Goal: Answer question/provide support: Share knowledge or assist other users

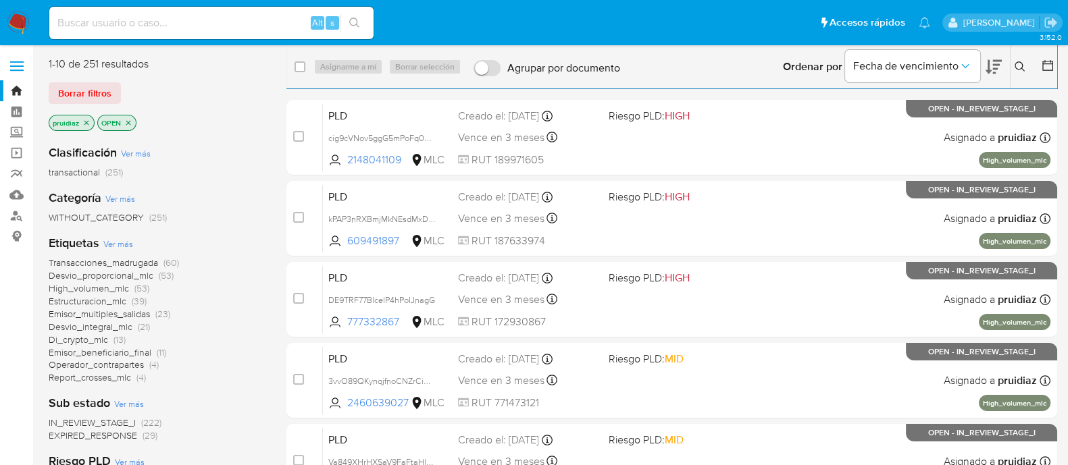
click at [988, 72] on icon at bounding box center [994, 67] width 16 height 14
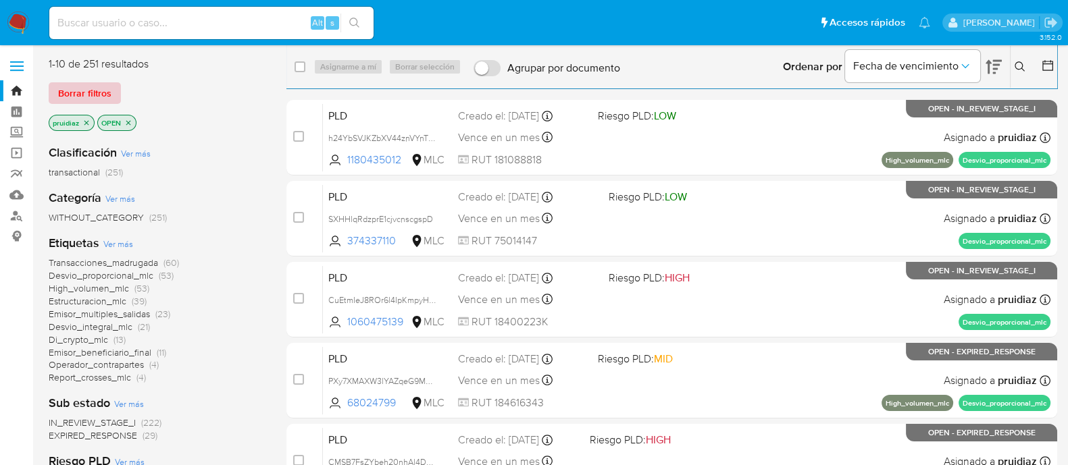
click at [87, 91] on span "Borrar filtros" at bounding box center [84, 93] width 53 height 19
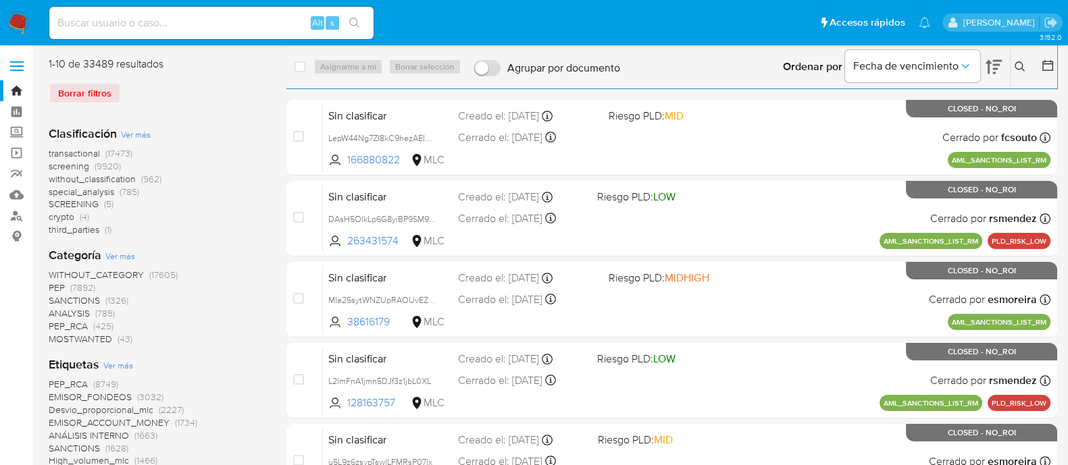
click at [1051, 62] on icon at bounding box center [1048, 66] width 14 height 14
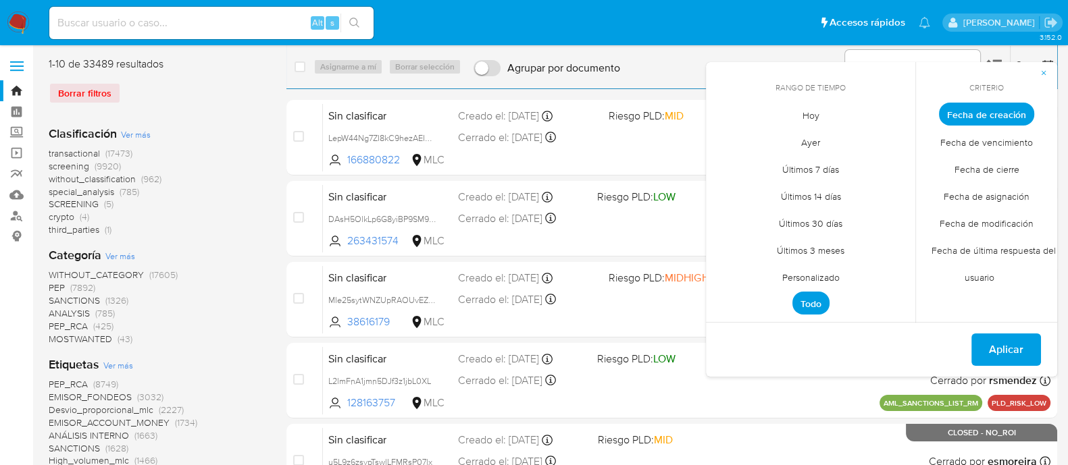
click at [813, 280] on span "Personalizado" at bounding box center [811, 277] width 86 height 28
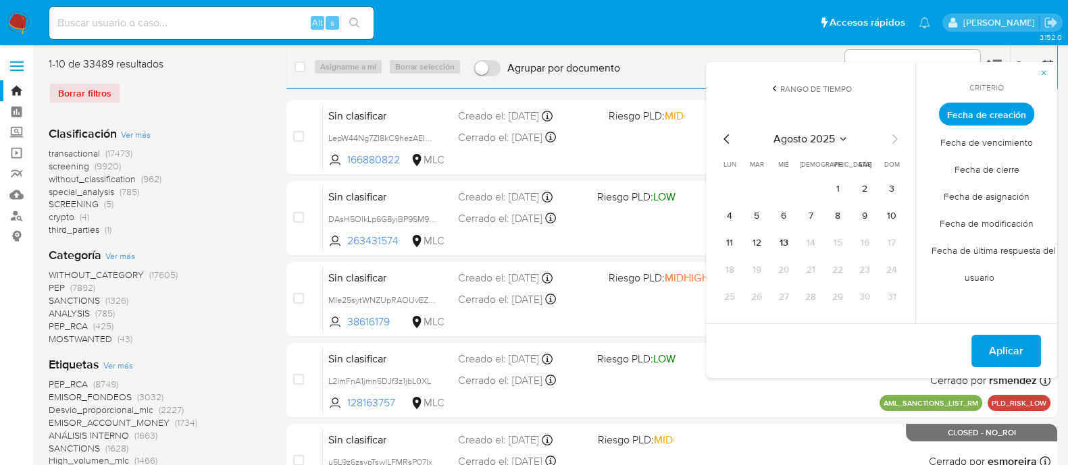
click at [728, 142] on icon "Mes anterior" at bounding box center [727, 139] width 16 height 16
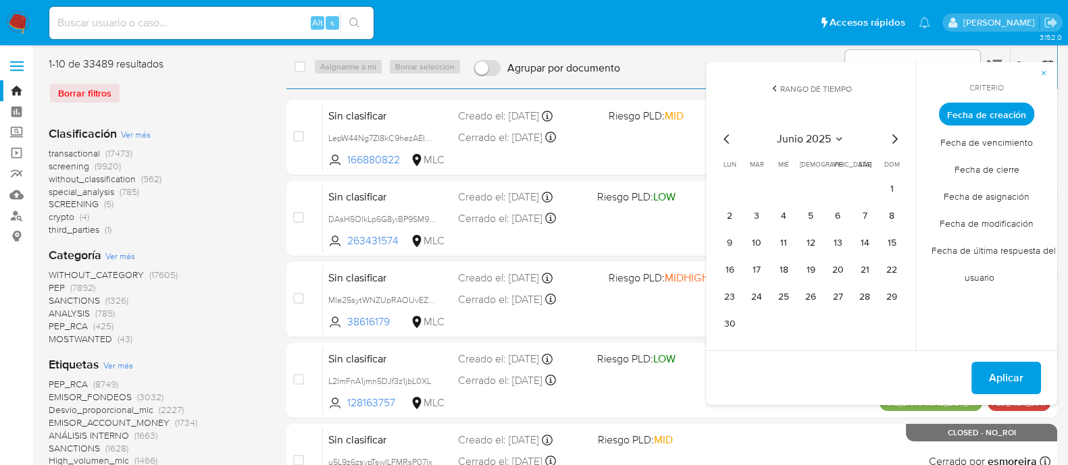
click at [728, 142] on icon "Mes anterior" at bounding box center [727, 139] width 16 height 16
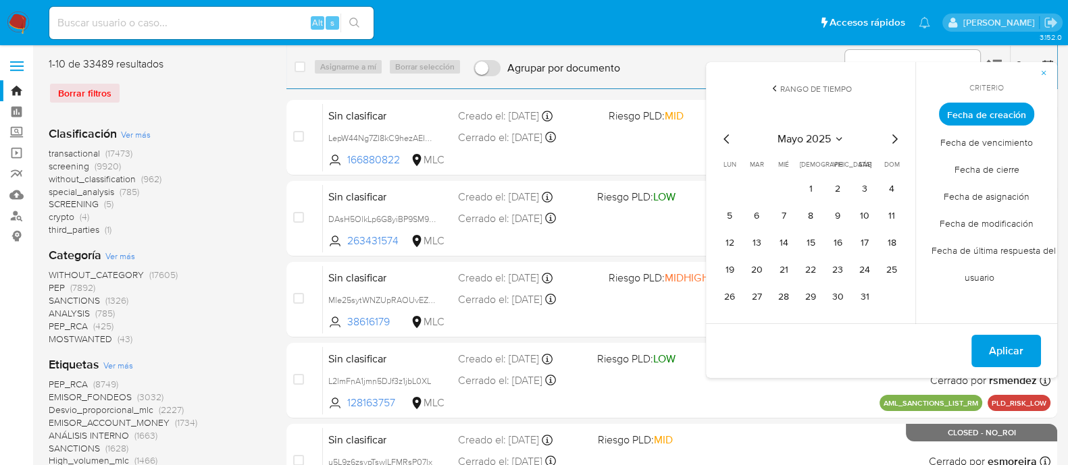
click at [898, 141] on icon "Mes siguiente" at bounding box center [894, 139] width 16 height 16
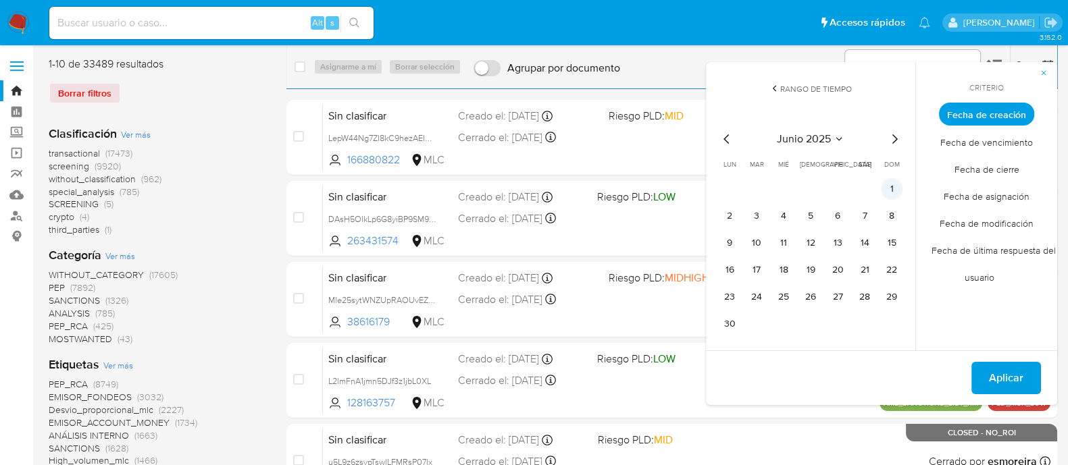
click at [890, 186] on button "1" at bounding box center [892, 189] width 22 height 22
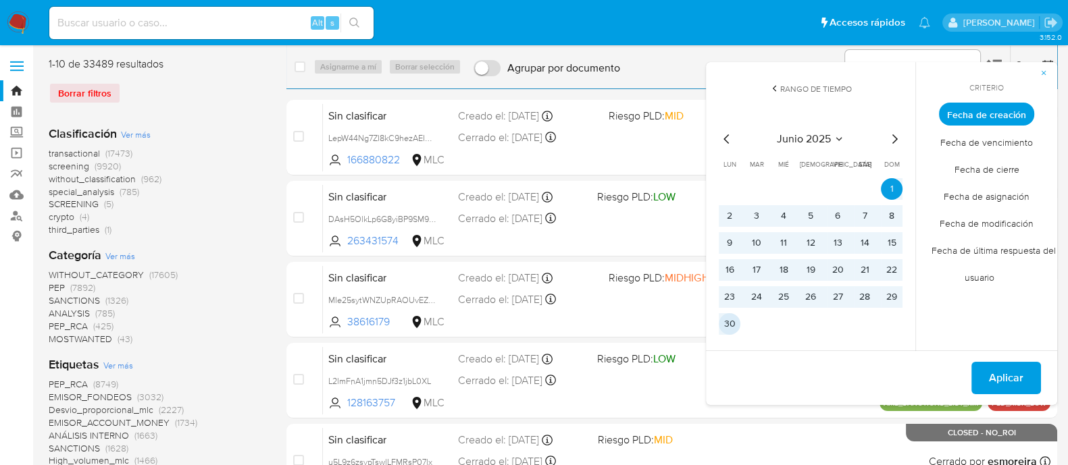
click at [729, 318] on button "30" at bounding box center [730, 324] width 22 height 22
click at [991, 370] on span "Aplicar" at bounding box center [1006, 378] width 34 height 30
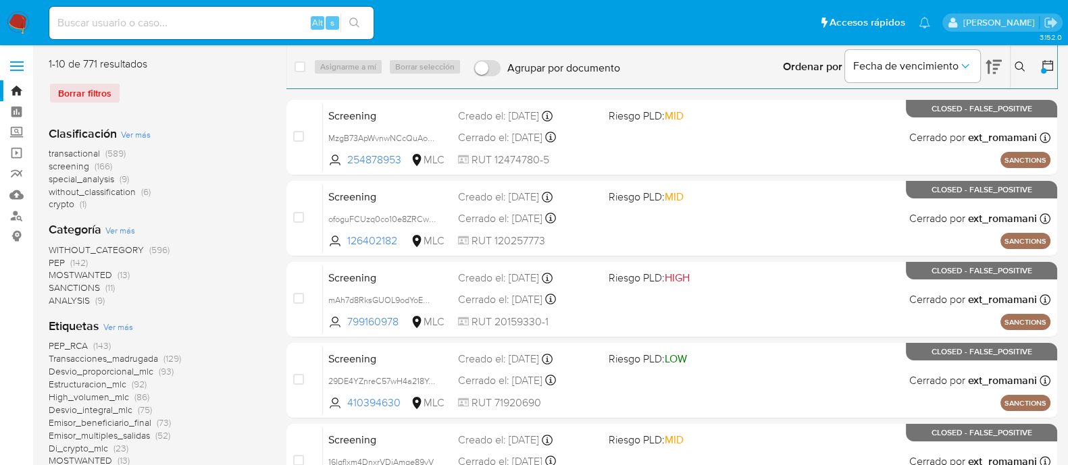
click at [82, 193] on span "without_classification" at bounding box center [92, 192] width 87 height 14
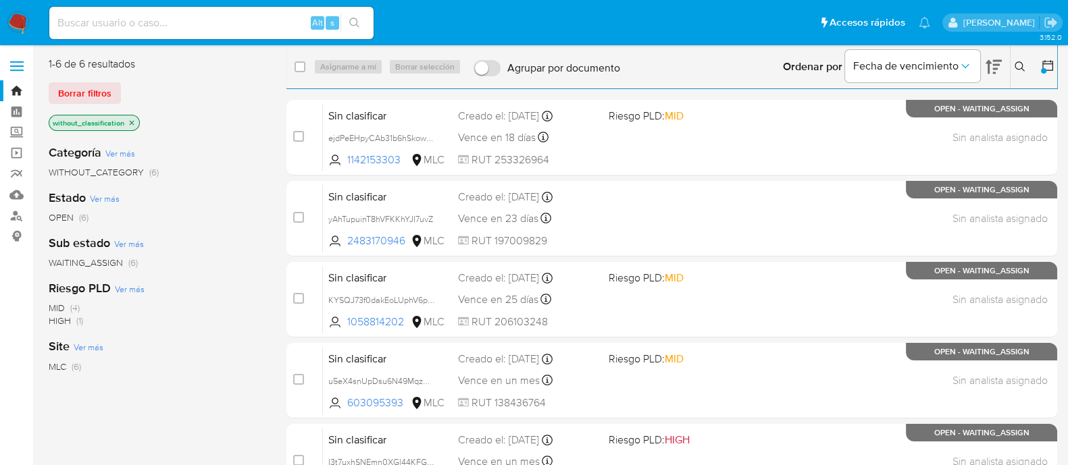
click at [1049, 70] on icon at bounding box center [1047, 65] width 11 height 11
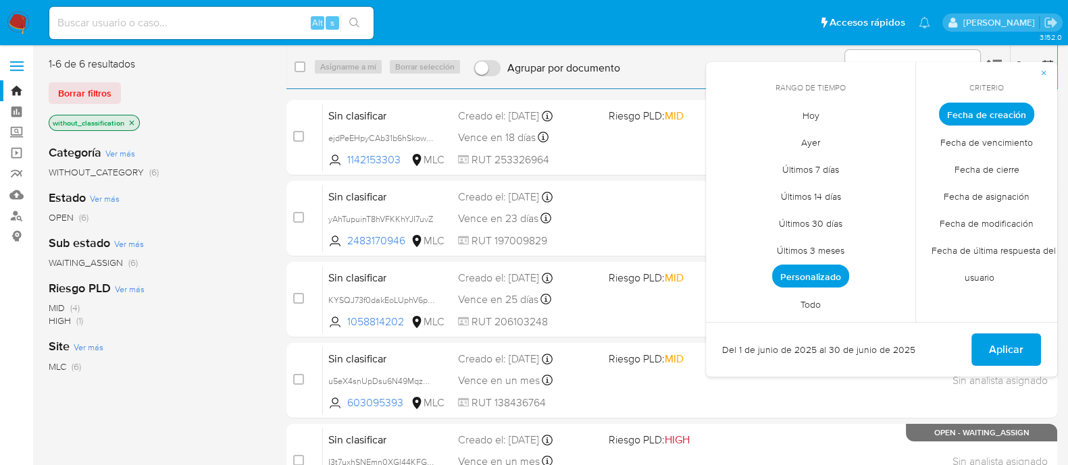
click at [805, 277] on span "Personalizado" at bounding box center [810, 276] width 77 height 23
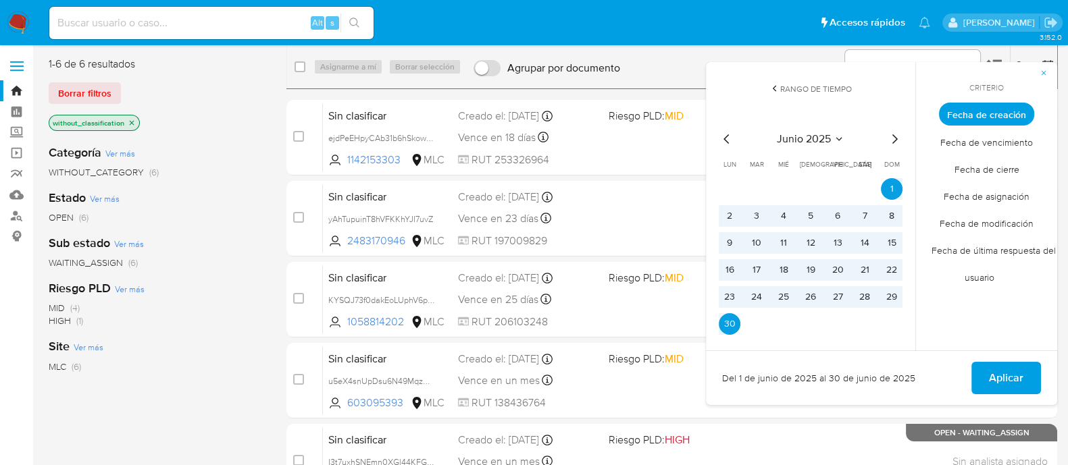
click at [720, 136] on icon "Mes anterior" at bounding box center [727, 139] width 16 height 16
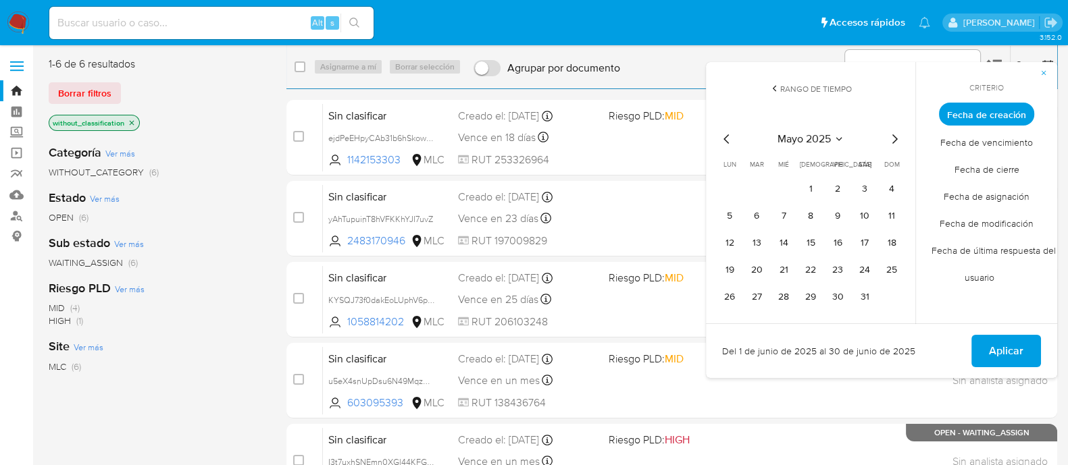
click at [811, 200] on button "1" at bounding box center [811, 189] width 22 height 22
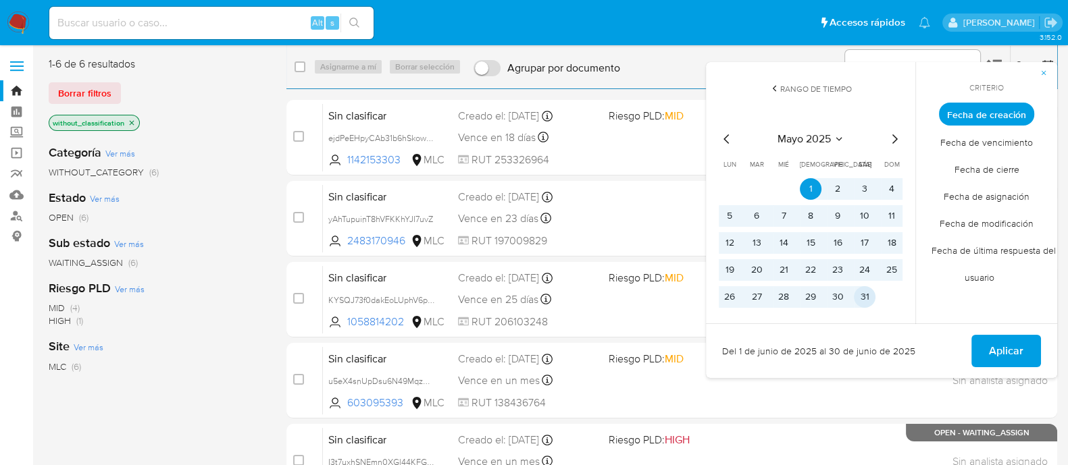
click at [865, 297] on button "31" at bounding box center [865, 297] width 22 height 22
click at [988, 350] on button "Aplicar" at bounding box center [1006, 351] width 70 height 32
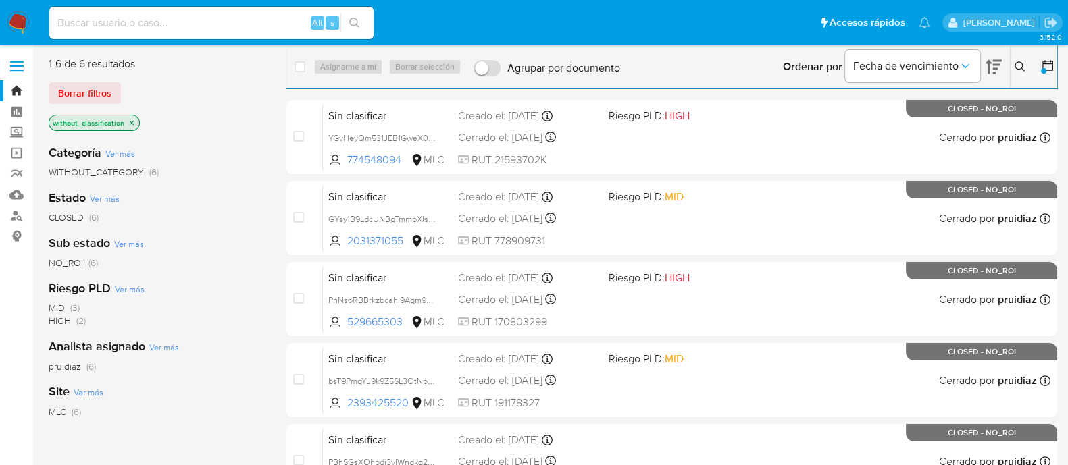
click at [20, 26] on img at bounding box center [18, 22] width 23 height 23
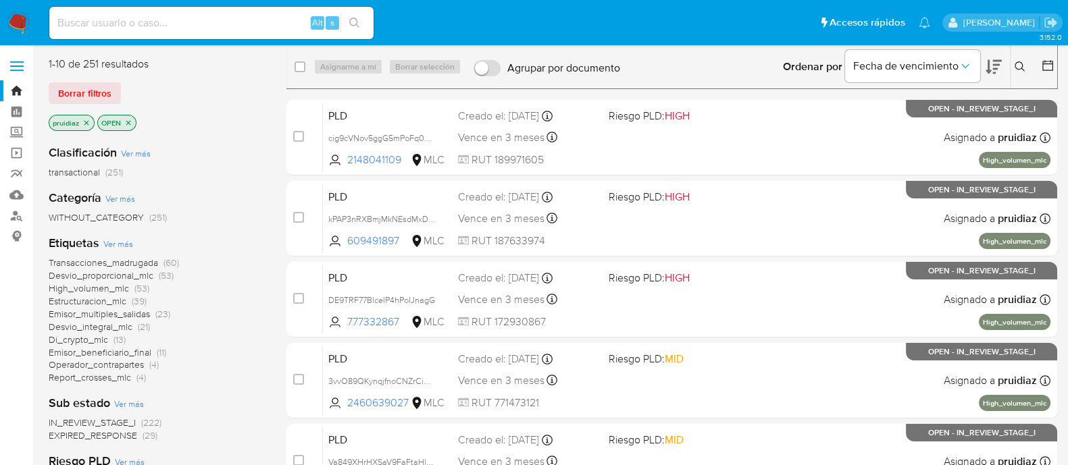
click at [998, 66] on icon at bounding box center [994, 67] width 16 height 16
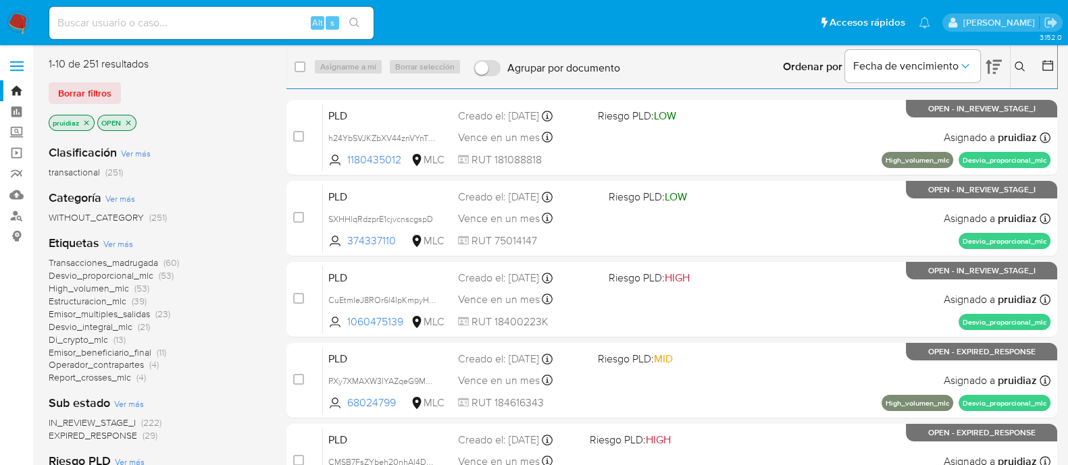
click at [113, 290] on span "High_volumen_mlc" at bounding box center [89, 289] width 80 height 14
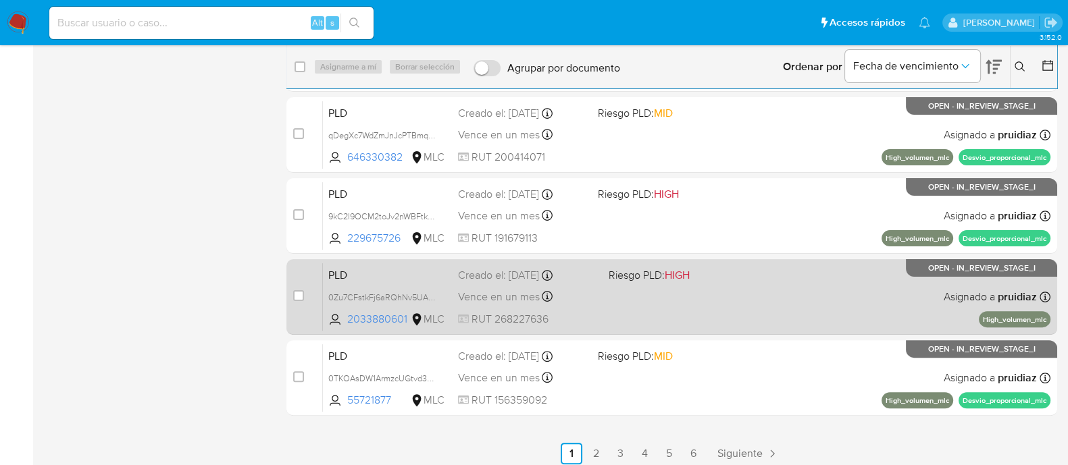
scroll to position [497, 0]
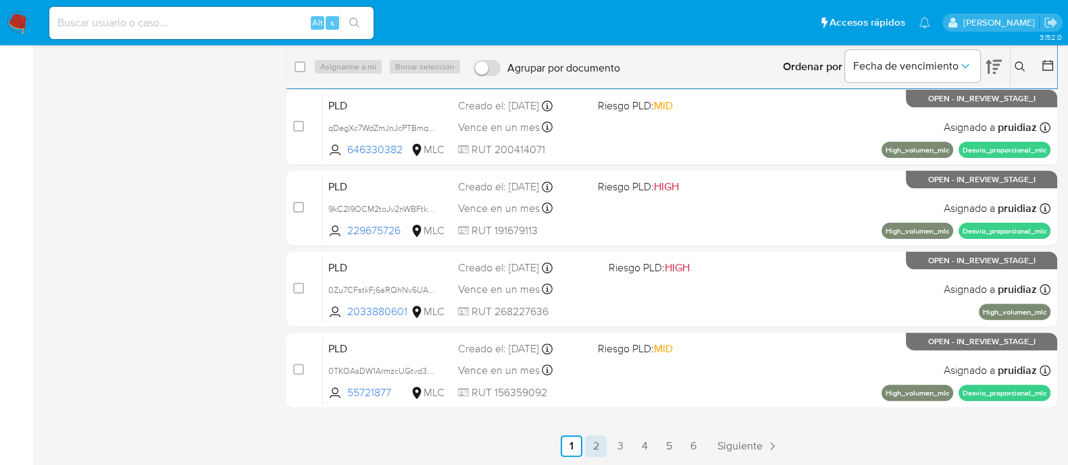
click at [599, 451] on link "2" at bounding box center [596, 447] width 22 height 22
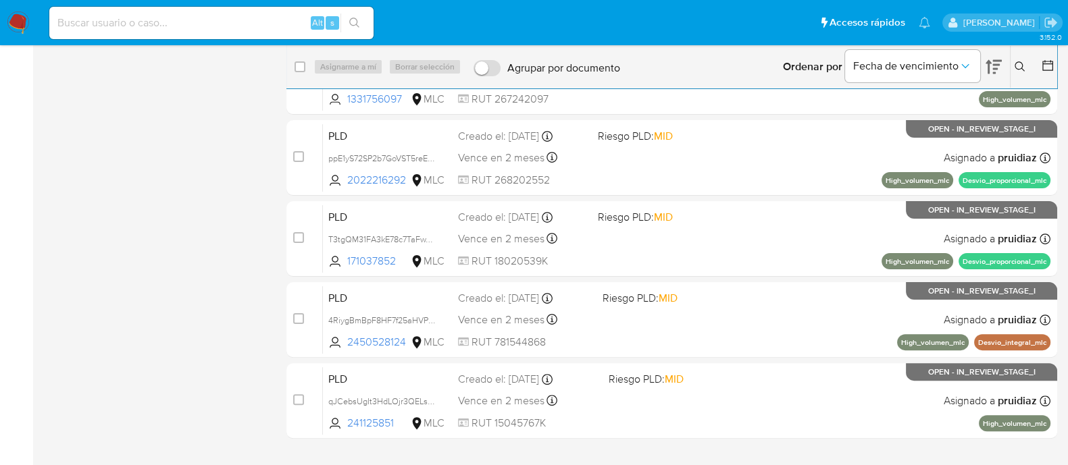
scroll to position [497, 0]
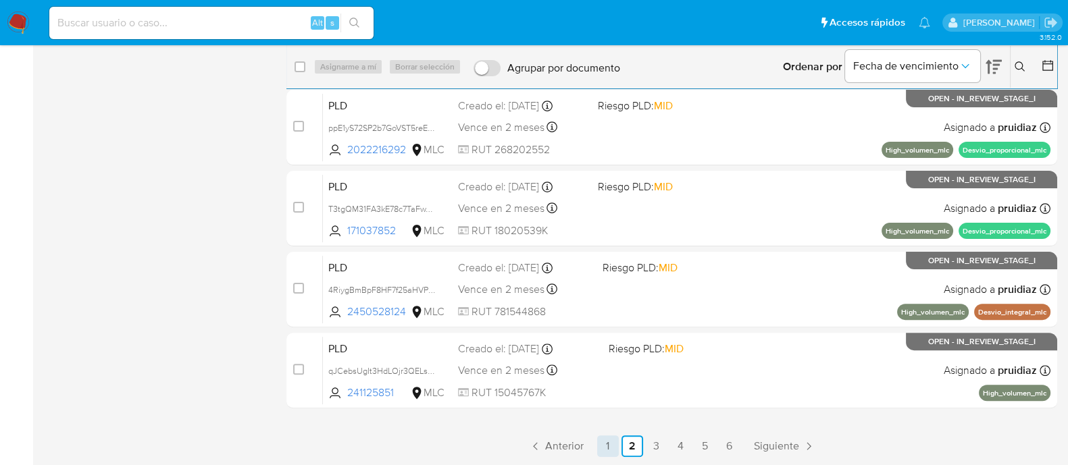
click at [609, 440] on link "1" at bounding box center [608, 447] width 22 height 22
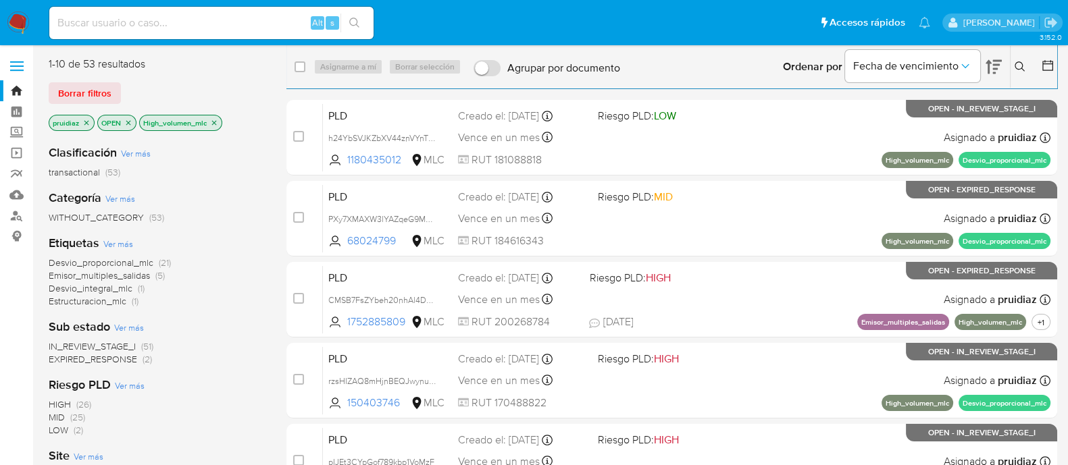
scroll to position [497, 0]
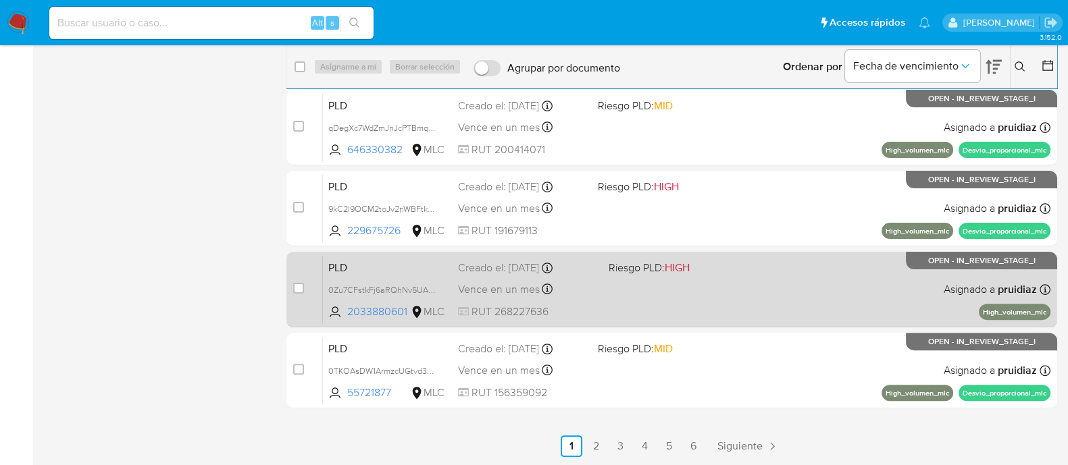
click at [784, 313] on div "PLD 0Zu7CFstkFj6aRQhNv5UAy2A 2033880601 MLC Riesgo PLD: HIGH Creado el: 12/06/2…" at bounding box center [687, 289] width 728 height 68
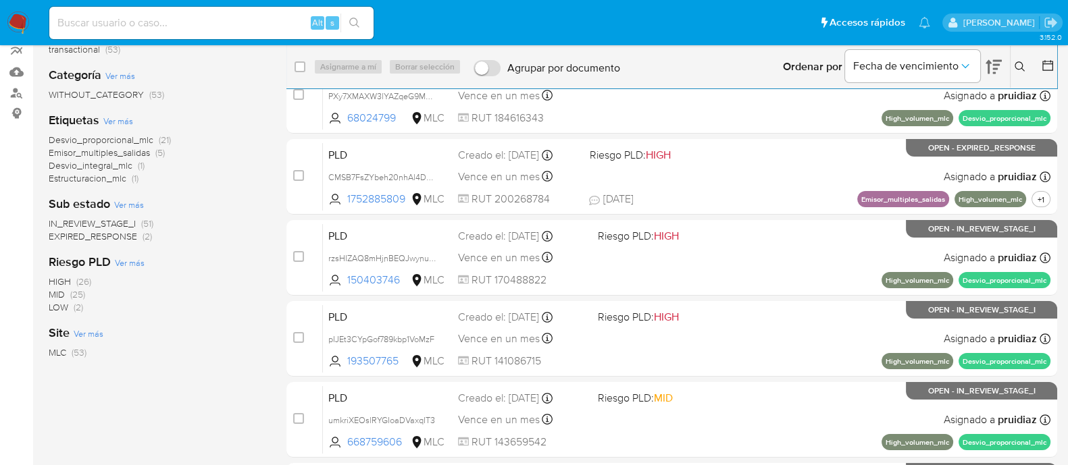
scroll to position [109, 0]
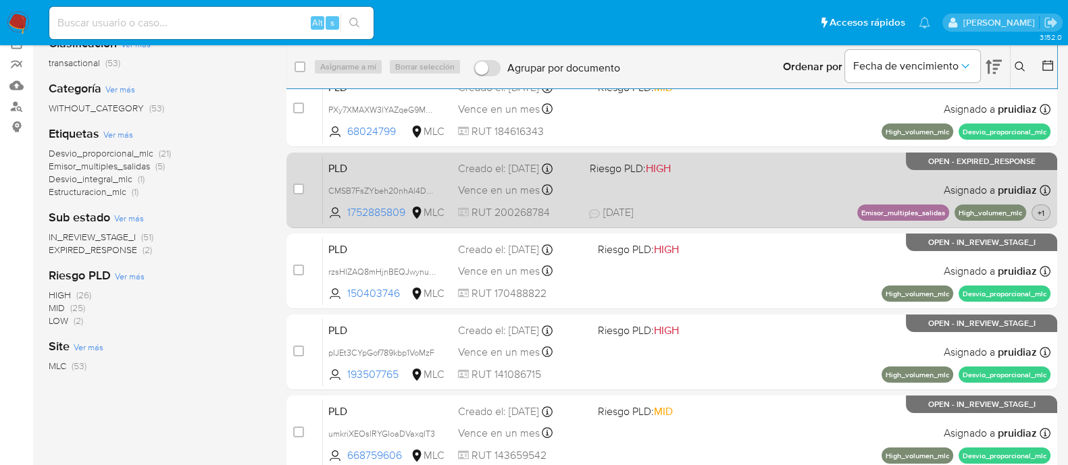
click at [1041, 215] on span "+1" at bounding box center [1041, 212] width 12 height 11
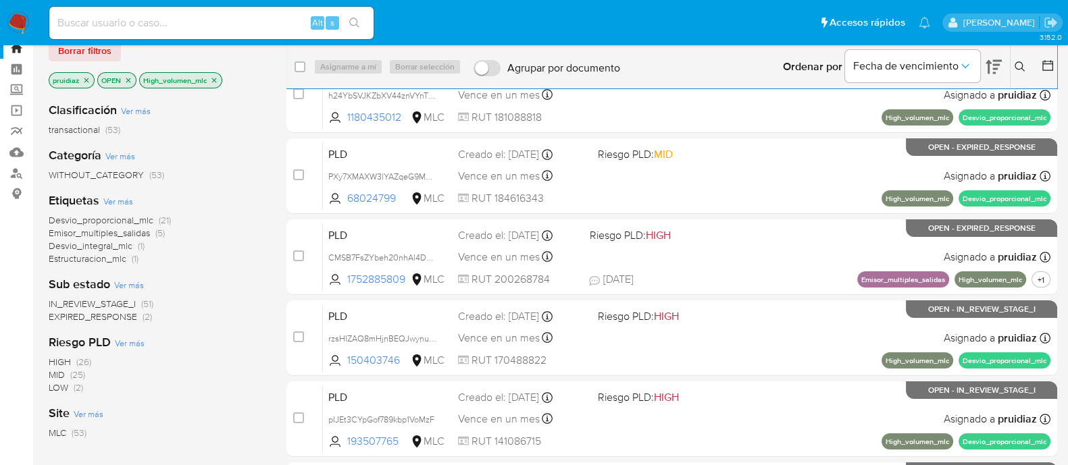
scroll to position [0, 0]
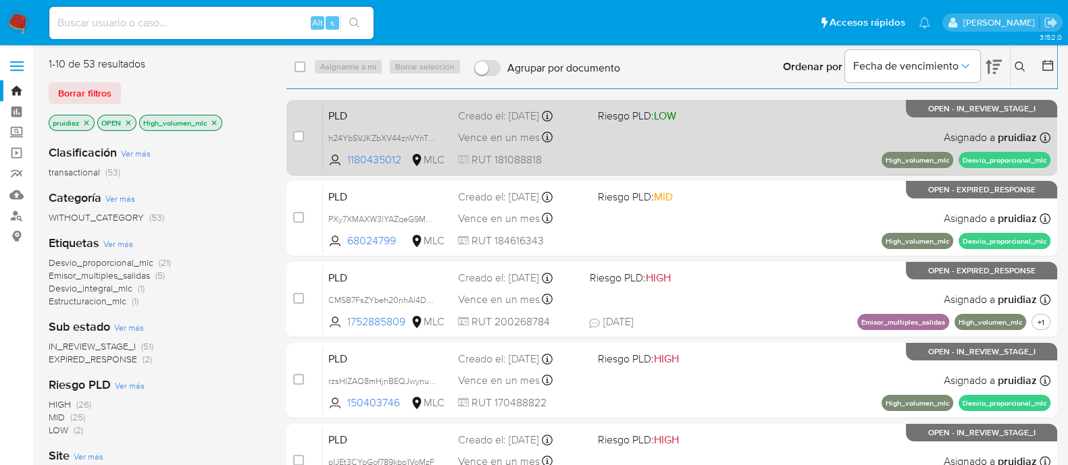
click at [652, 151] on div "PLD h24YbSVJKZbXV44znVYnTHJH 1180435012 MLC Riesgo PLD: LOW Creado el: 12/06/20…" at bounding box center [687, 137] width 728 height 68
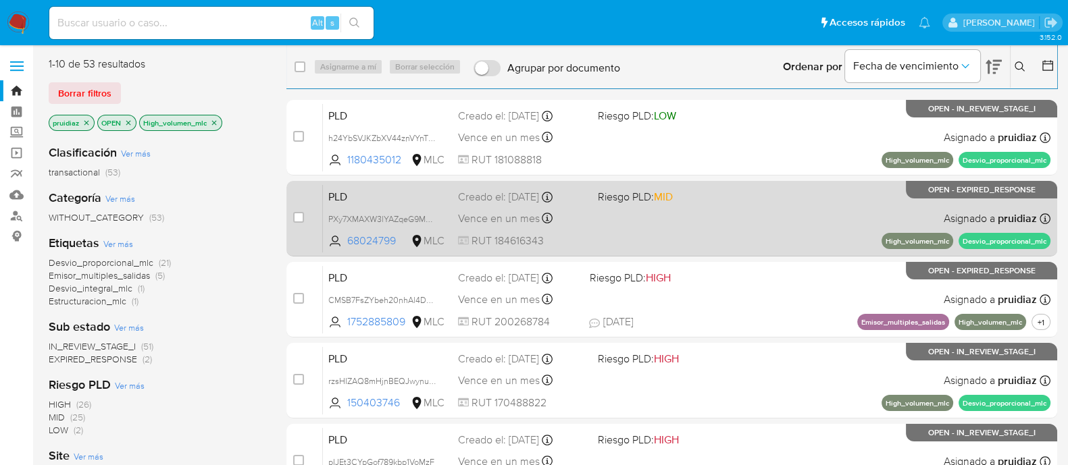
click at [760, 228] on div "PLD PXy7XMAXW3lYAZqeG9MR6wU8 68024799 MLC Riesgo PLD: MID Creado el: 12/06/2025…" at bounding box center [687, 218] width 728 height 68
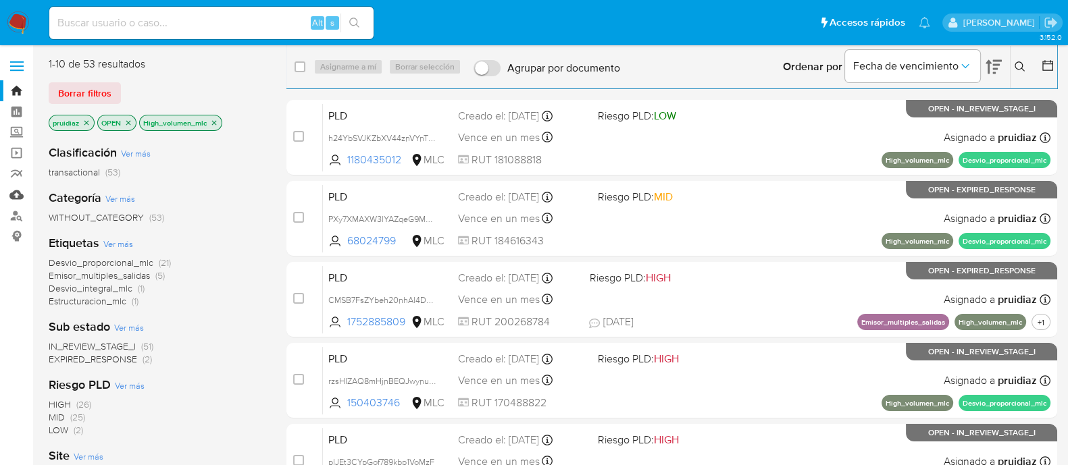
click at [17, 199] on link "Mulan" at bounding box center [80, 194] width 161 height 21
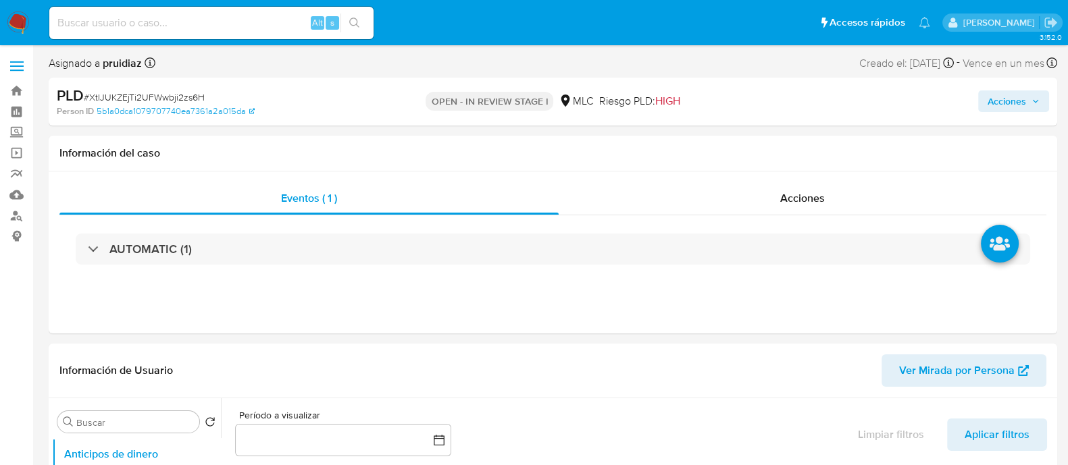
select select "10"
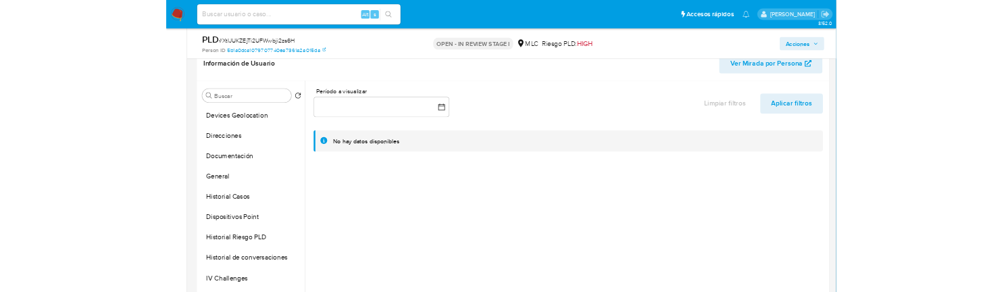
scroll to position [197, 0]
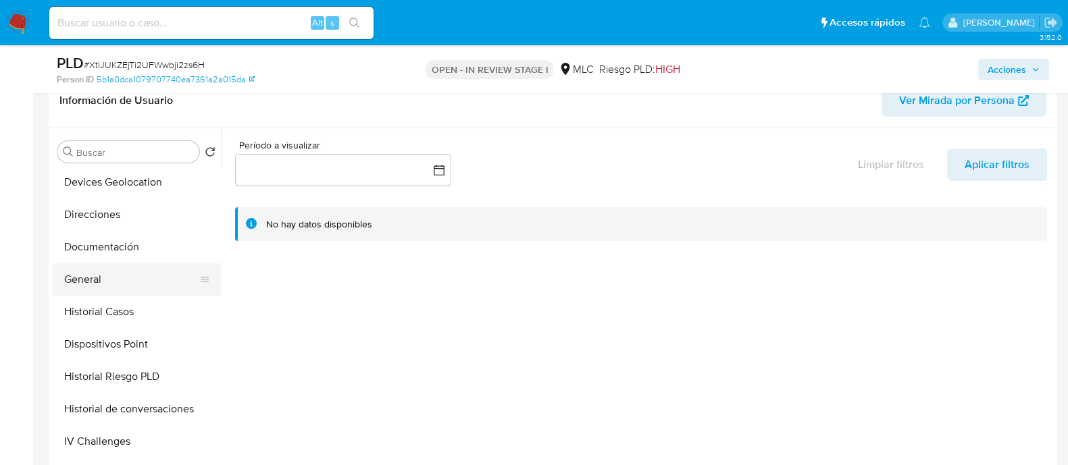
click at [84, 268] on button "General" at bounding box center [131, 279] width 158 height 32
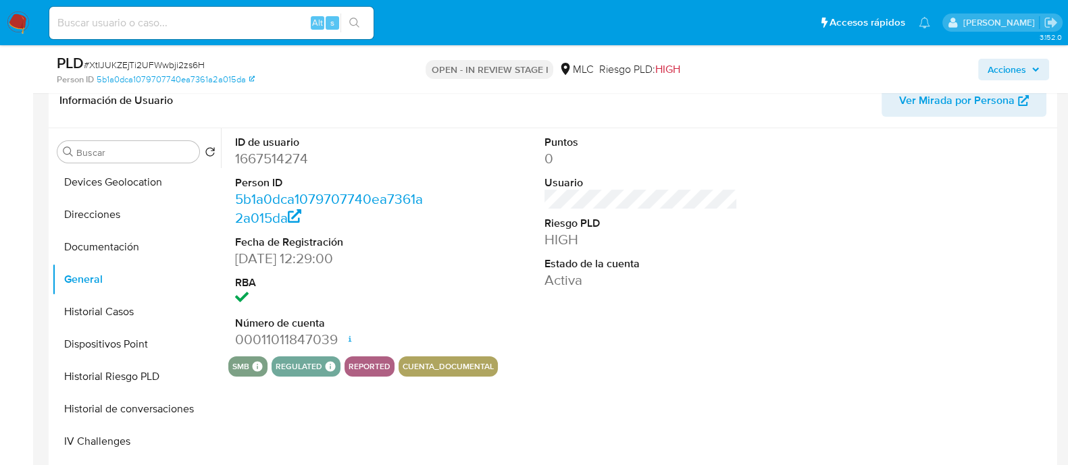
click at [278, 163] on dd "1667514274" at bounding box center [331, 158] width 193 height 19
copy dd "1667514274"
click at [270, 159] on dd "1667514274" at bounding box center [331, 158] width 193 height 19
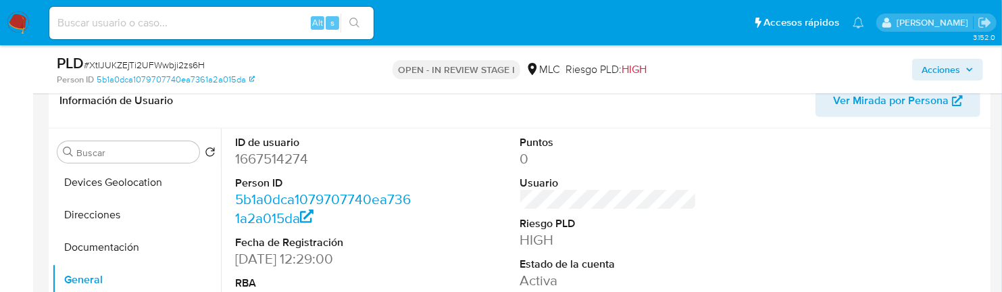
click at [159, 64] on span "# XtIJUKZEjTi2UFWwbji2zs6H" at bounding box center [144, 65] width 121 height 14
copy span "XtIJUKZEjTi2UFWwbji2zs6H"
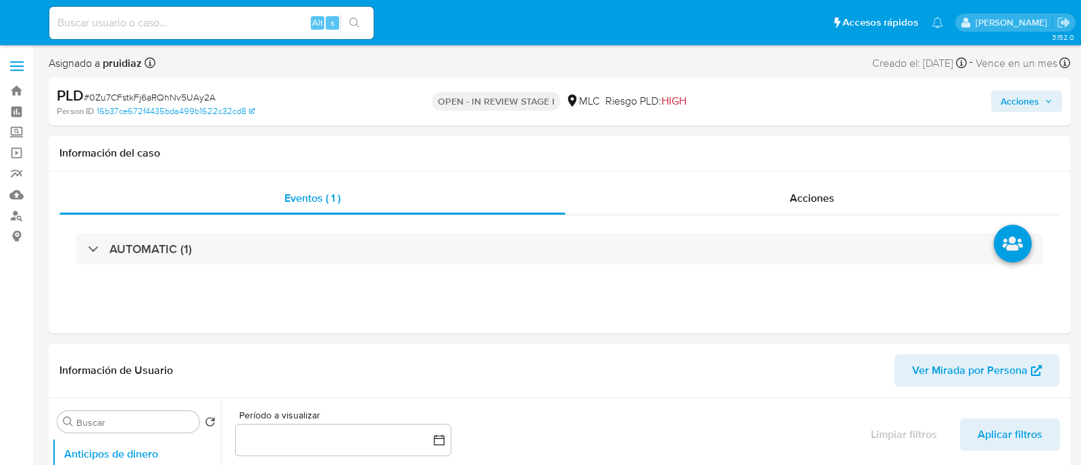
select select "10"
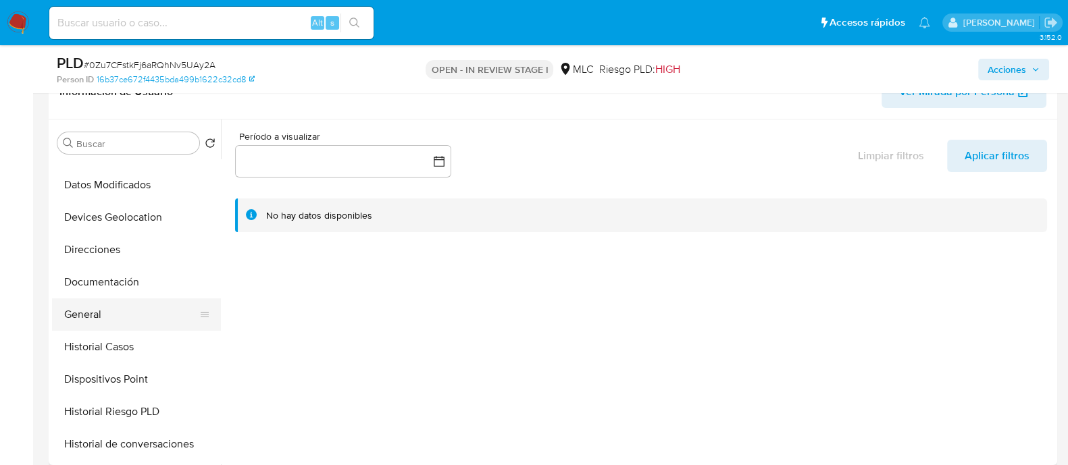
scroll to position [153, 0]
click at [107, 300] on button "General" at bounding box center [131, 314] width 158 height 32
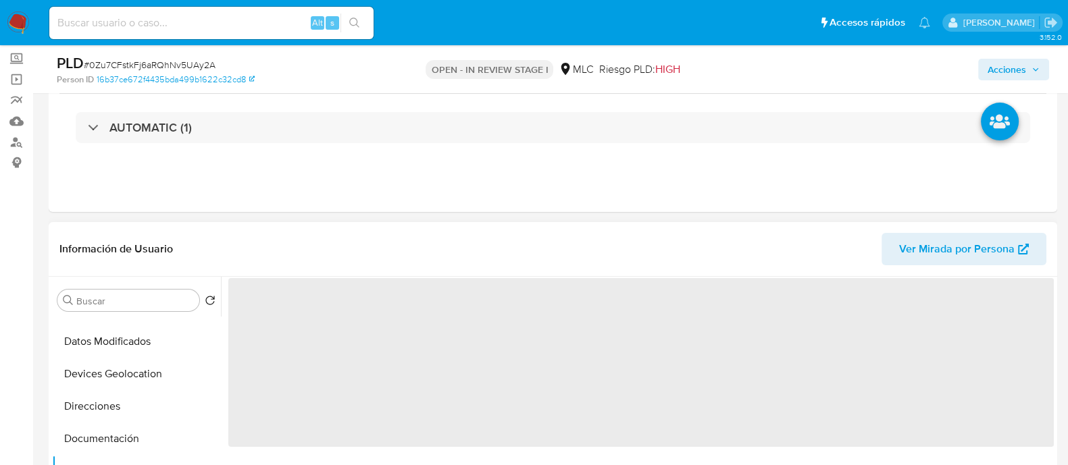
scroll to position [74, 0]
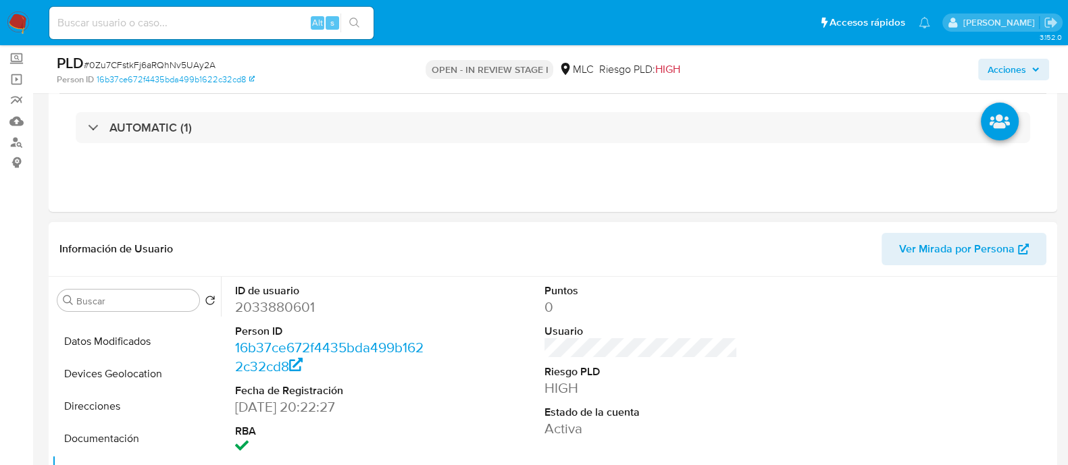
click at [287, 312] on dd "2033880601" at bounding box center [331, 307] width 193 height 19
copy dd "2033880601"
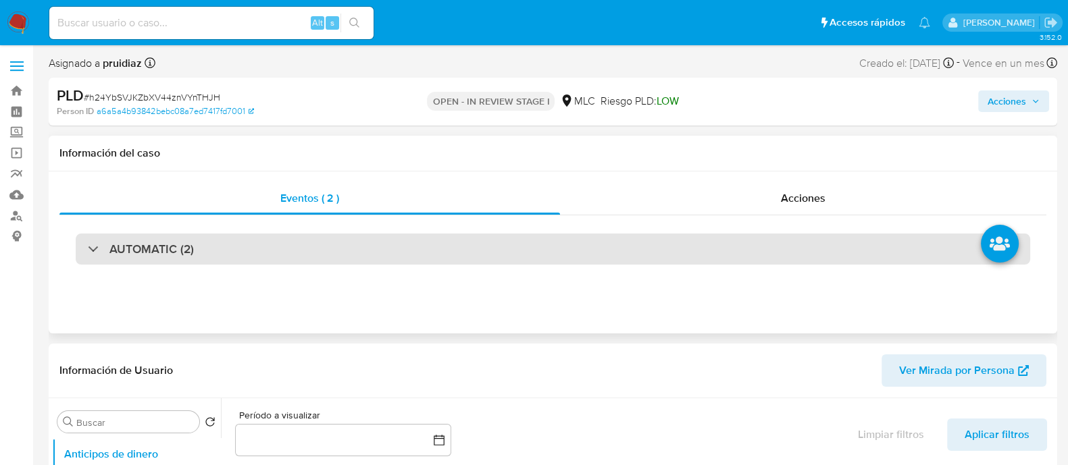
click at [177, 259] on div "AUTOMATIC (2)" at bounding box center [553, 249] width 955 height 31
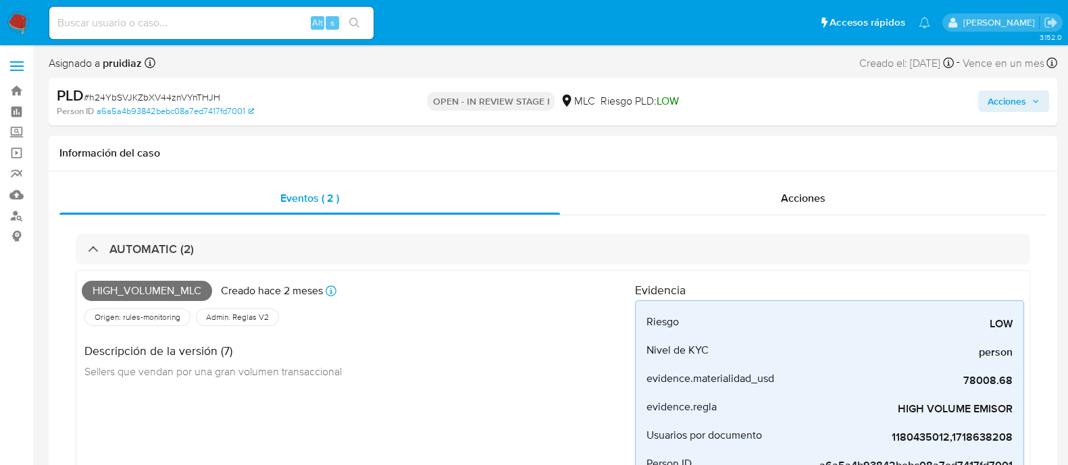
select select "10"
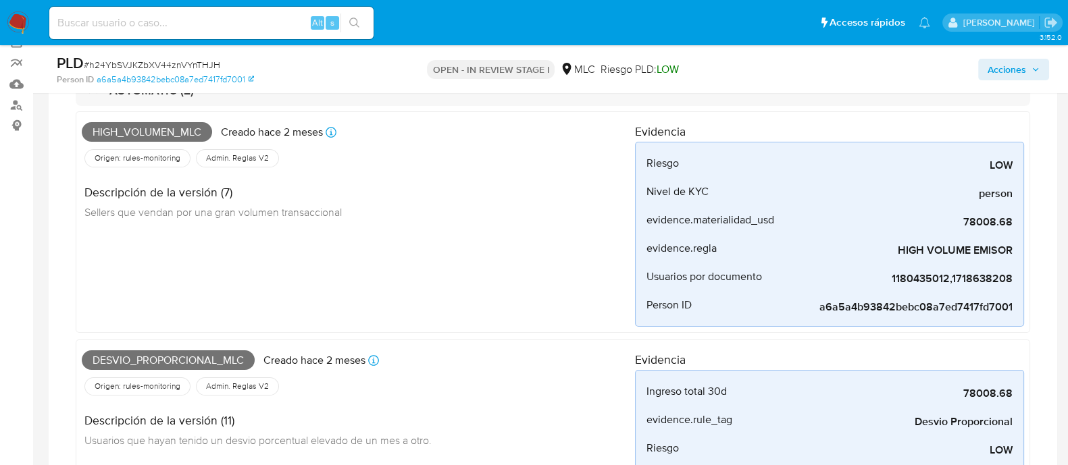
scroll to position [16, 0]
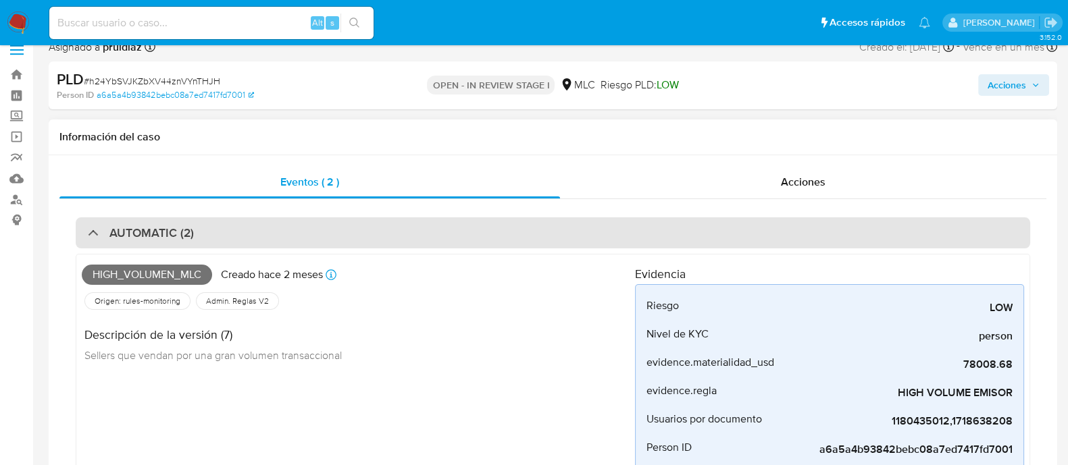
click at [145, 234] on h3 "AUTOMATIC (2)" at bounding box center [151, 233] width 84 height 15
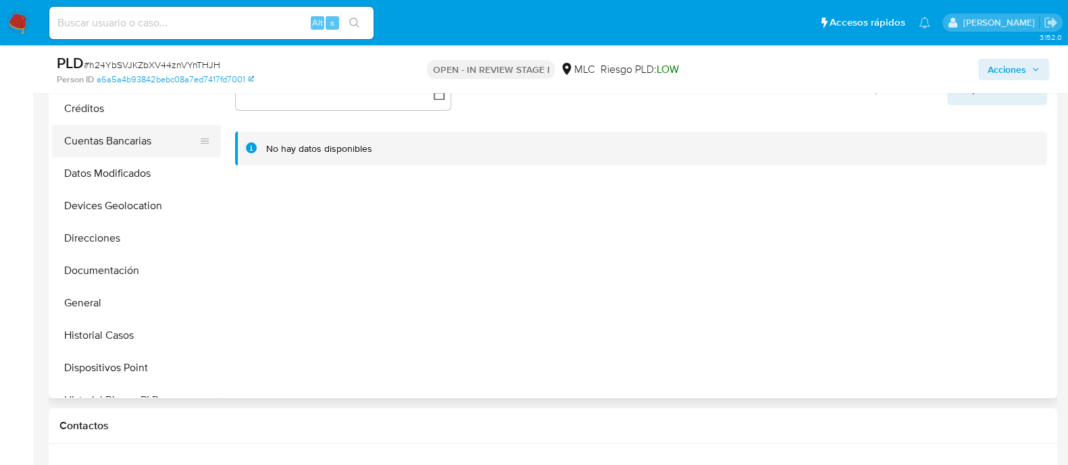
scroll to position [138, 0]
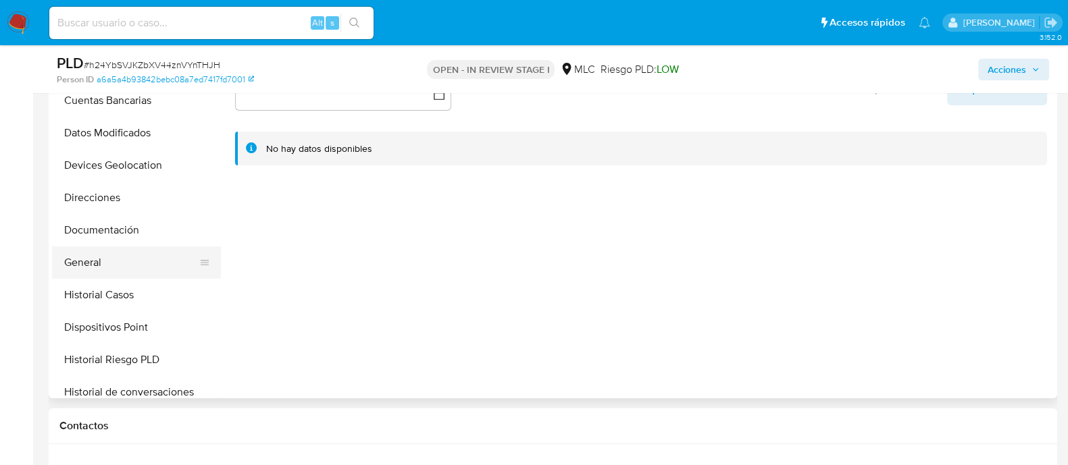
click at [85, 268] on button "General" at bounding box center [131, 263] width 158 height 32
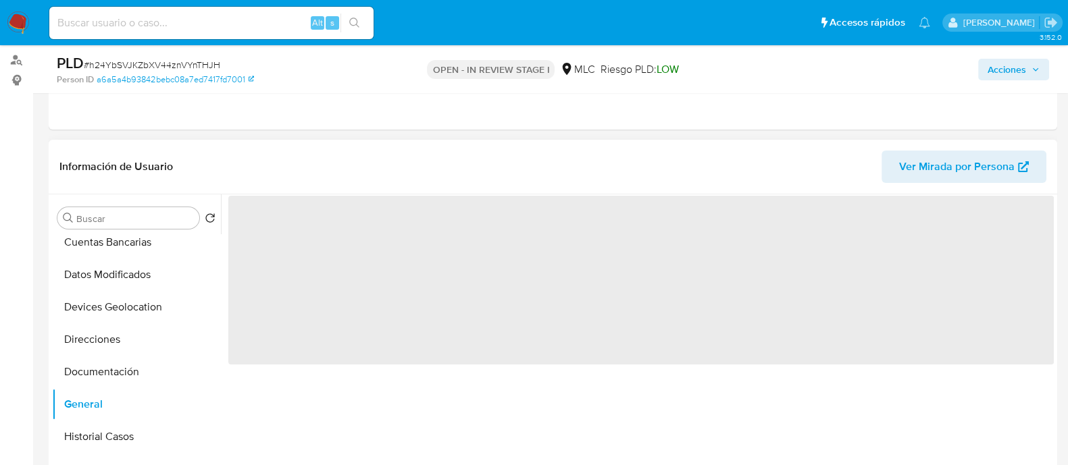
scroll to position [153, 0]
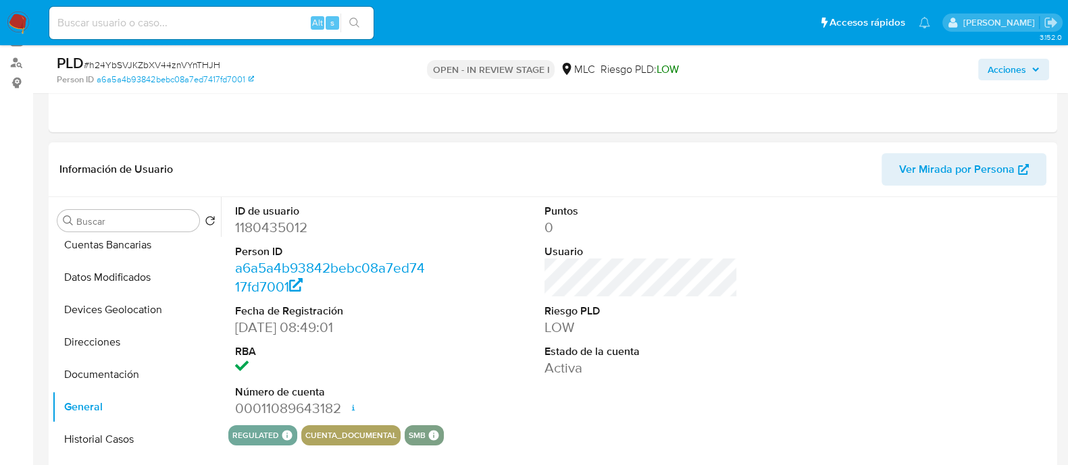
click at [284, 224] on dd "1180435012" at bounding box center [331, 227] width 193 height 19
copy dd "1180435012"
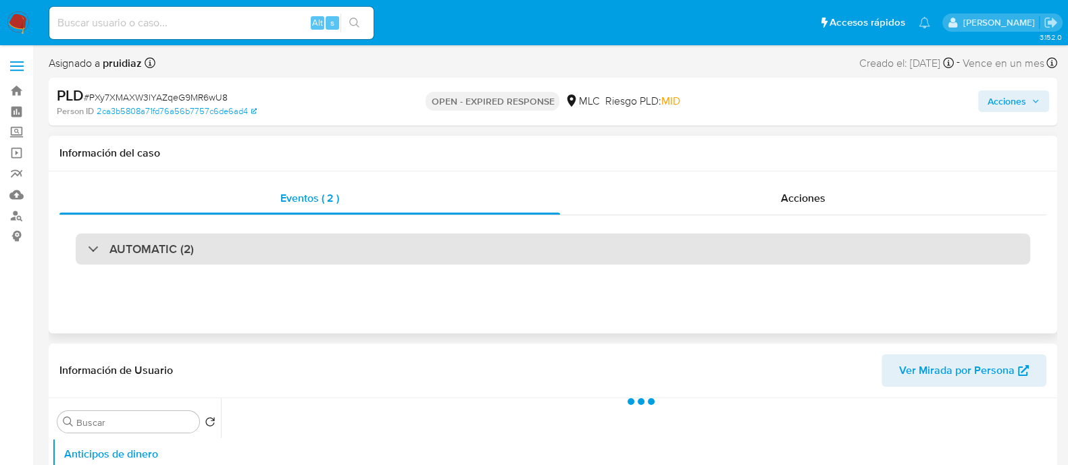
click at [203, 245] on div "AUTOMATIC (2)" at bounding box center [553, 249] width 955 height 31
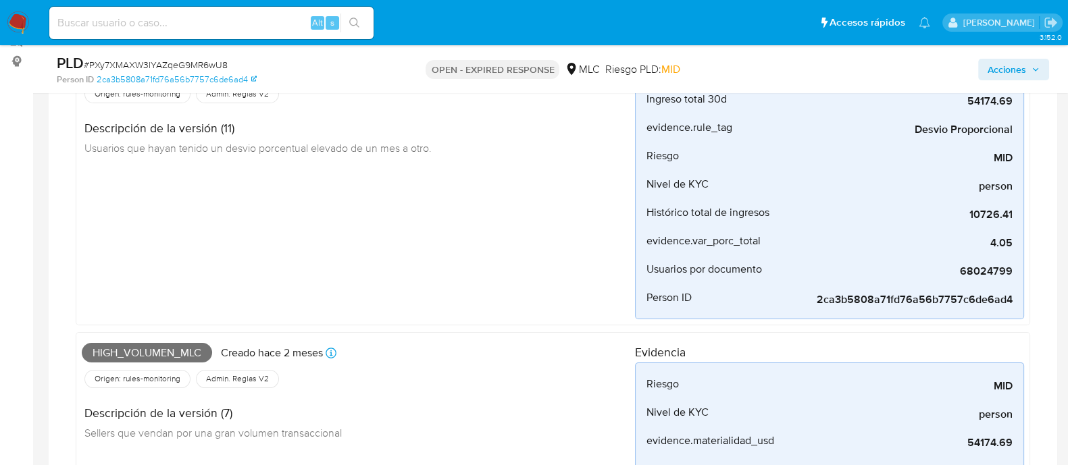
scroll to position [32, 0]
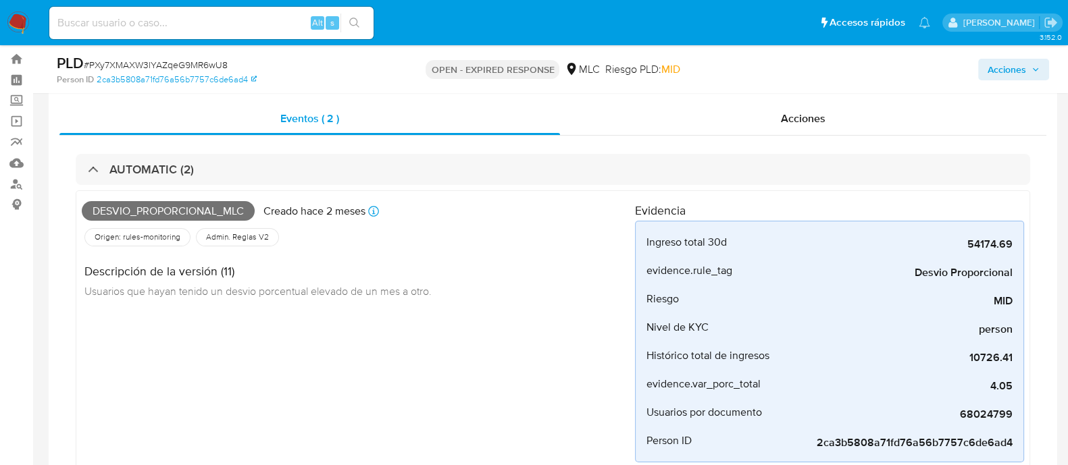
select select "10"
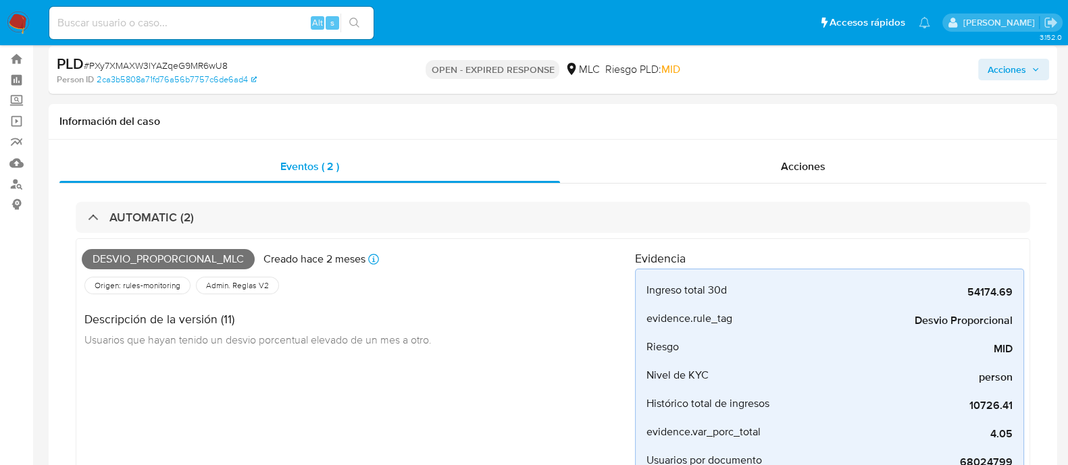
scroll to position [0, 0]
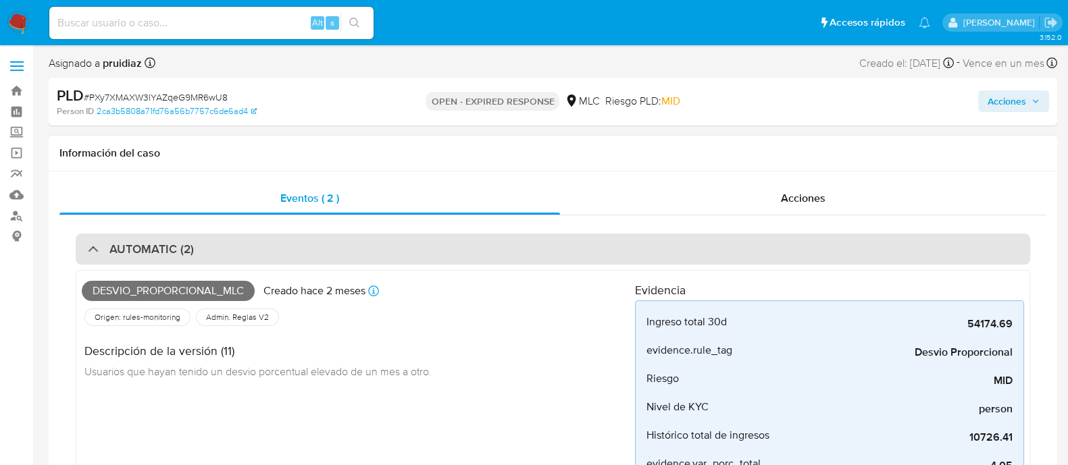
click at [259, 253] on div "AUTOMATIC (2)" at bounding box center [553, 249] width 955 height 31
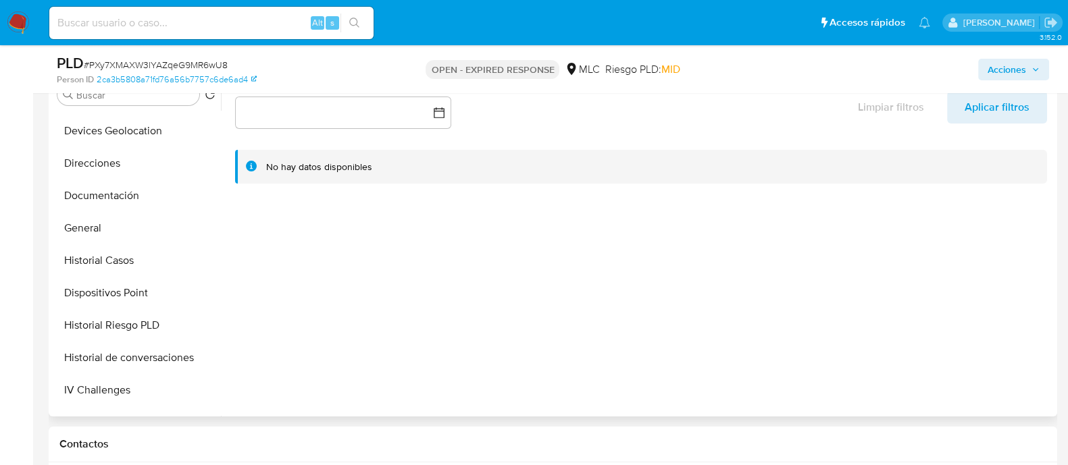
scroll to position [228, 0]
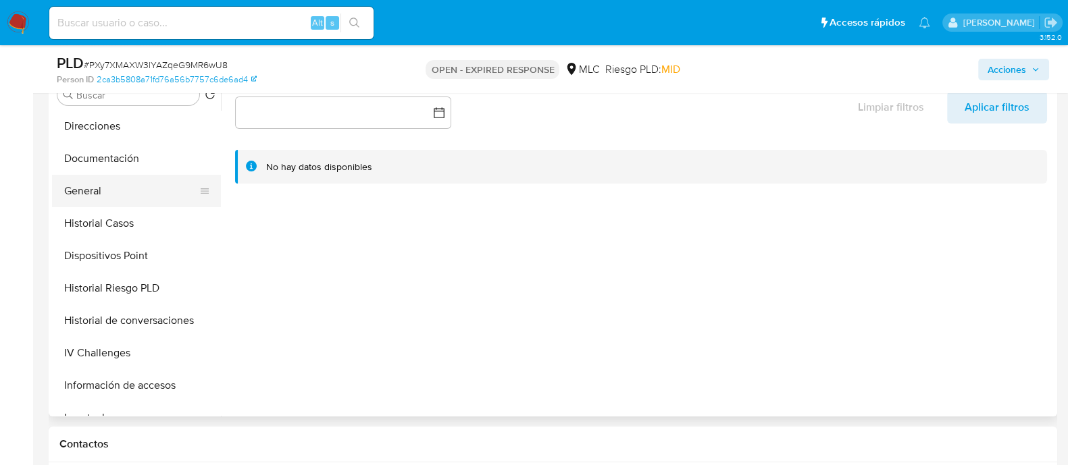
click at [88, 183] on button "General" at bounding box center [131, 191] width 158 height 32
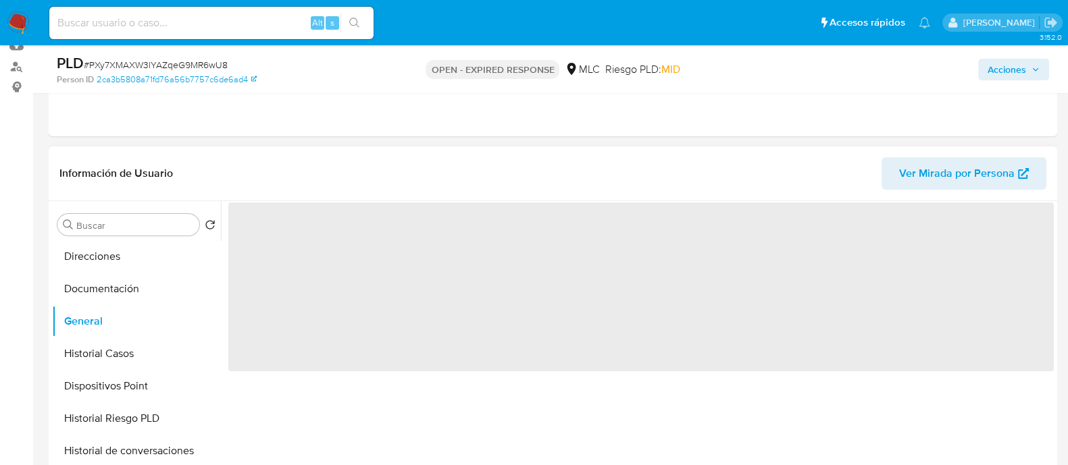
scroll to position [148, 0]
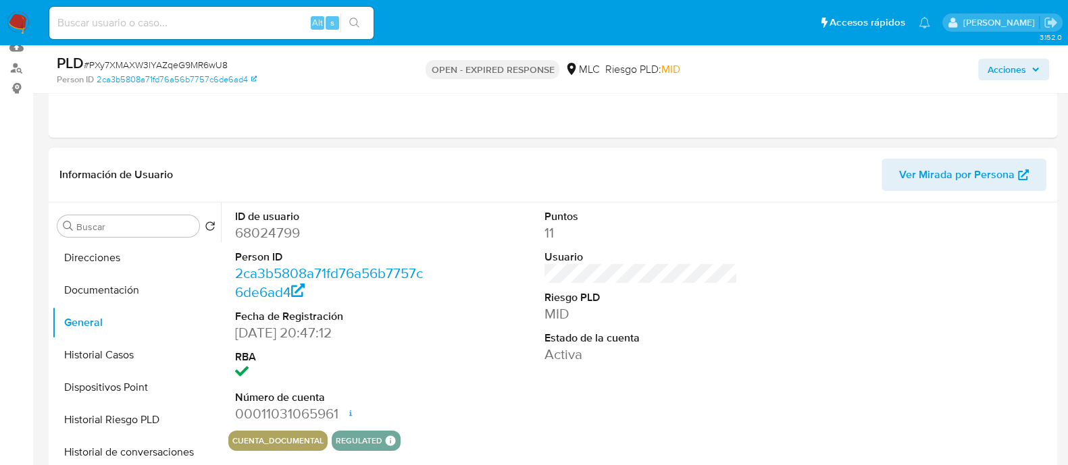
click at [285, 241] on dd "68024799" at bounding box center [331, 233] width 193 height 19
copy dd "68024799"
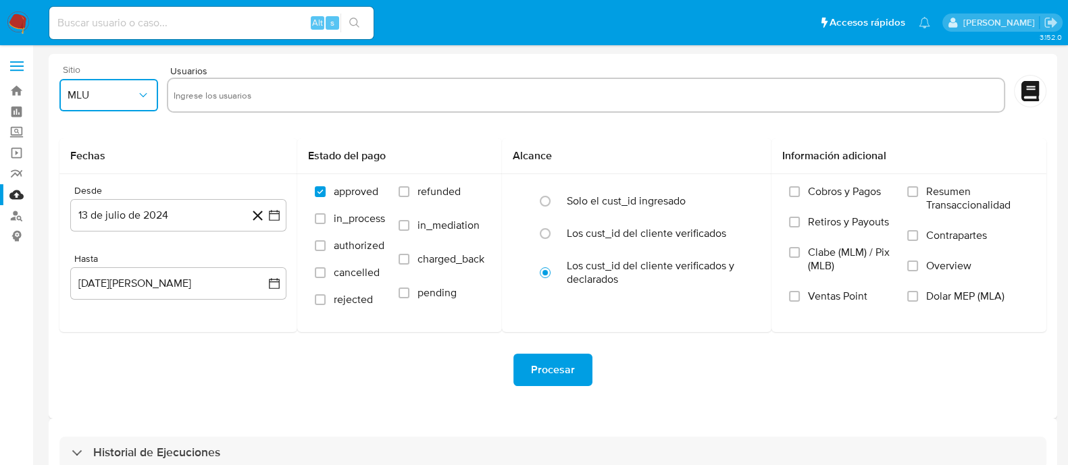
click at [138, 96] on icon "button" at bounding box center [143, 95] width 14 height 14
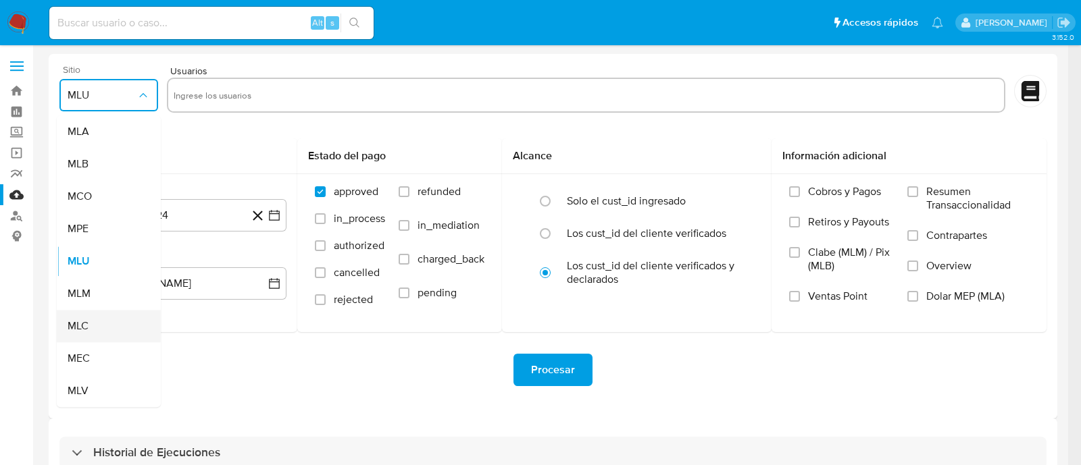
click at [88, 327] on div "MLC" at bounding box center [105, 326] width 74 height 32
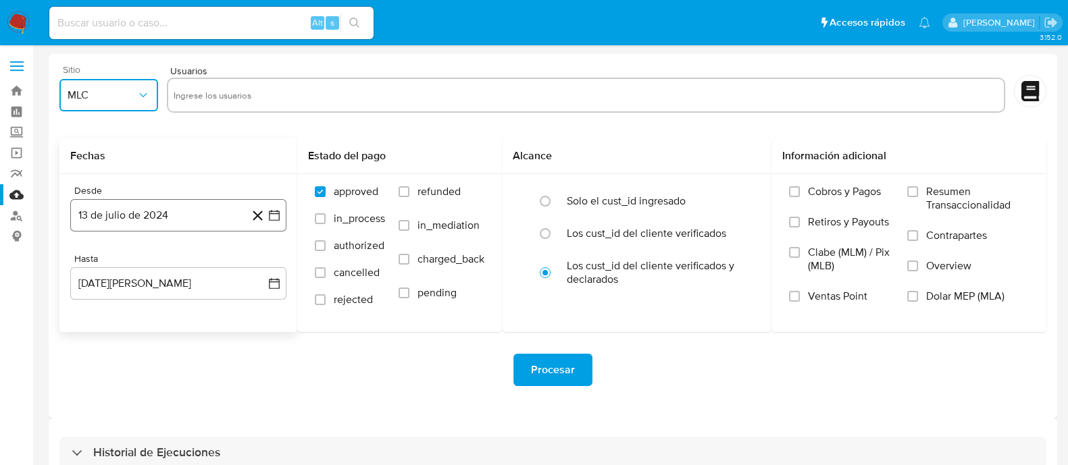
click at [277, 217] on icon "button" at bounding box center [275, 216] width 14 height 14
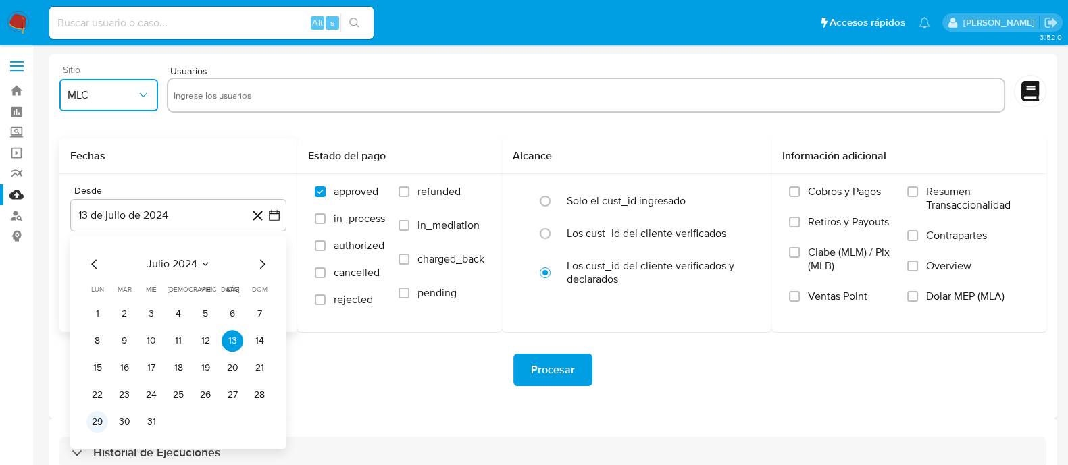
click at [96, 423] on button "29" at bounding box center [97, 422] width 22 height 22
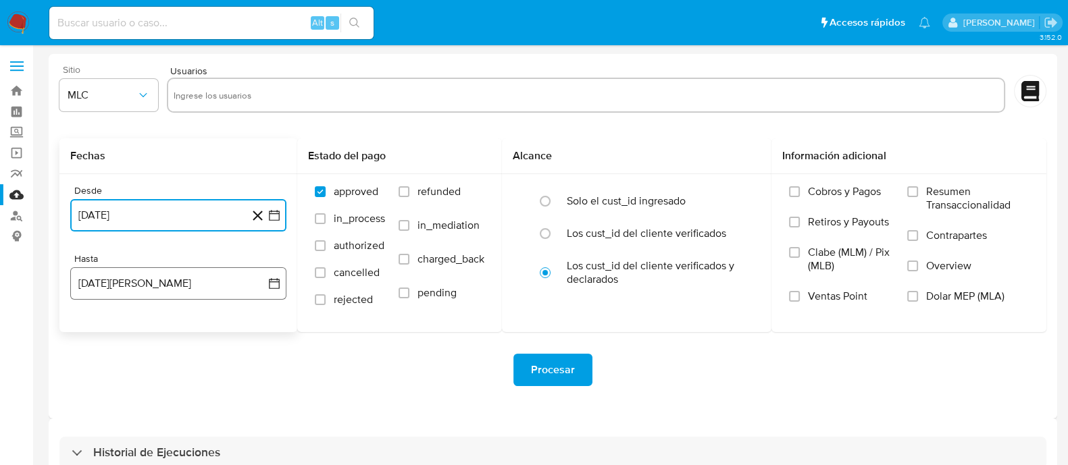
click at [271, 282] on icon "button" at bounding box center [275, 284] width 14 height 14
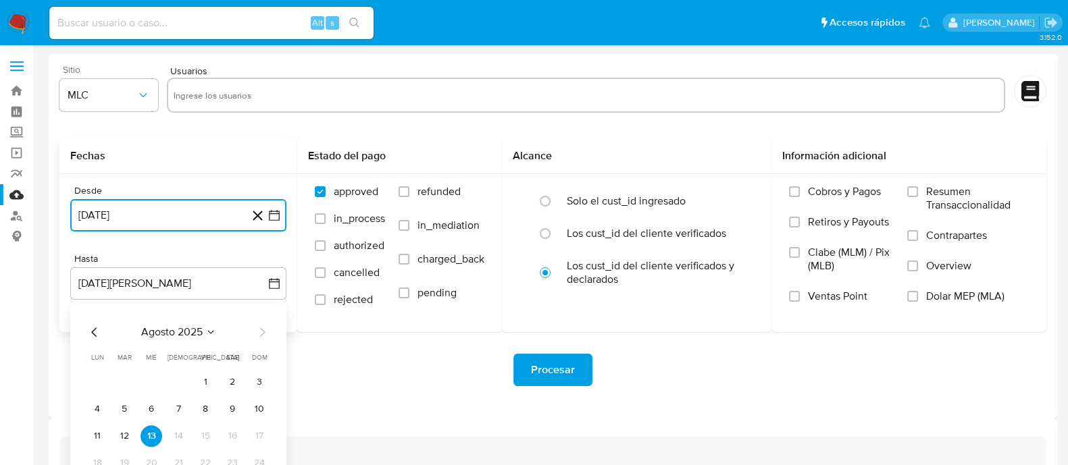
click at [93, 329] on icon "Mes anterior" at bounding box center [94, 332] width 16 height 16
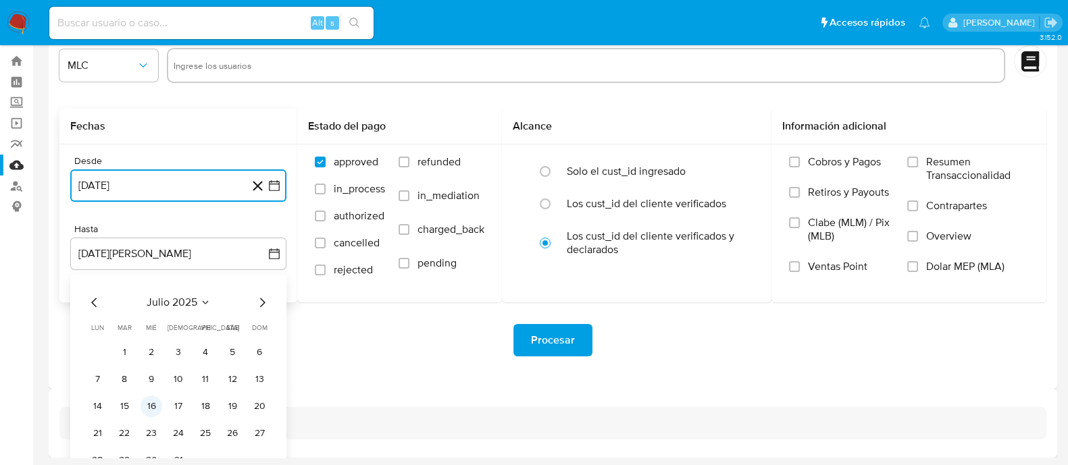
scroll to position [28, 0]
click at [99, 454] on button "28" at bounding box center [97, 462] width 22 height 22
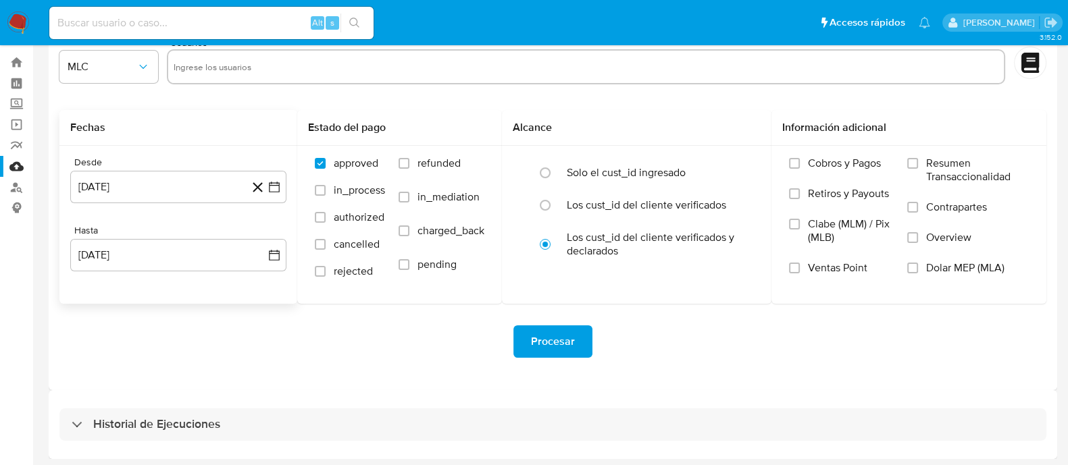
click at [274, 388] on div "Sitio MLC Usuarios Fechas Desde 29 de julio de 2024 29-07-2024 Hasta 28 de juli…" at bounding box center [553, 208] width 1009 height 365
click at [250, 78] on div at bounding box center [586, 66] width 839 height 35
click at [262, 64] on input "text" at bounding box center [587, 67] width 826 height 22
paste input "1667514274"
type input "1667514274"
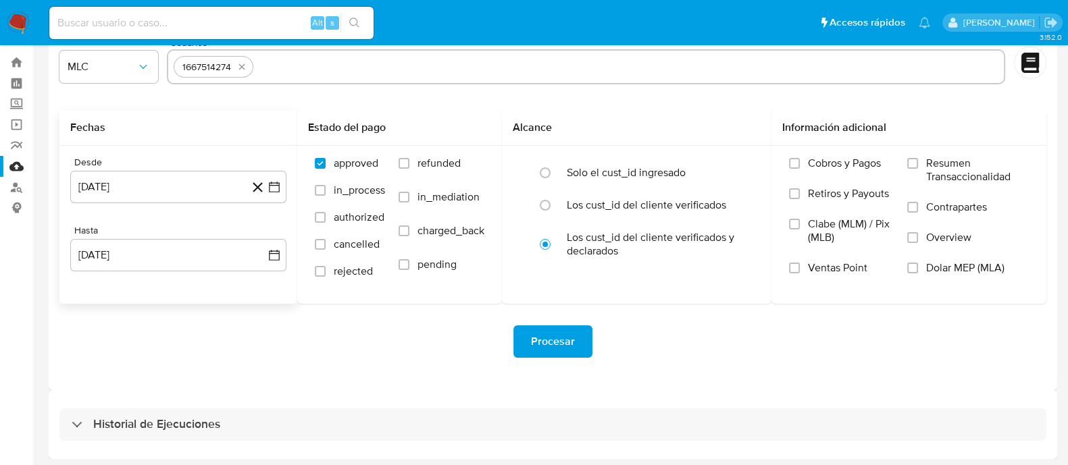
paste input "2033880601"
type input "2033880601"
paste input "1180435012"
type input "1180435012"
paste input "68024799"
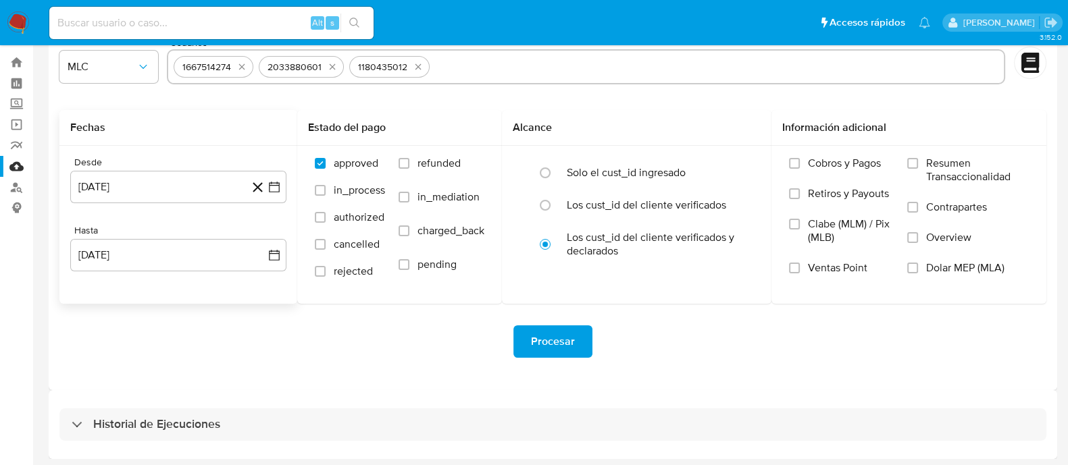
type input "68024799"
click at [547, 346] on span "Procesar" at bounding box center [553, 342] width 44 height 30
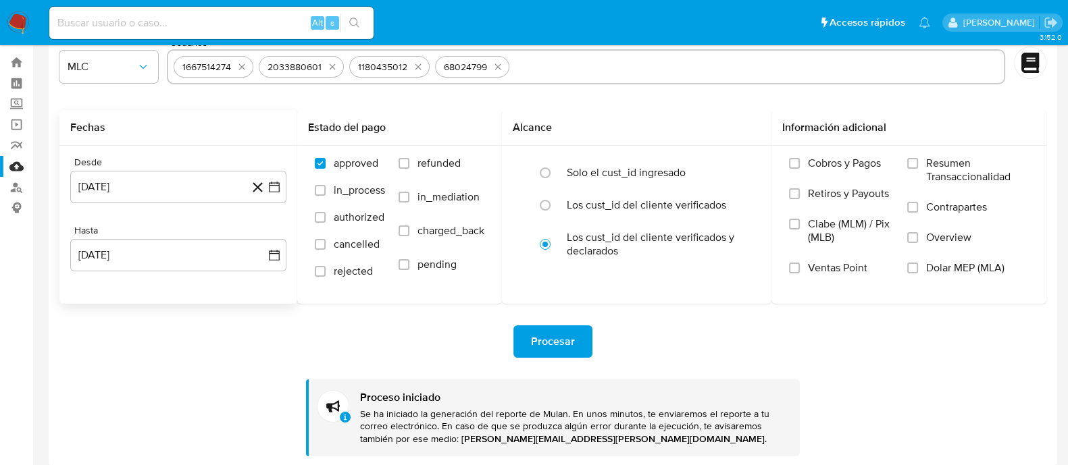
click at [22, 14] on img at bounding box center [18, 22] width 23 height 23
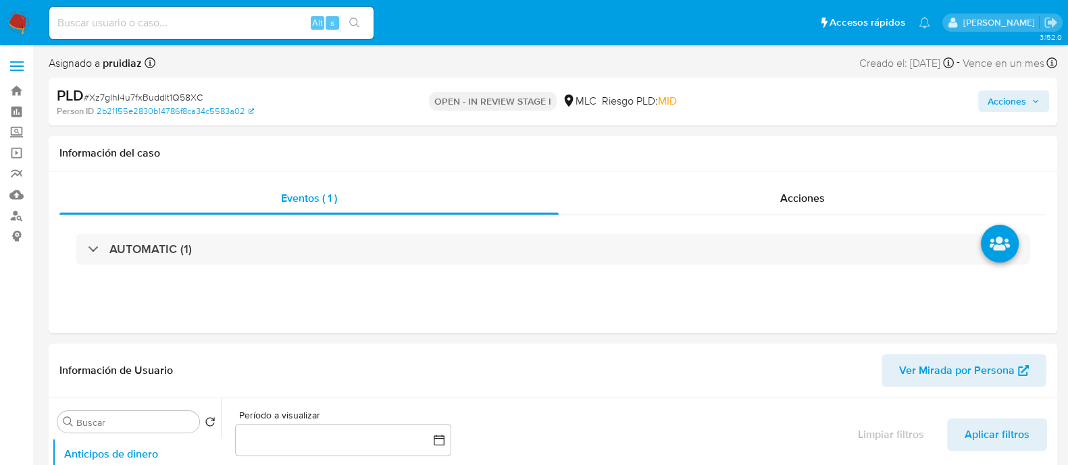
select select "10"
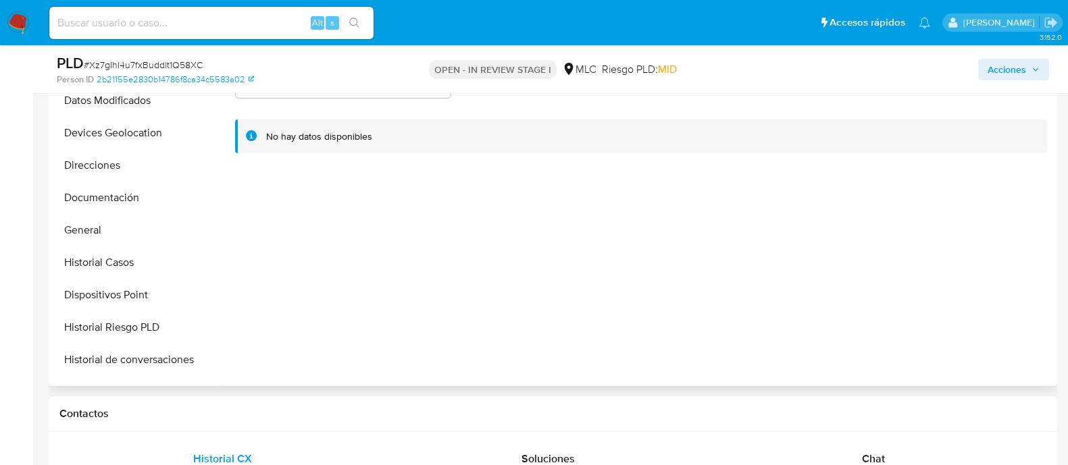
scroll to position [172, 0]
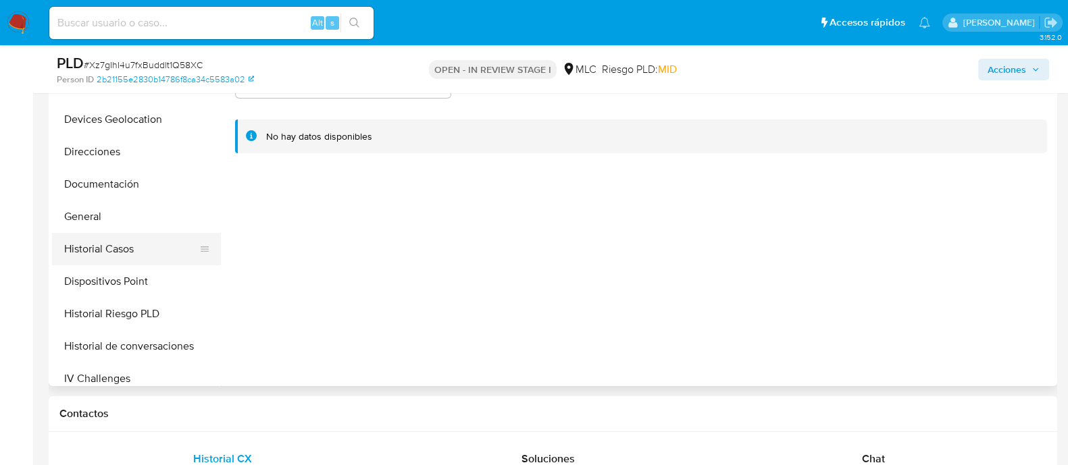
click at [113, 250] on button "Historial Casos" at bounding box center [131, 249] width 158 height 32
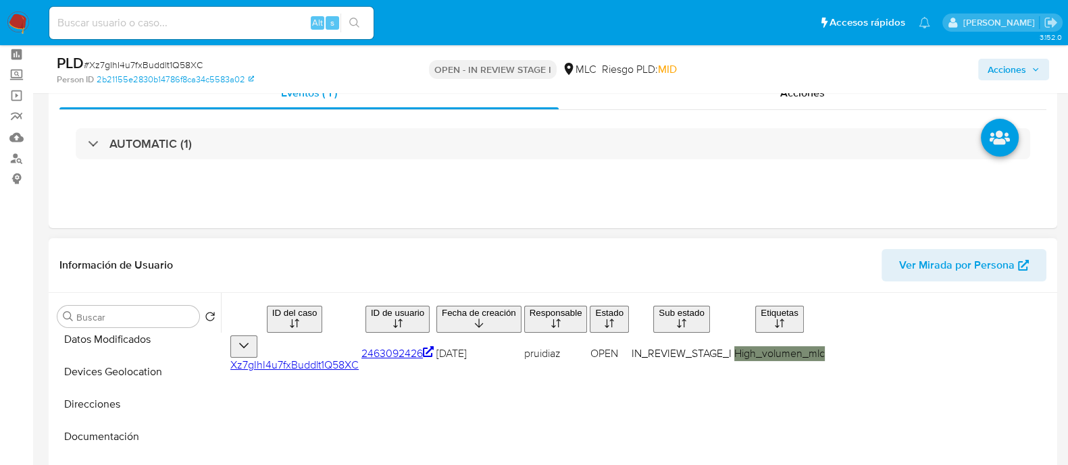
scroll to position [0, 0]
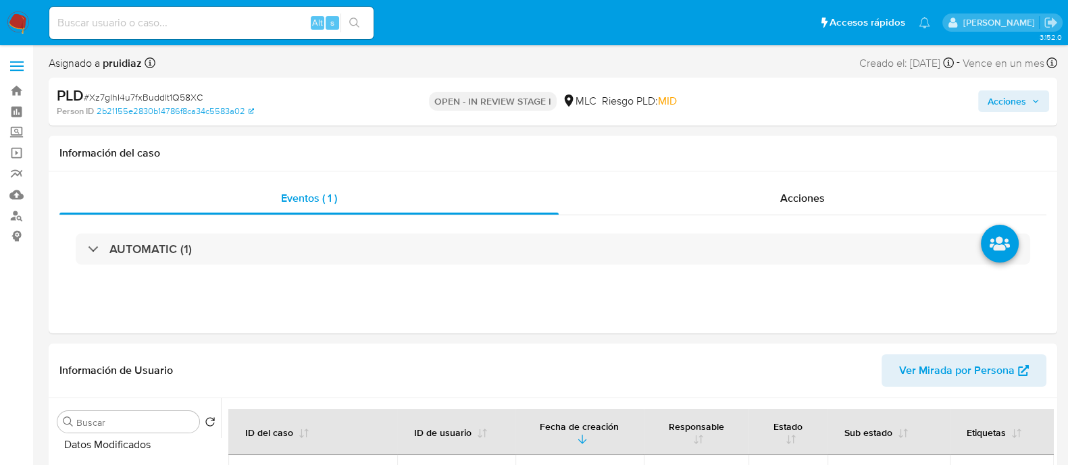
click at [1019, 103] on span "Acciones" at bounding box center [1007, 102] width 39 height 22
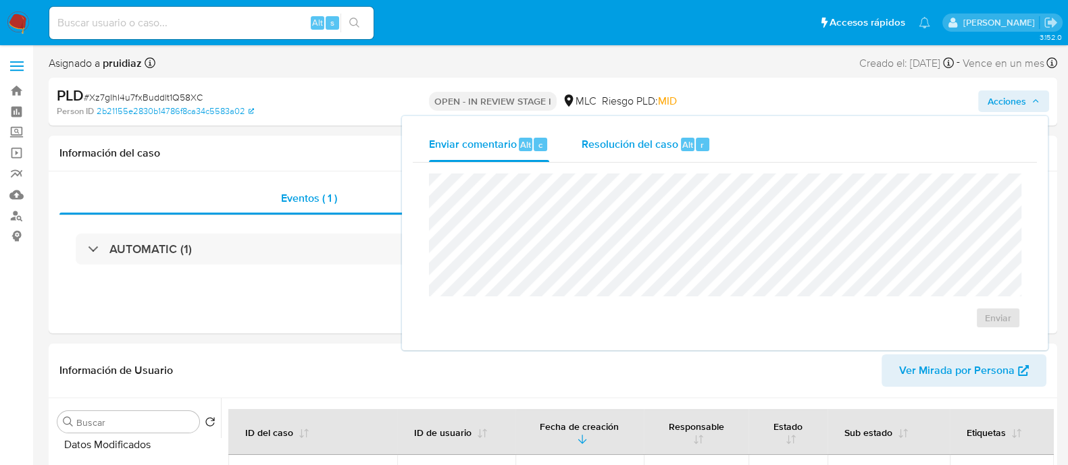
click at [626, 151] on span "Resolución del caso" at bounding box center [630, 144] width 97 height 16
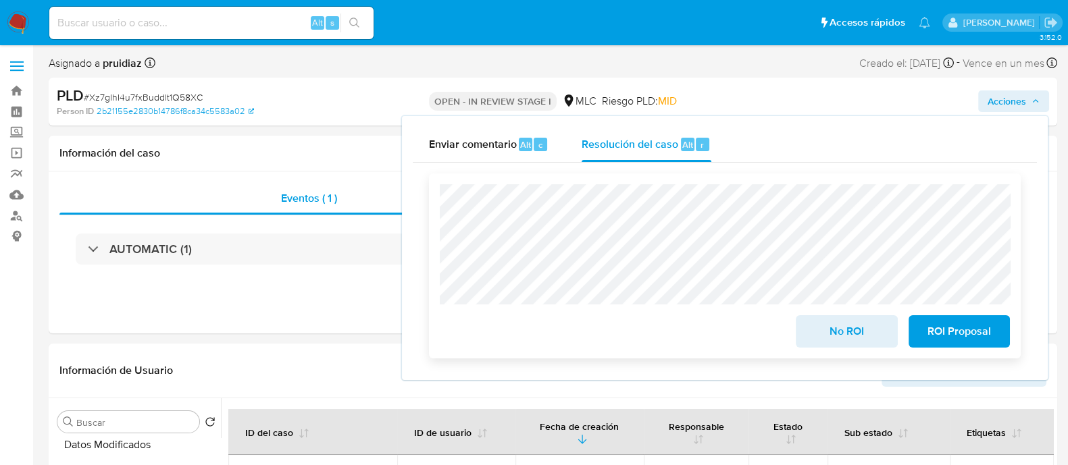
click at [854, 336] on span "No ROI" at bounding box center [846, 332] width 66 height 30
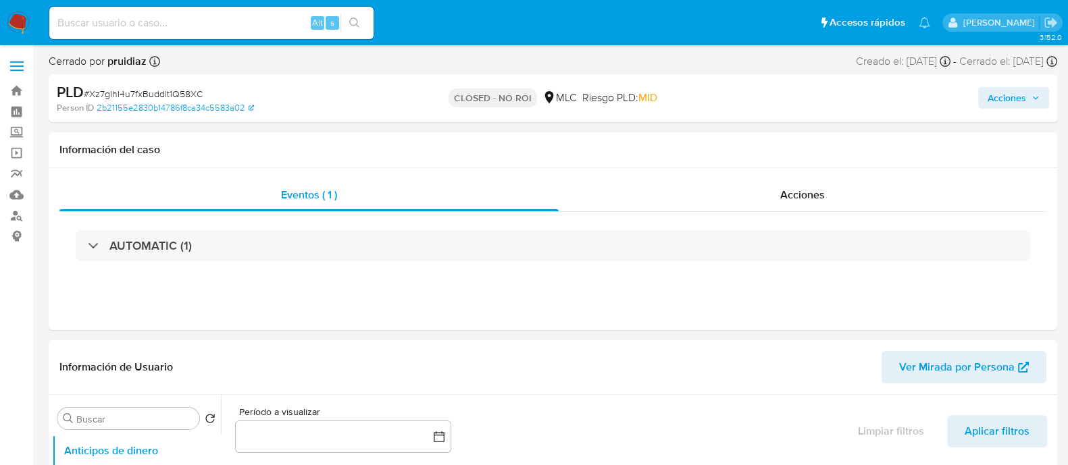
select select "10"
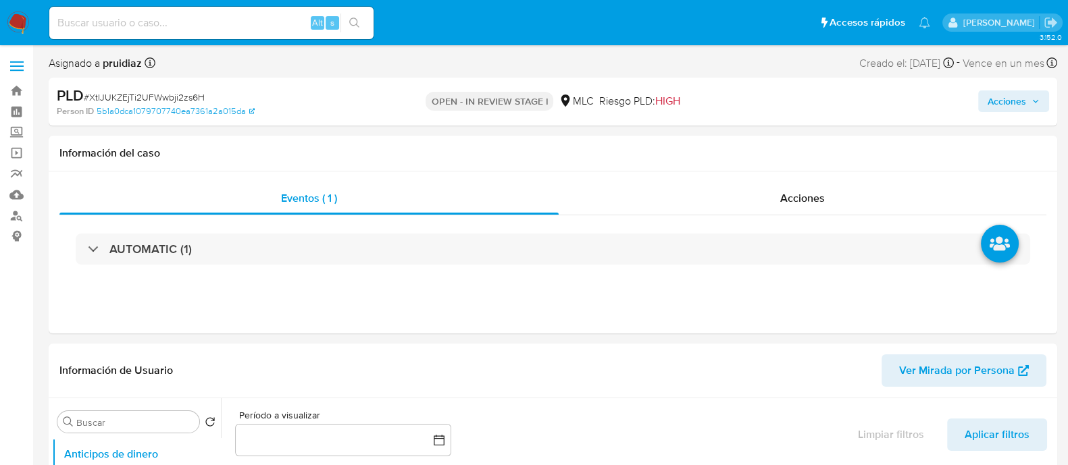
select select "10"
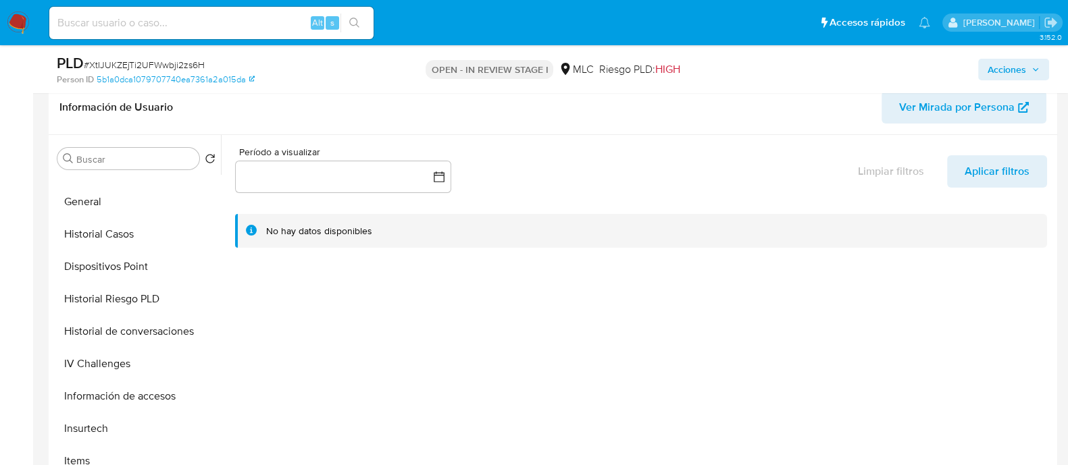
scroll to position [282, 0]
click at [103, 209] on button "General" at bounding box center [131, 201] width 158 height 32
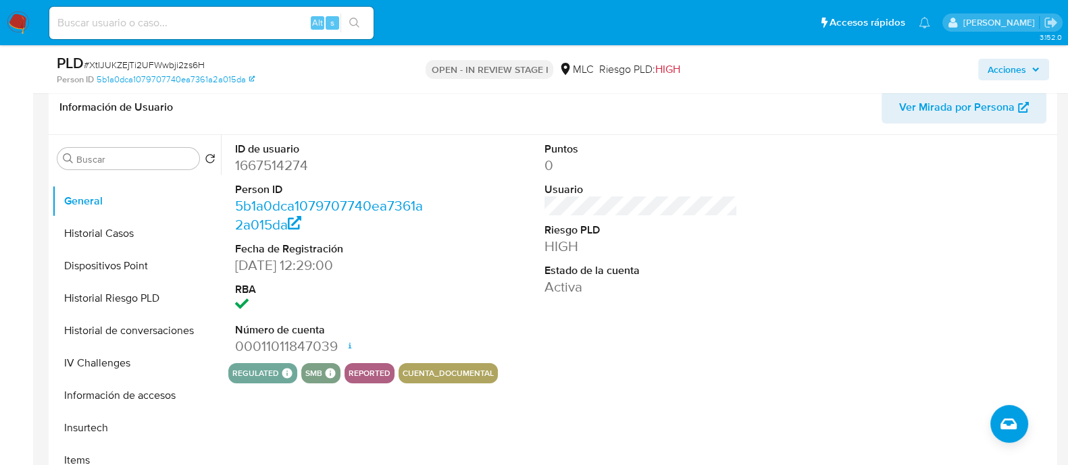
click at [278, 161] on dd "1667514274" at bounding box center [331, 165] width 193 height 19
copy dd "1667514274"
click at [133, 70] on span "# XtIJUKZEjTi2UFWwbji2zs6H" at bounding box center [144, 65] width 121 height 14
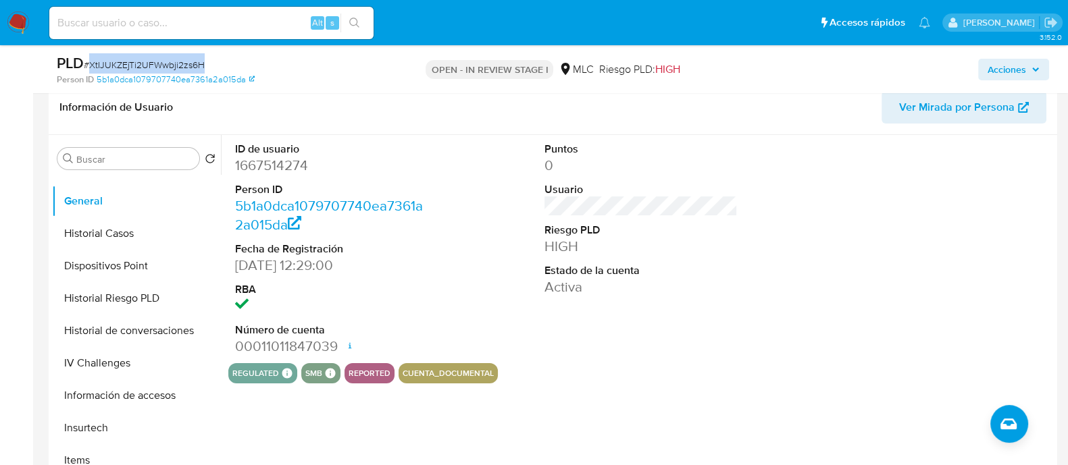
copy span "XtIJUKZEjTi2UFWwbji2zs6H"
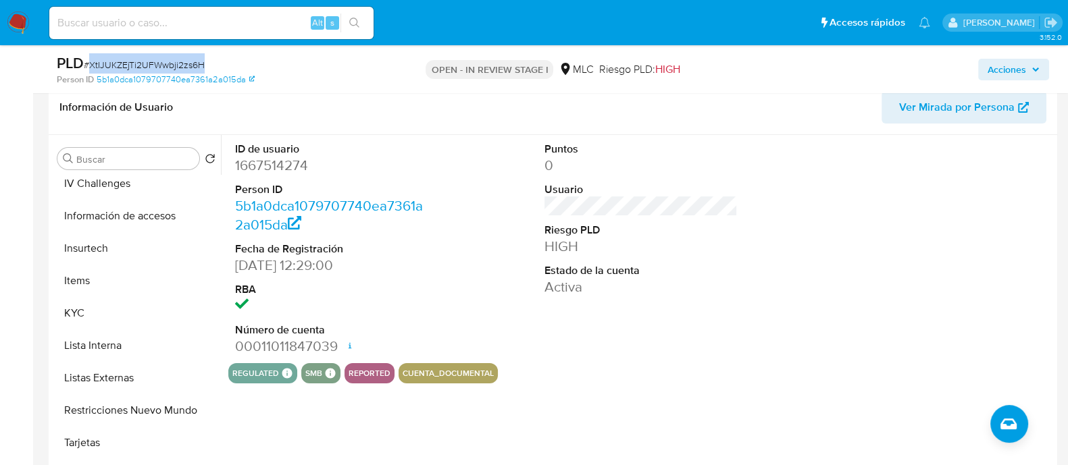
scroll to position [482, 0]
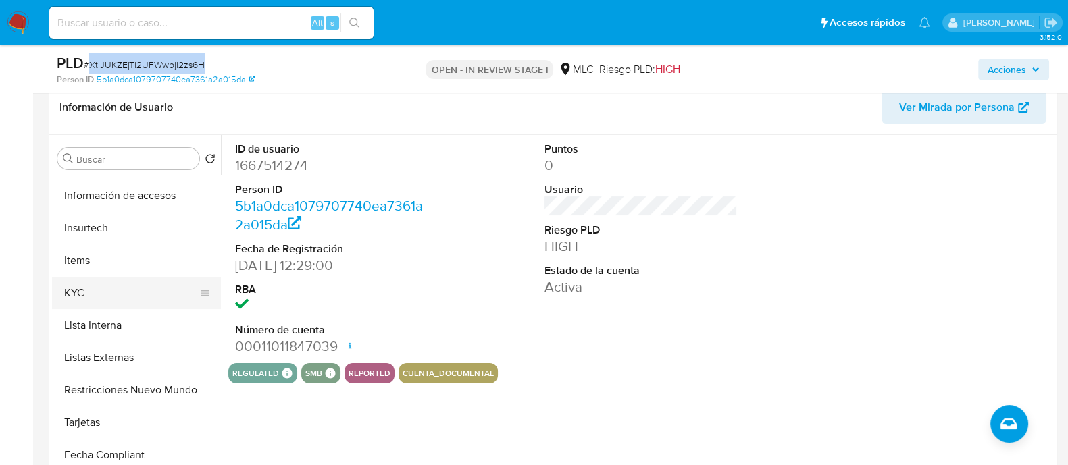
click at [101, 290] on button "KYC" at bounding box center [131, 293] width 158 height 32
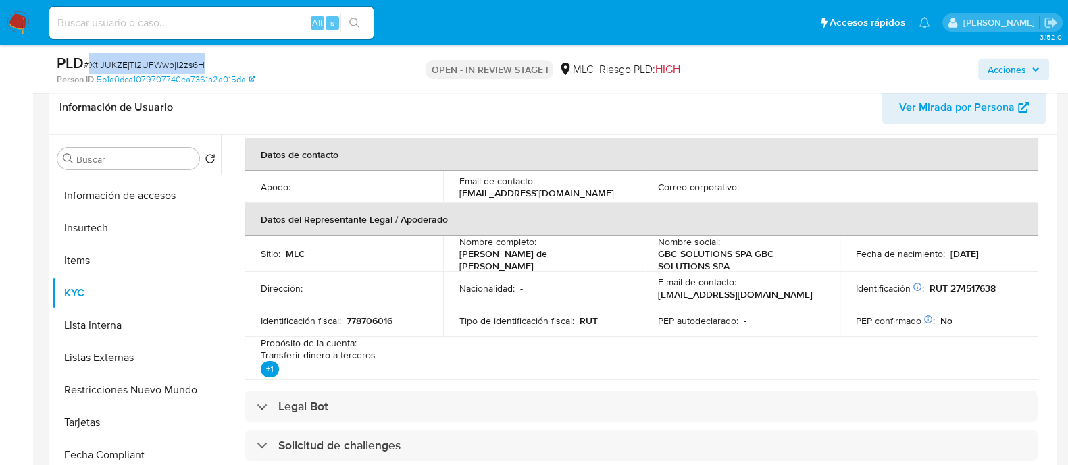
scroll to position [0, 0]
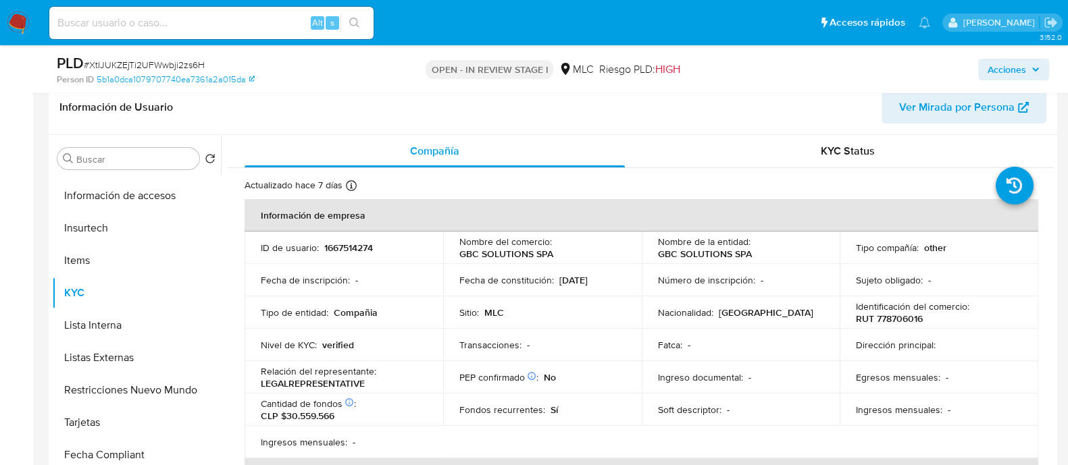
click at [890, 322] on p "RUT 778706016" at bounding box center [889, 319] width 67 height 12
copy p "778706016"
click at [888, 314] on p "RUT 778706016" at bounding box center [889, 319] width 67 height 12
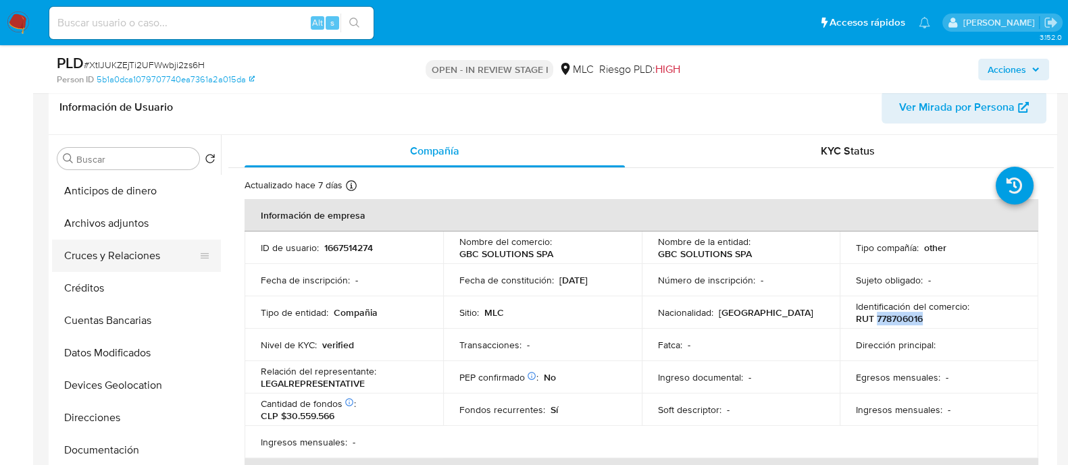
click at [106, 255] on button "Cruces y Relaciones" at bounding box center [131, 256] width 158 height 32
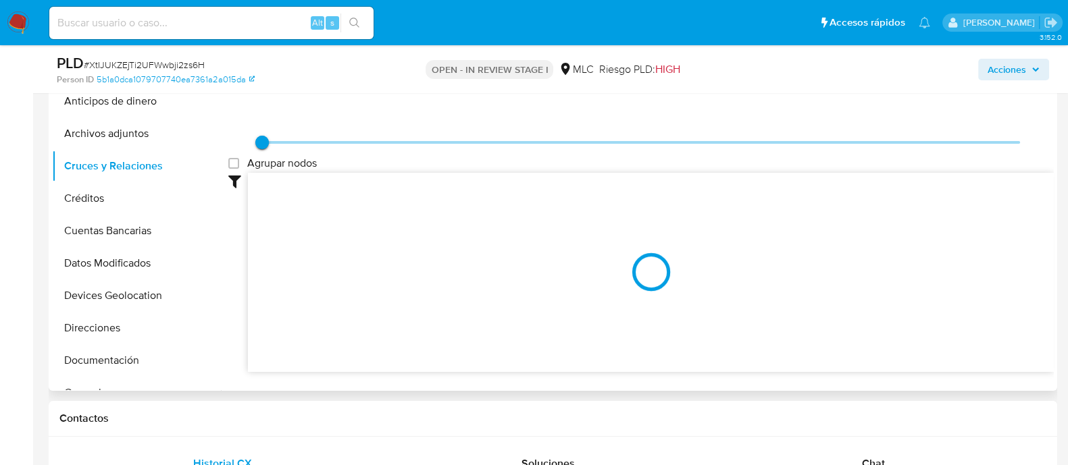
scroll to position [305, 0]
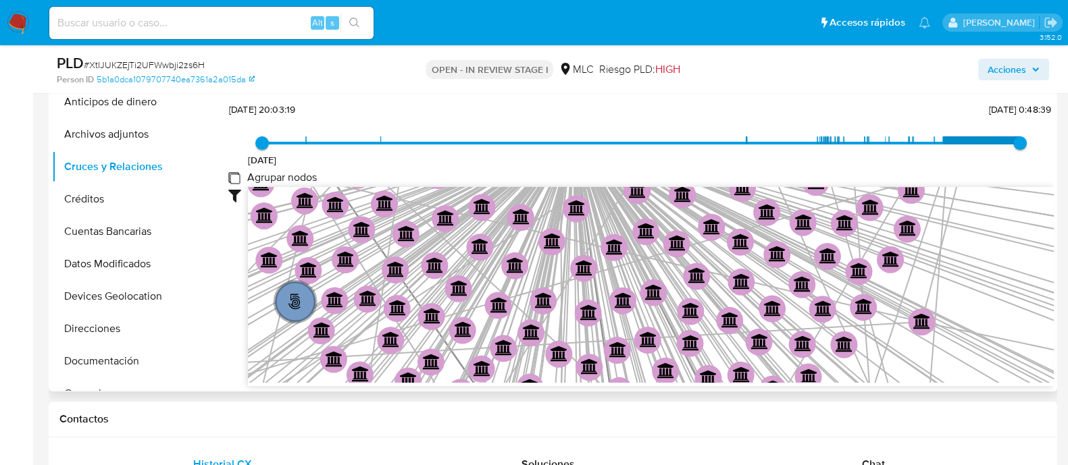
click at [234, 175] on group_nodes "Agrupar nodos" at bounding box center [233, 177] width 11 height 11
checkbox group_nodes "true"
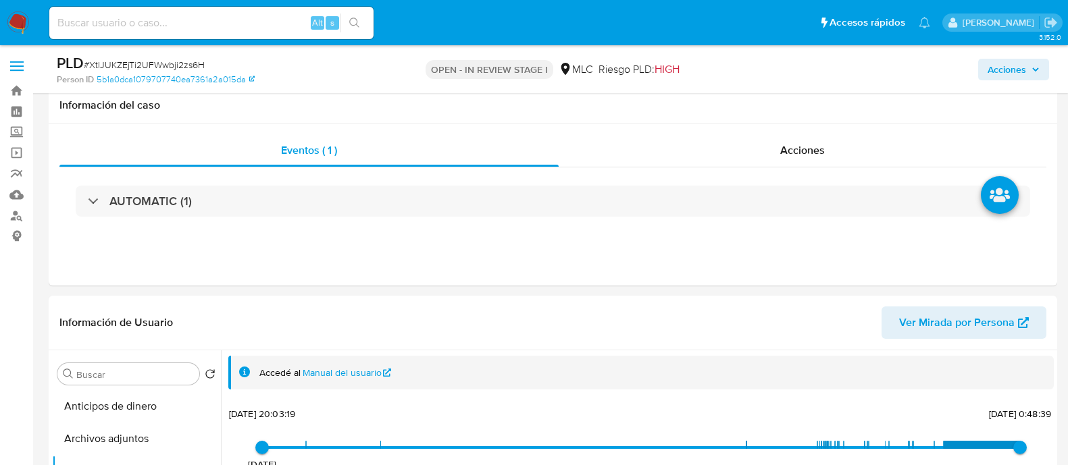
select select "10"
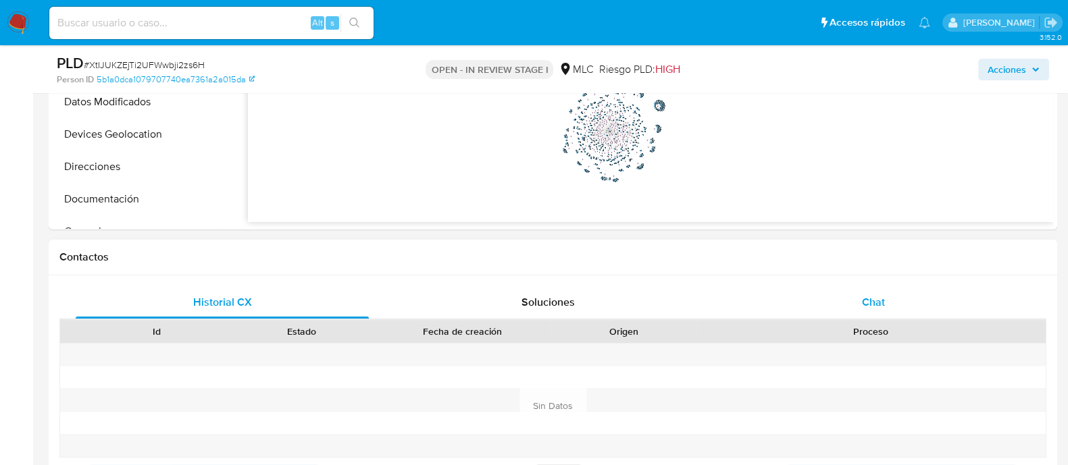
scroll to position [467, 0]
click at [884, 286] on div "Chat" at bounding box center [873, 302] width 293 height 32
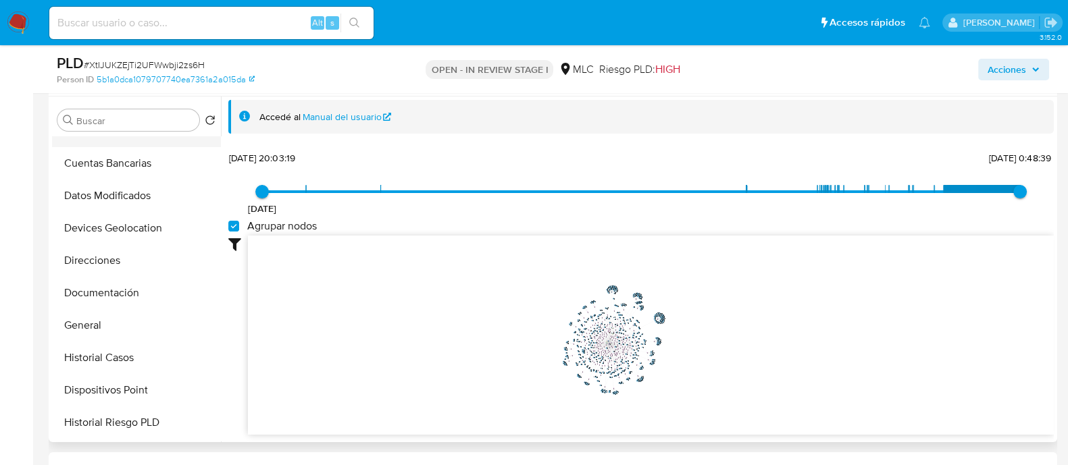
scroll to position [121, 0]
click at [131, 353] on button "Historial Casos" at bounding box center [131, 356] width 158 height 32
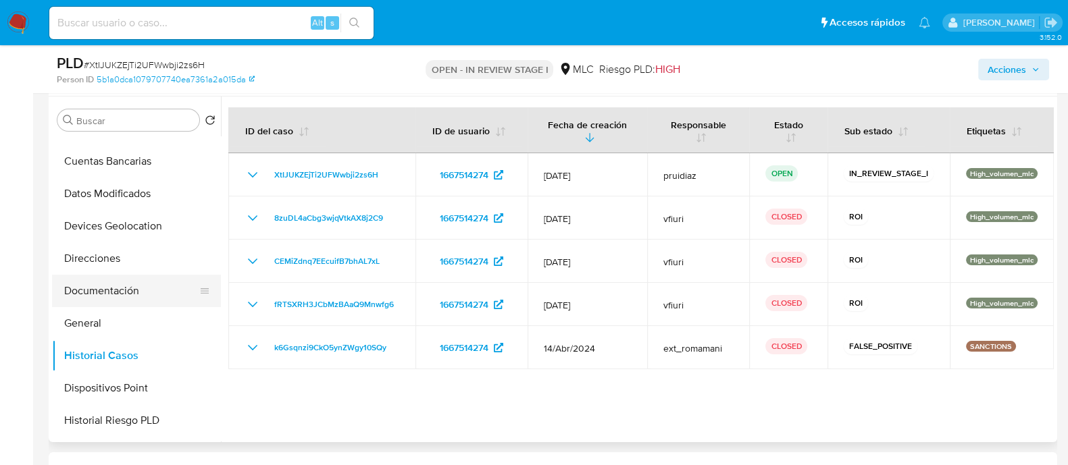
scroll to position [132, 0]
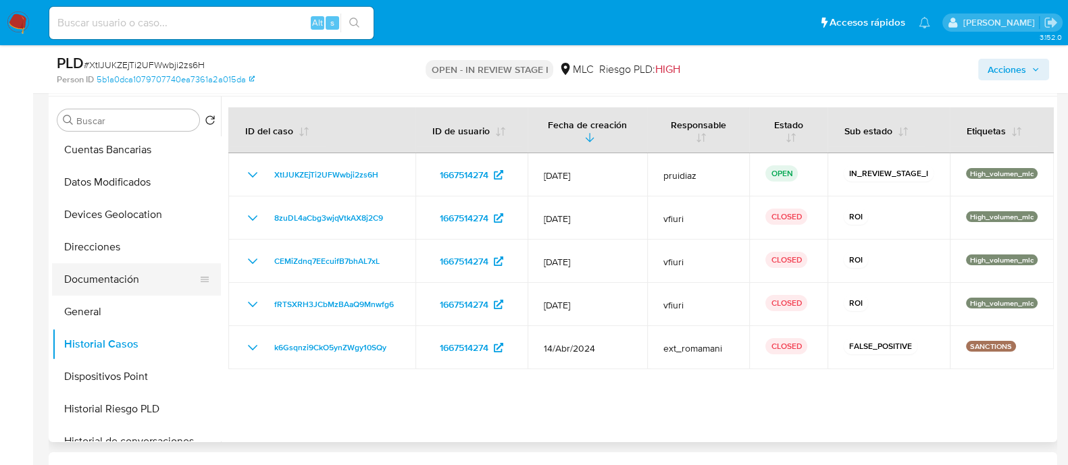
click at [102, 275] on button "Documentación" at bounding box center [131, 279] width 158 height 32
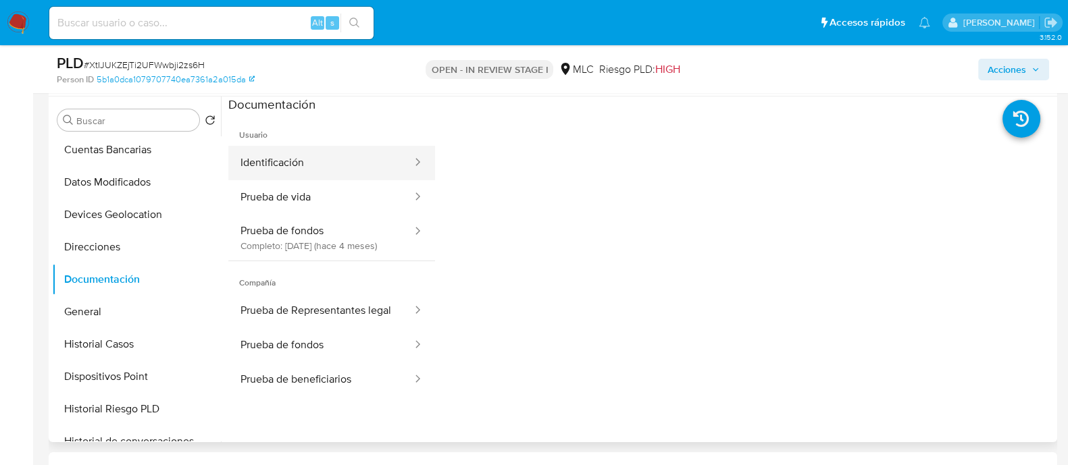
click at [307, 171] on button "Identificación" at bounding box center [320, 163] width 185 height 34
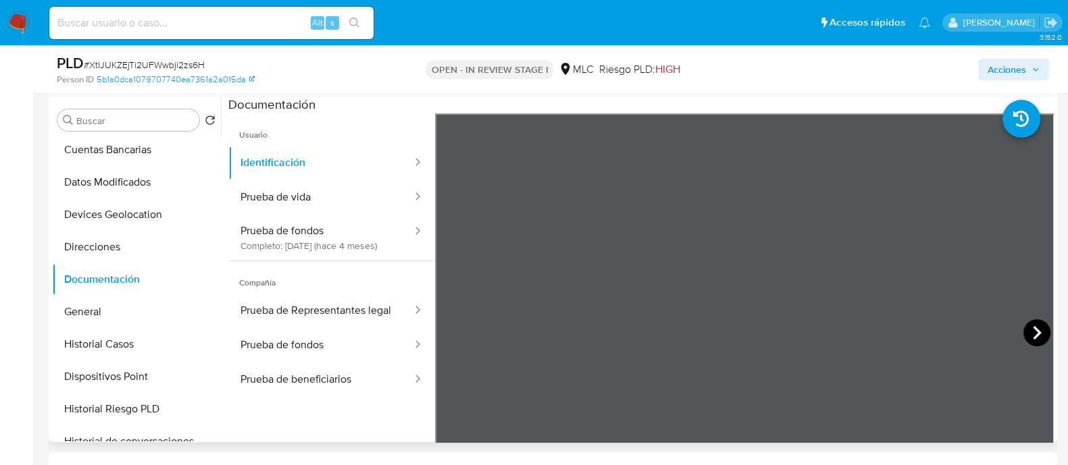
click at [1028, 336] on icon at bounding box center [1036, 333] width 27 height 27
click at [286, 184] on button "Prueba de vida" at bounding box center [320, 197] width 185 height 34
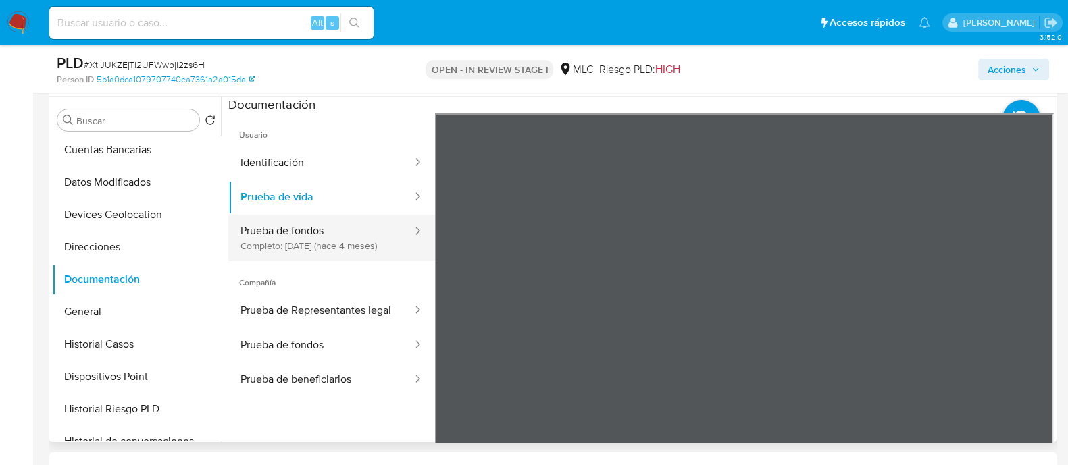
click at [309, 247] on button "Prueba de fondos Completo: 16/04/2025 (hace 4 meses)" at bounding box center [320, 238] width 185 height 46
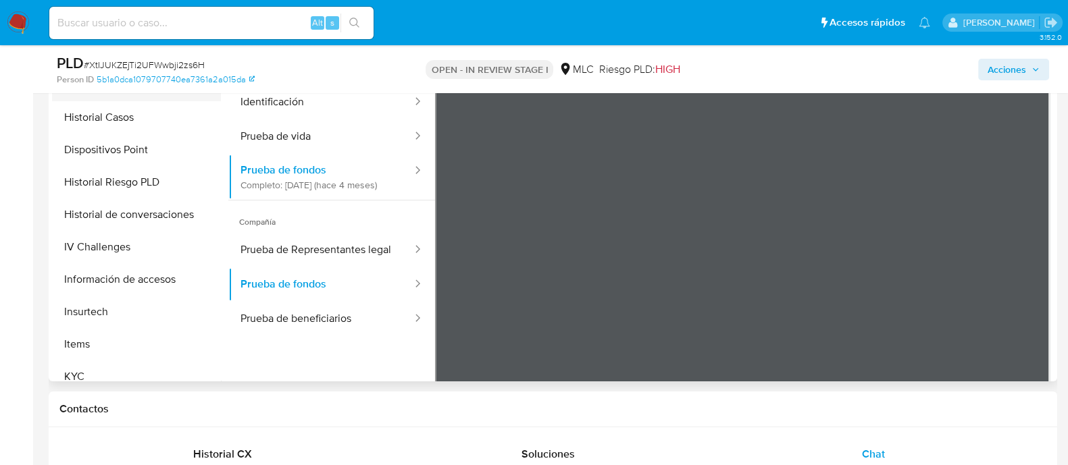
scroll to position [319, 0]
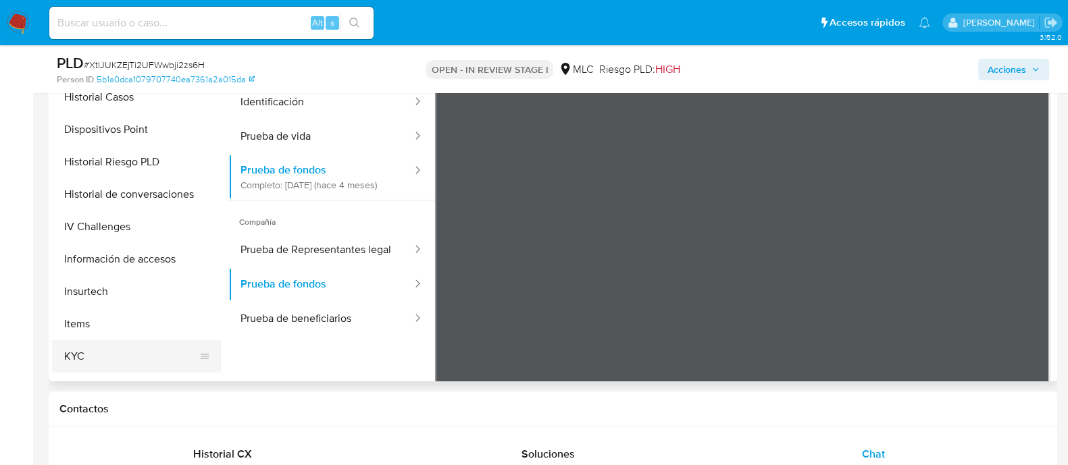
click at [69, 357] on button "KYC" at bounding box center [131, 356] width 158 height 32
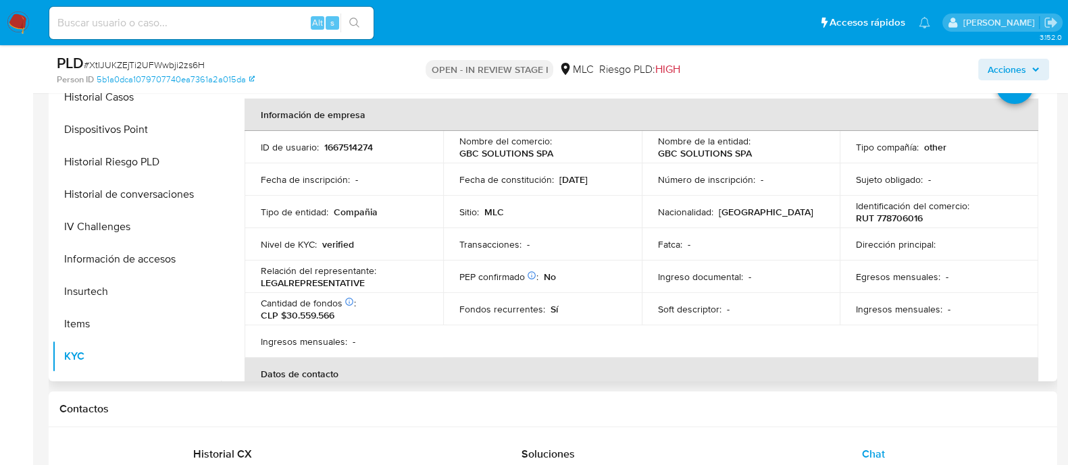
scroll to position [1, 0]
drag, startPoint x: 458, startPoint y: 153, endPoint x: 530, endPoint y: 151, distance: 72.3
click at [530, 151] on p "GBC SOLUTIONS SPA" at bounding box center [506, 154] width 94 height 12
copy p "GBC SOLUTIONS"
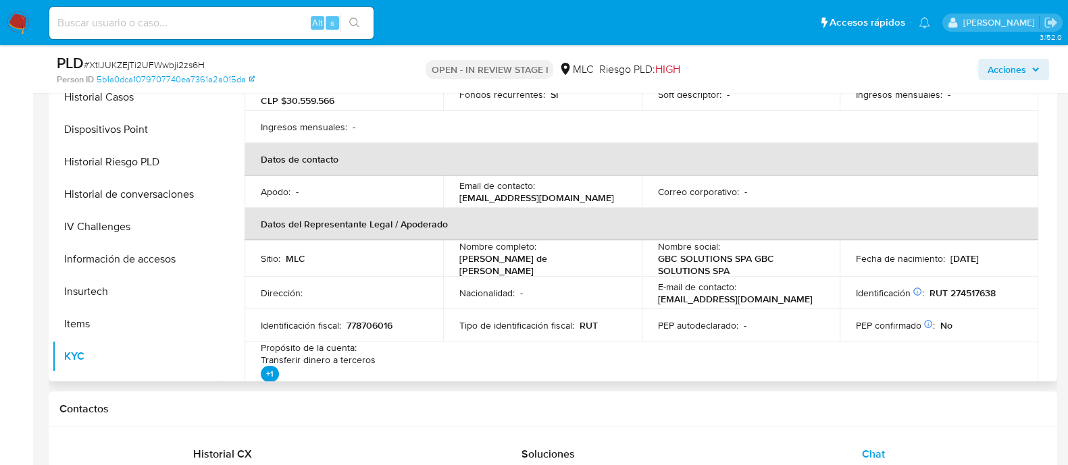
scroll to position [216, 0]
drag, startPoint x: 613, startPoint y: 272, endPoint x: 453, endPoint y: 263, distance: 160.3
click at [453, 263] on td "Nombre completo : Guzman de Jesus Bracho Chirino" at bounding box center [542, 259] width 199 height 36
copy p "Guzman de Jesus Bracho Chirino"
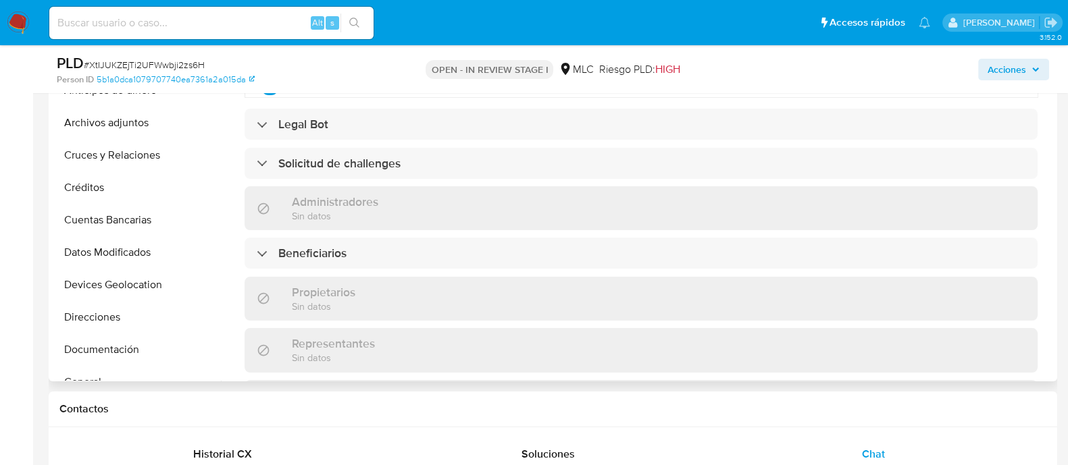
scroll to position [108, 0]
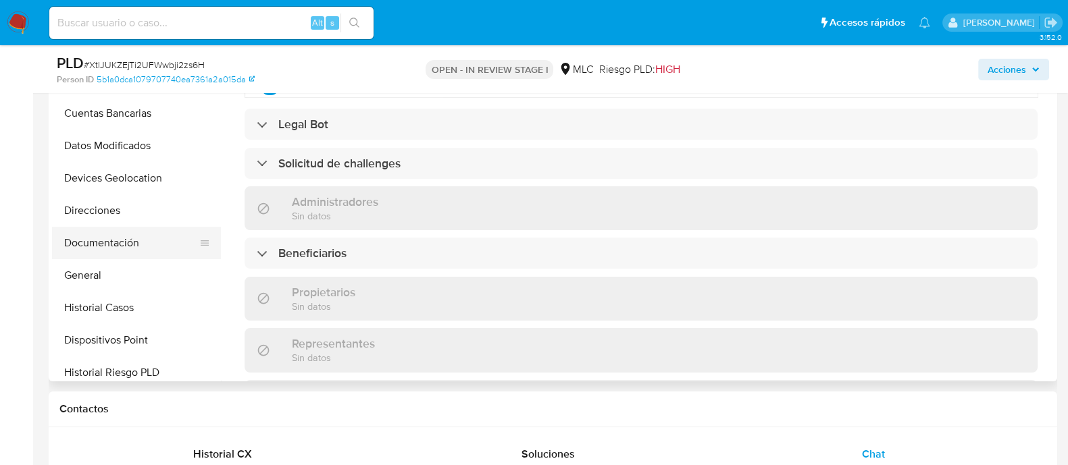
click at [92, 245] on button "Documentación" at bounding box center [131, 243] width 158 height 32
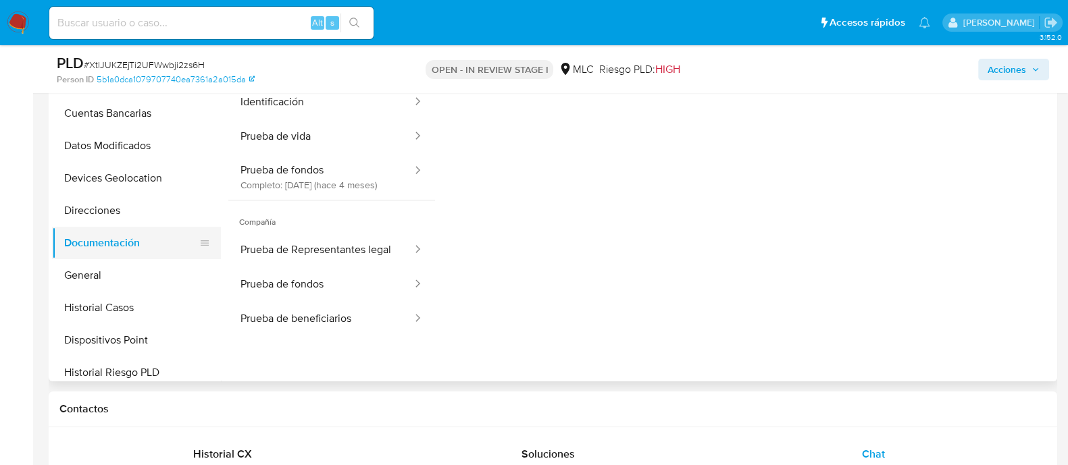
scroll to position [223, 0]
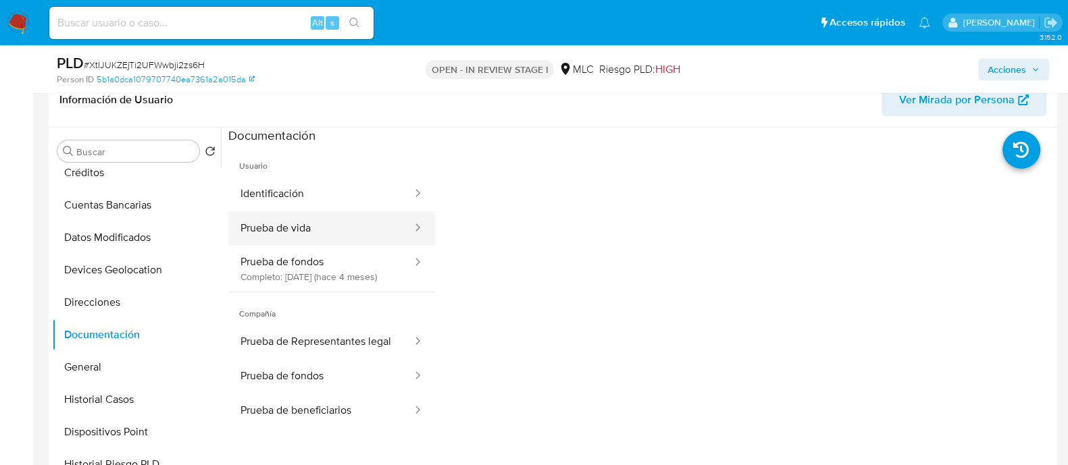
click at [328, 229] on button "Prueba de vida" at bounding box center [320, 228] width 185 height 34
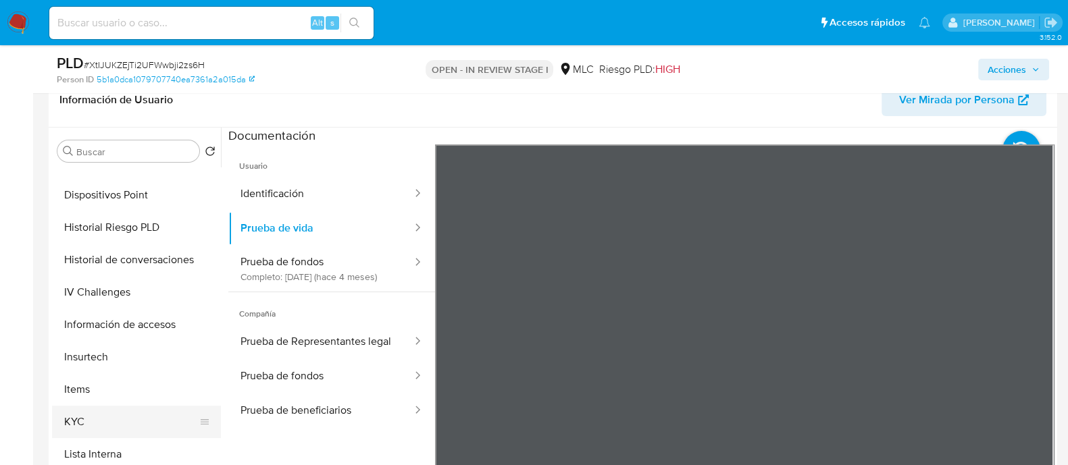
scroll to position [347, 0]
click at [80, 418] on button "KYC" at bounding box center [131, 421] width 158 height 32
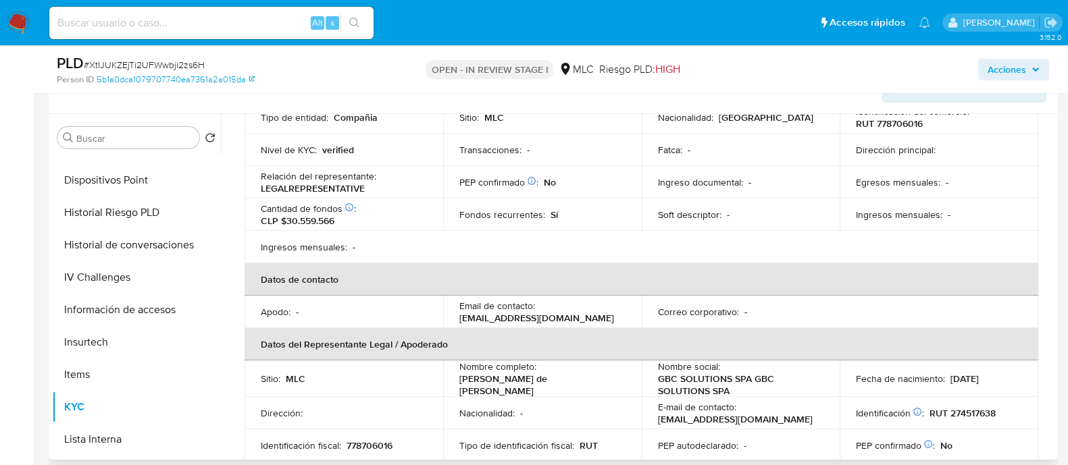
scroll to position [202, 0]
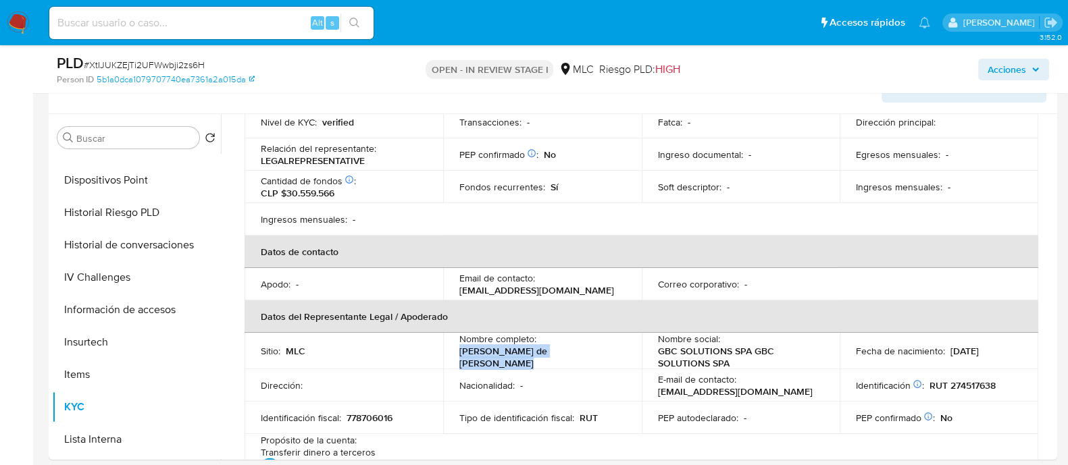
drag, startPoint x: 605, startPoint y: 355, endPoint x: 446, endPoint y: 361, distance: 159.6
click at [446, 361] on td "Nombre completo : Guzman de Jesus Bracho Chirino" at bounding box center [542, 351] width 199 height 36
copy p "Guzman de Jesus Bracho Chirino"
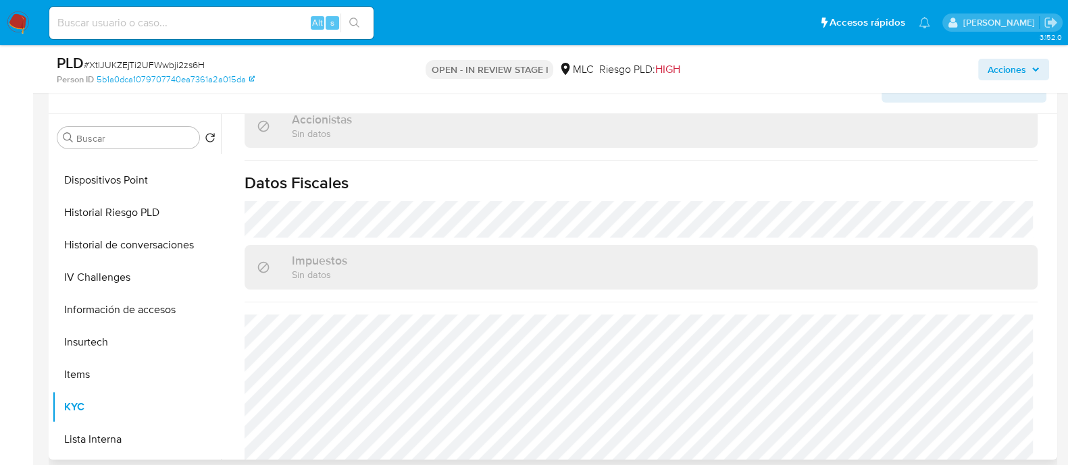
scroll to position [0, 0]
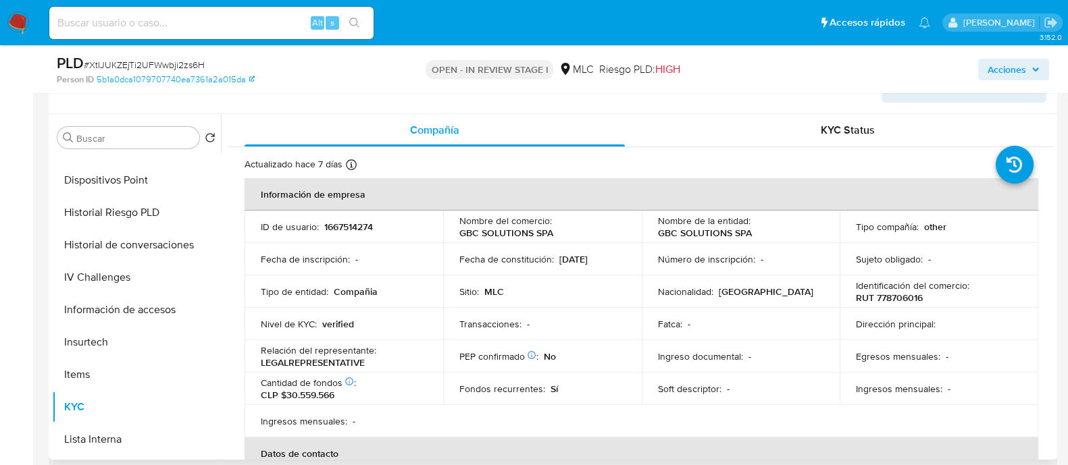
click at [355, 228] on p "1667514274" at bounding box center [348, 227] width 49 height 12
copy p "1667514274"
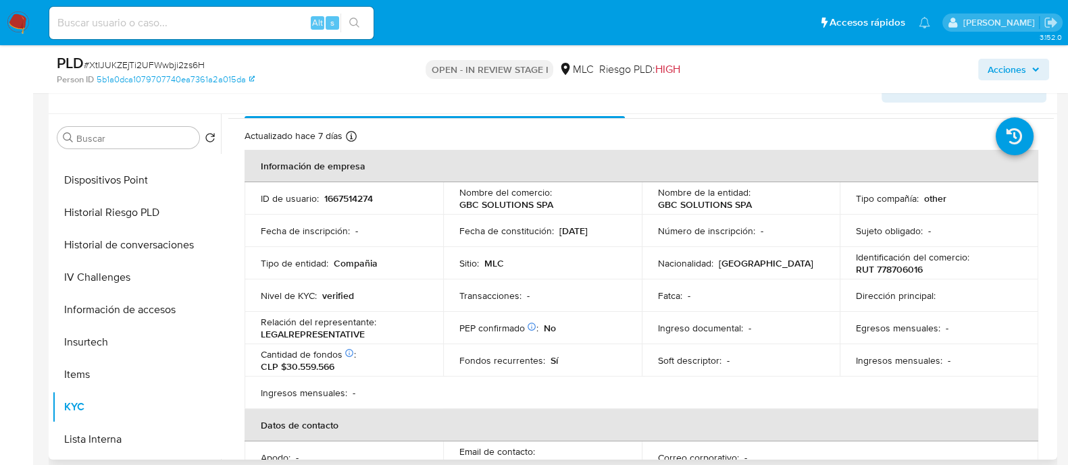
click at [882, 269] on p "RUT 778706016" at bounding box center [889, 269] width 67 height 12
copy p "778706016"
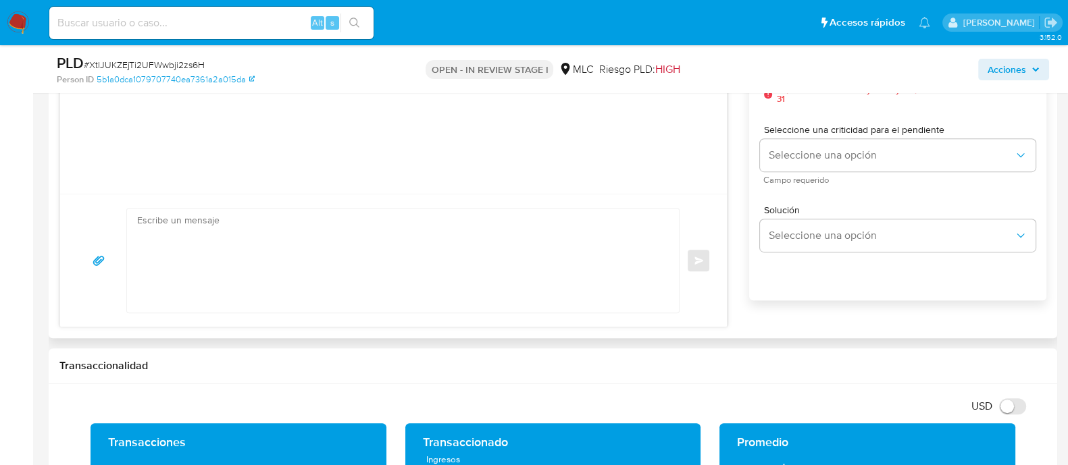
scroll to position [824, 0]
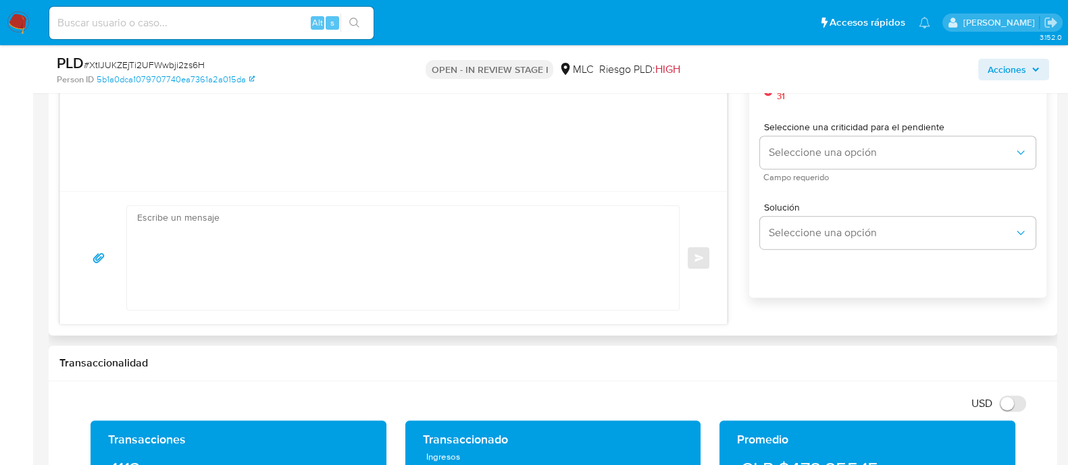
click at [355, 252] on textarea at bounding box center [399, 258] width 525 height 104
paste textarea "Hola XXX, Te estamos contactando ya que necesitamos verificar algunos datos par…"
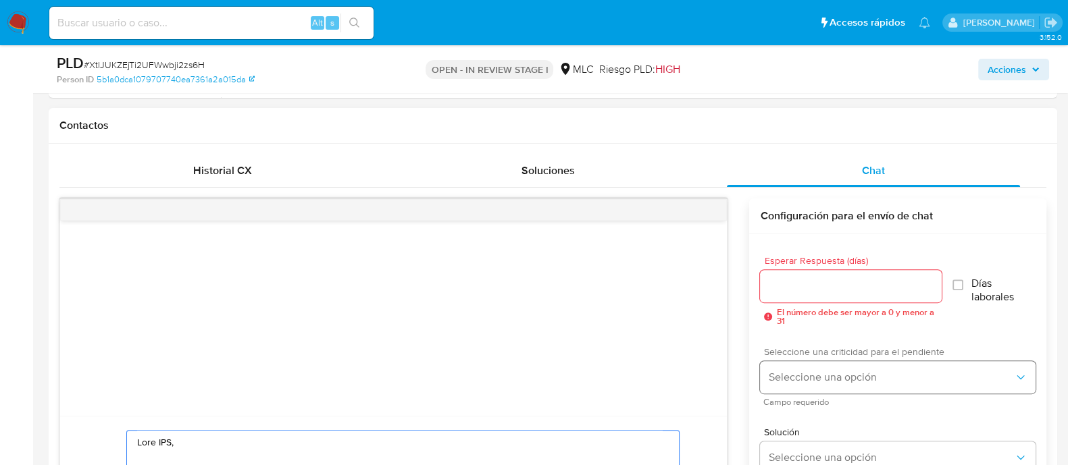
scroll to position [601, 0]
type textarea "Hola XXX, Te estamos contactando ya que necesitamos verificar algunos datos par…"
click at [792, 294] on div at bounding box center [850, 284] width 181 height 32
click at [794, 292] on div at bounding box center [850, 284] width 181 height 32
click at [792, 286] on input "Esperar Respuesta (días)" at bounding box center [850, 285] width 181 height 18
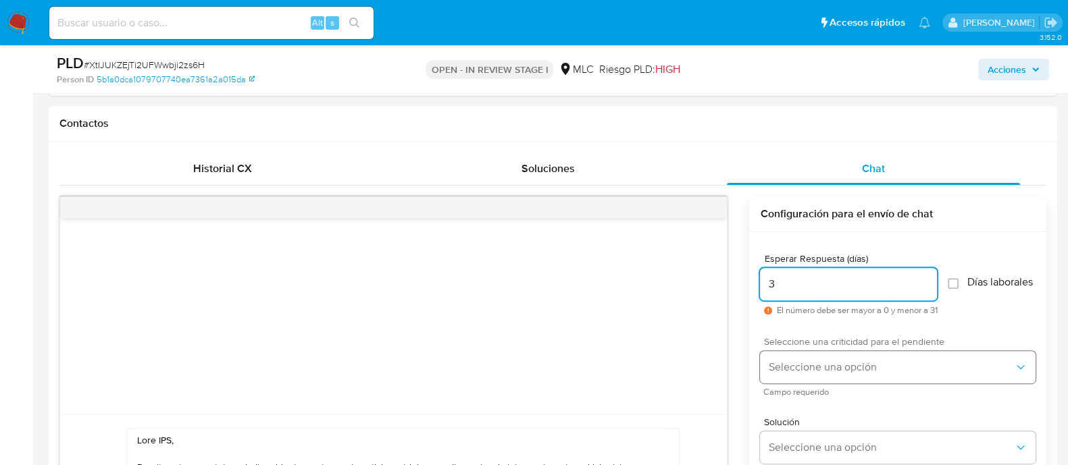
type input "3"
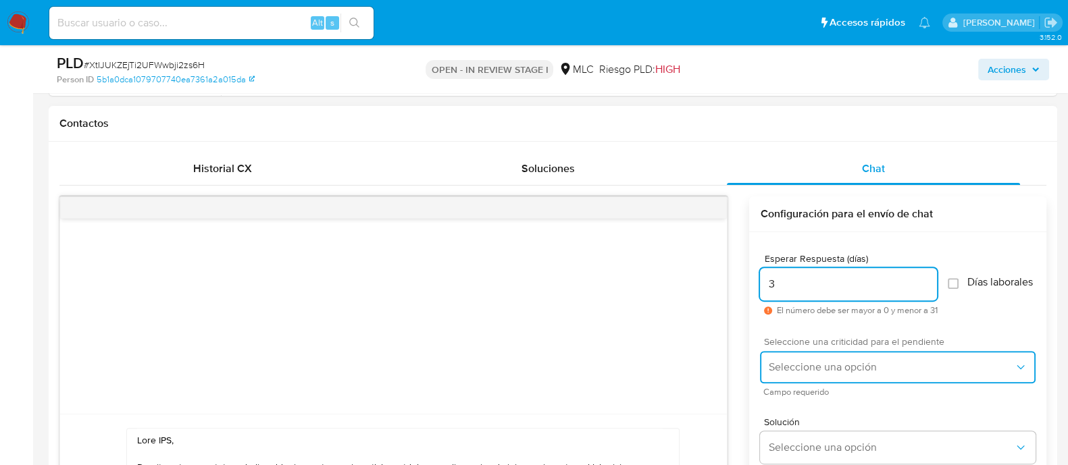
click at [799, 367] on span "Seleccione una opción" at bounding box center [891, 368] width 246 height 14
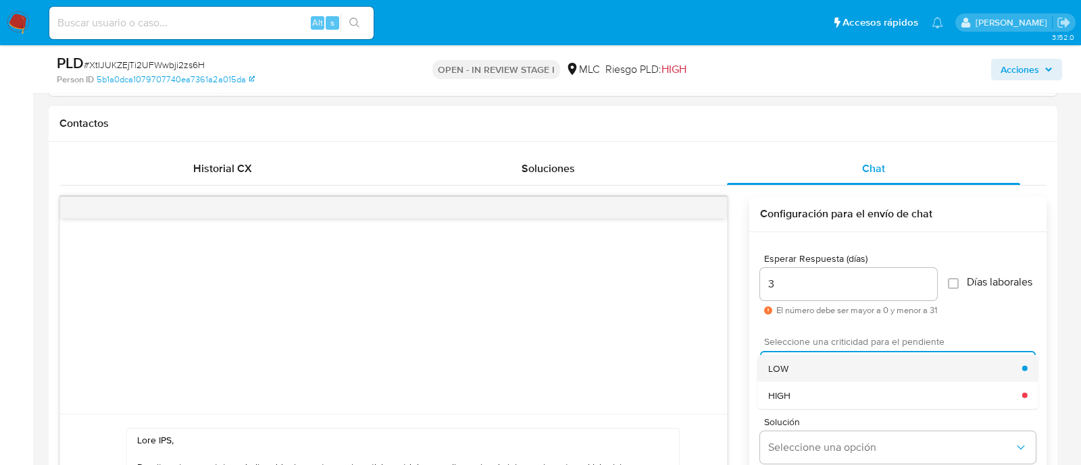
click at [785, 374] on span "LOW" at bounding box center [778, 368] width 20 height 12
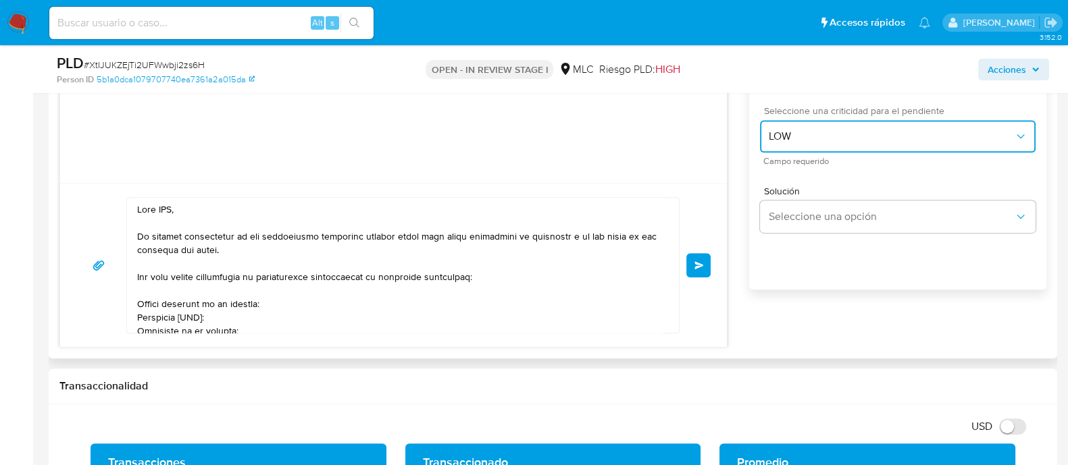
scroll to position [831, 0]
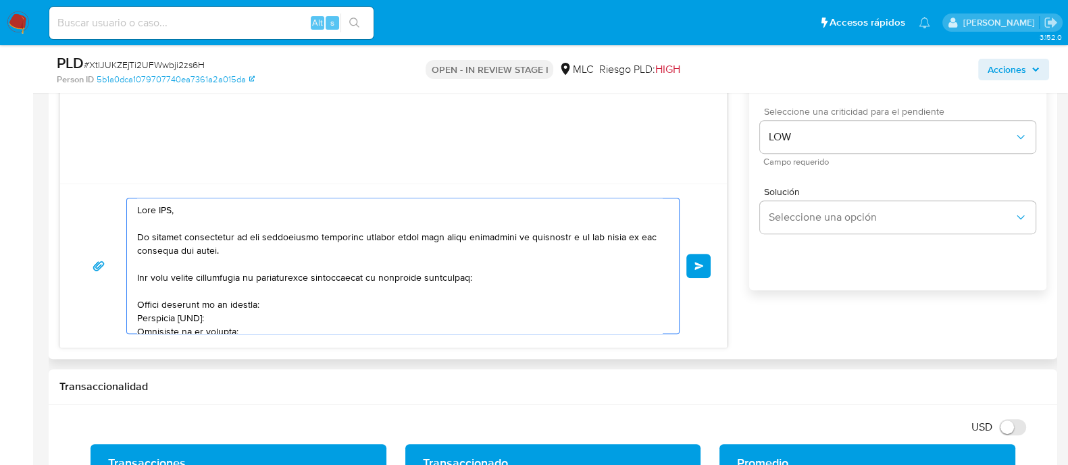
drag, startPoint x: 226, startPoint y: 217, endPoint x: 72, endPoint y: 191, distance: 156.9
click at [72, 191] on div "Enviar" at bounding box center [393, 266] width 667 height 164
click at [238, 239] on textarea at bounding box center [399, 266] width 525 height 135
click at [253, 244] on textarea at bounding box center [399, 266] width 525 height 135
click at [249, 240] on textarea at bounding box center [399, 266] width 525 height 135
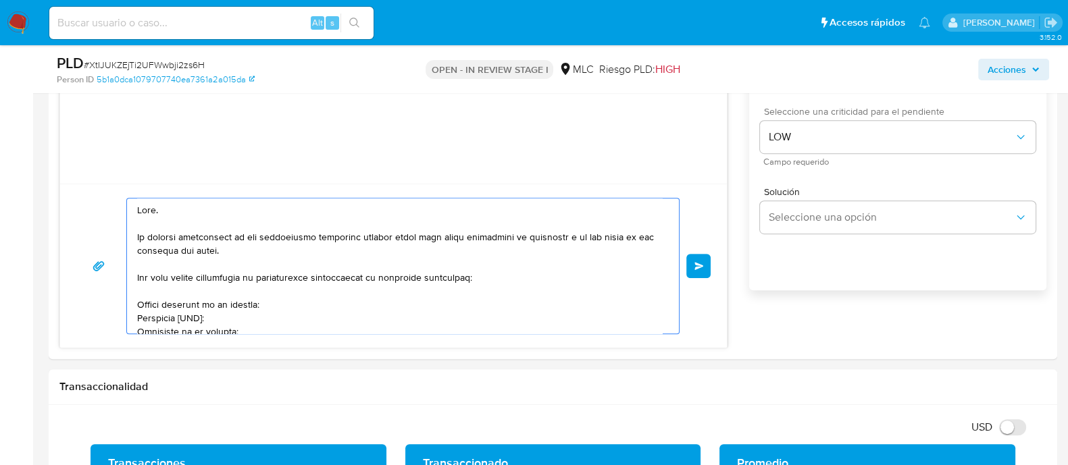
click at [0, 0] on lt-span ", ya que" at bounding box center [0, 0] width 0 height 0
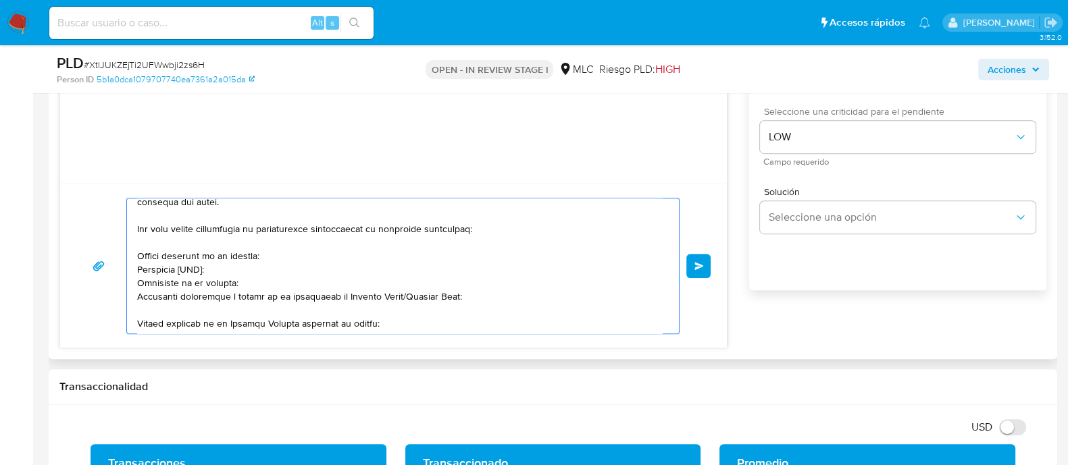
scroll to position [62, 0]
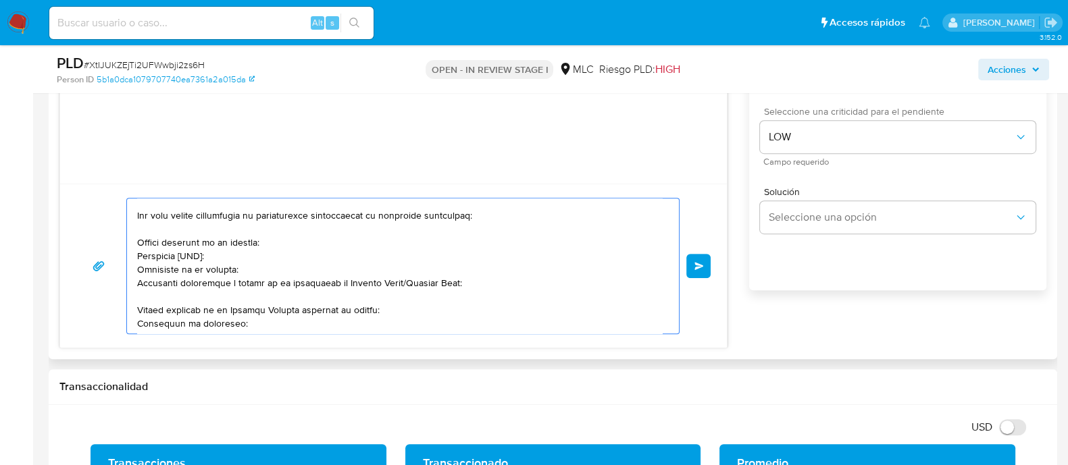
drag, startPoint x: 134, startPoint y: 211, endPoint x: 497, endPoint y: 279, distance: 369.1
click at [497, 279] on div at bounding box center [399, 266] width 545 height 135
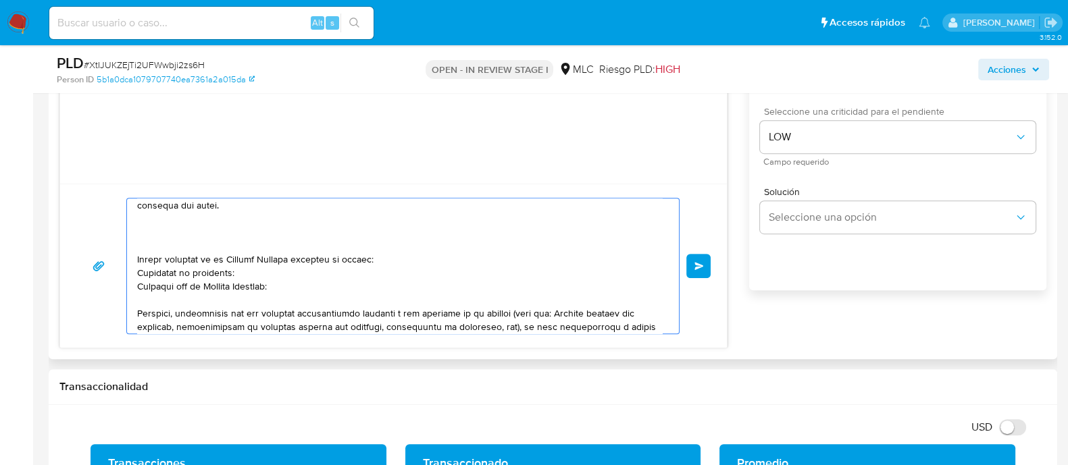
scroll to position [47, 0]
drag, startPoint x: 298, startPoint y: 297, endPoint x: 116, endPoint y: 239, distance: 191.2
click at [116, 239] on div "Enviar" at bounding box center [393, 266] width 634 height 136
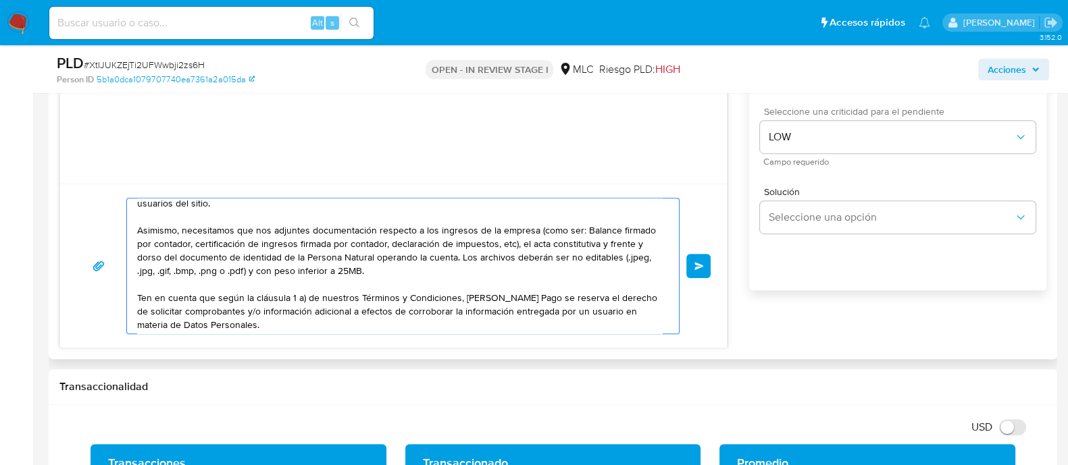
drag, startPoint x: 188, startPoint y: 231, endPoint x: 128, endPoint y: 232, distance: 59.5
click at [128, 232] on div "Hola. Te estamos contactando, ya que necesitamos verificar algunos datos para p…" at bounding box center [399, 266] width 545 height 135
click at [364, 274] on textarea "Hola. Te estamos contactando, ya que necesitamos verificar algunos datos para p…" at bounding box center [399, 266] width 525 height 135
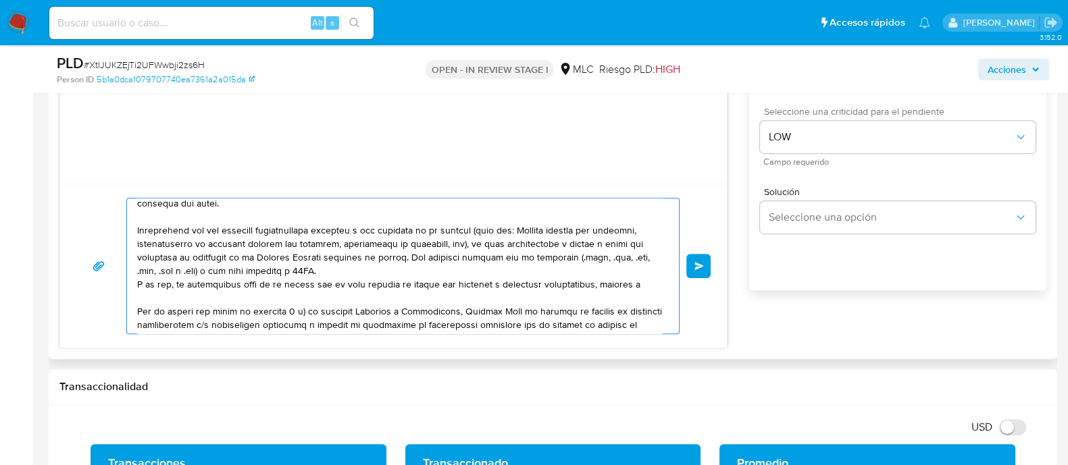
paste textarea "name: Daniel Rasmussen || alias:"
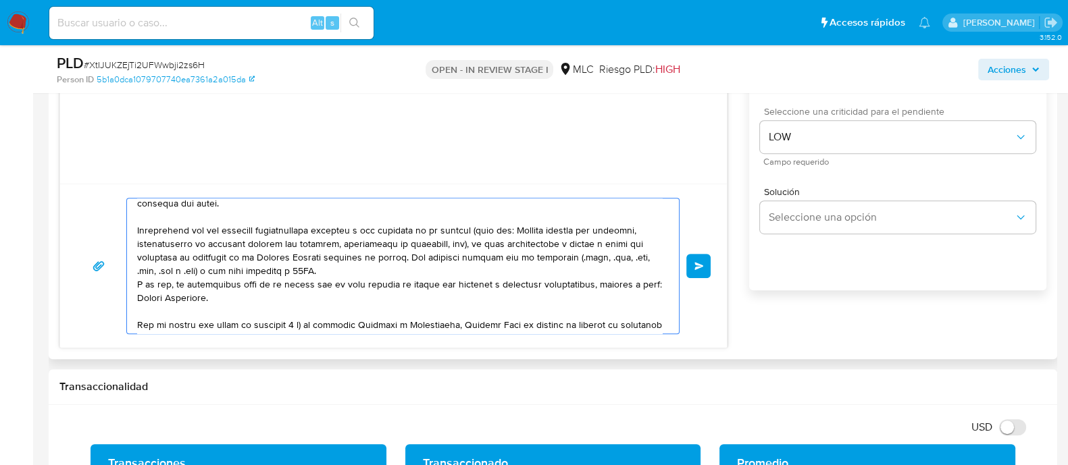
click at [165, 299] on textarea at bounding box center [399, 266] width 525 height 135
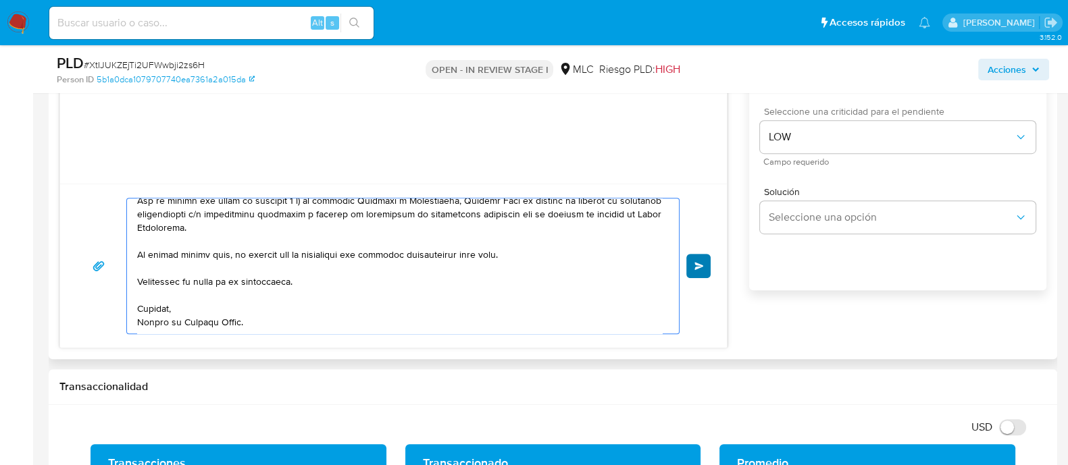
type textarea "Hola. Te estamos contactando, ya que necesitamos verificar algunos datos para p…"
click at [696, 268] on span "Enviar" at bounding box center [698, 266] width 9 height 8
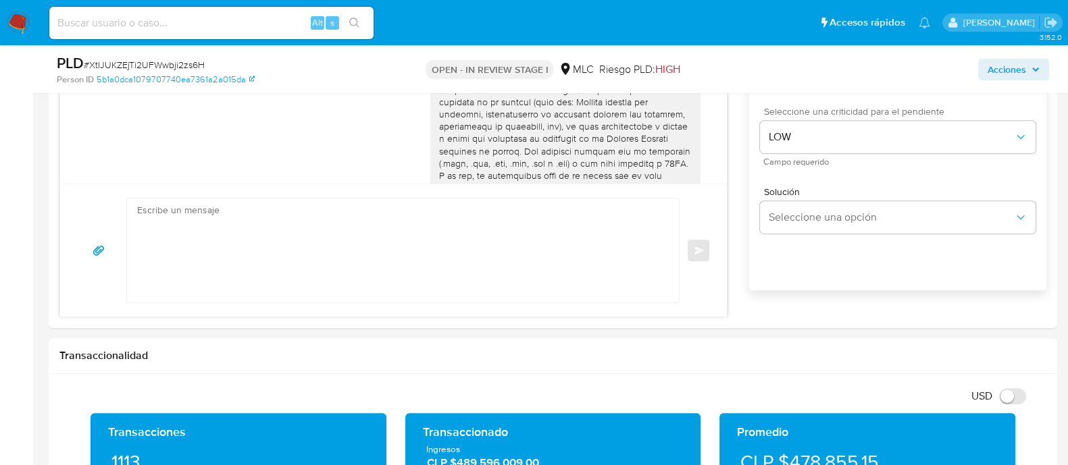
scroll to position [226, 0]
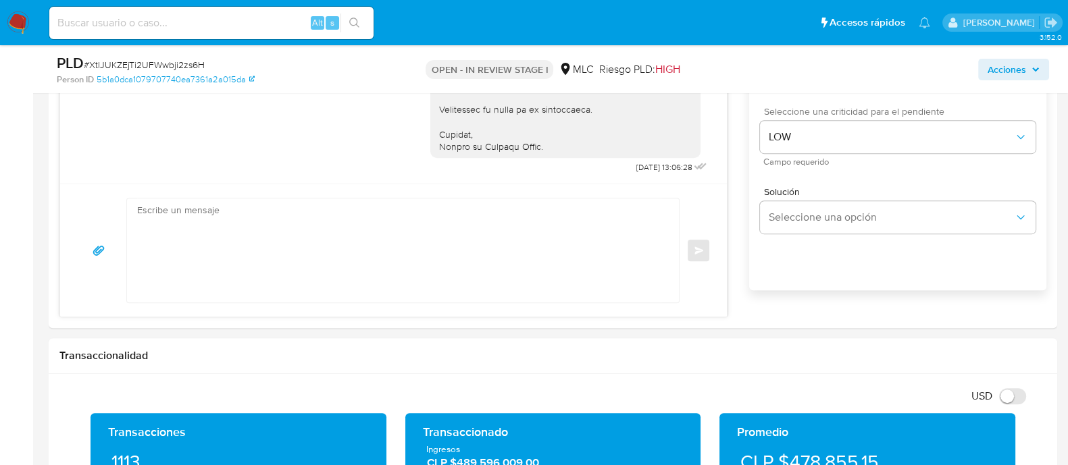
click at [155, 65] on span "# XtIJUKZEjTi2UFWwbji2zs6H" at bounding box center [144, 65] width 121 height 14
copy span "XtIJUKZEjTi2UFWwbji2zs6H"
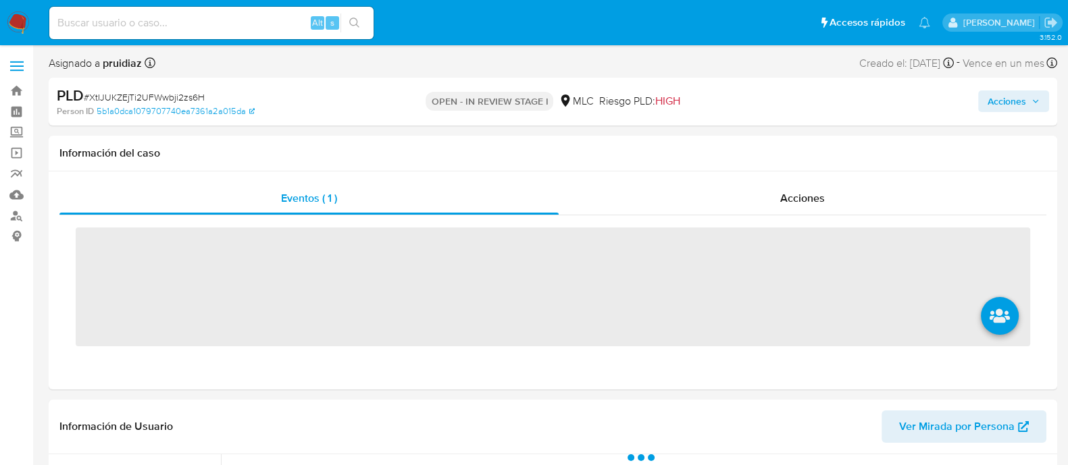
click at [122, 28] on input at bounding box center [211, 23] width 324 height 18
paste input "2147675014"
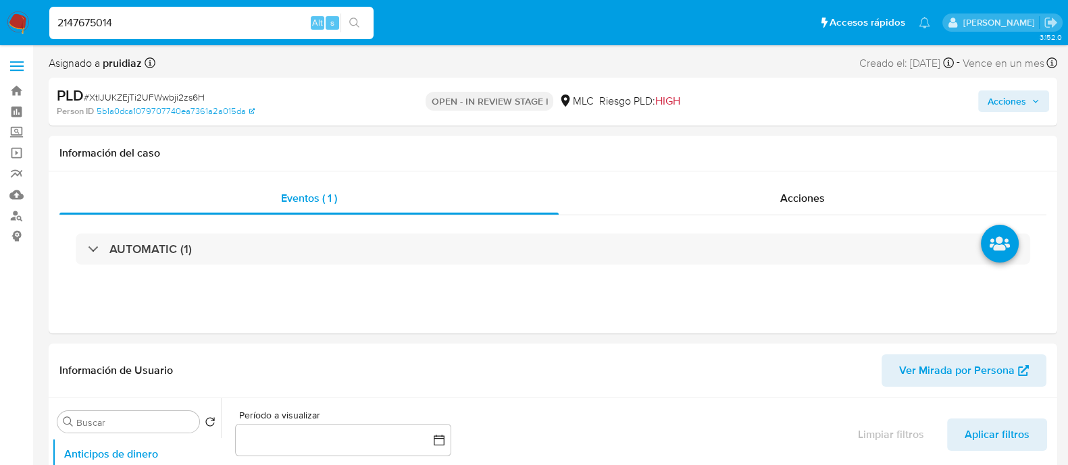
type input "2147675014"
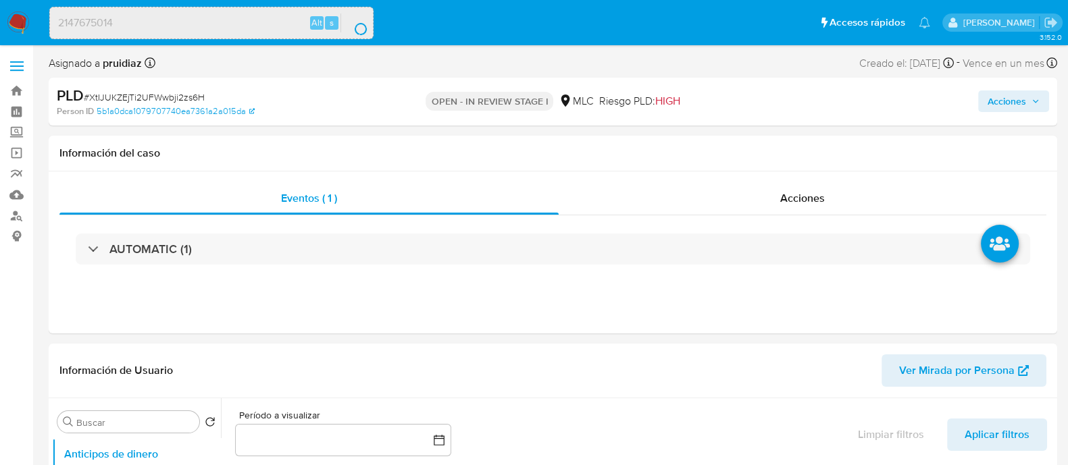
select select "10"
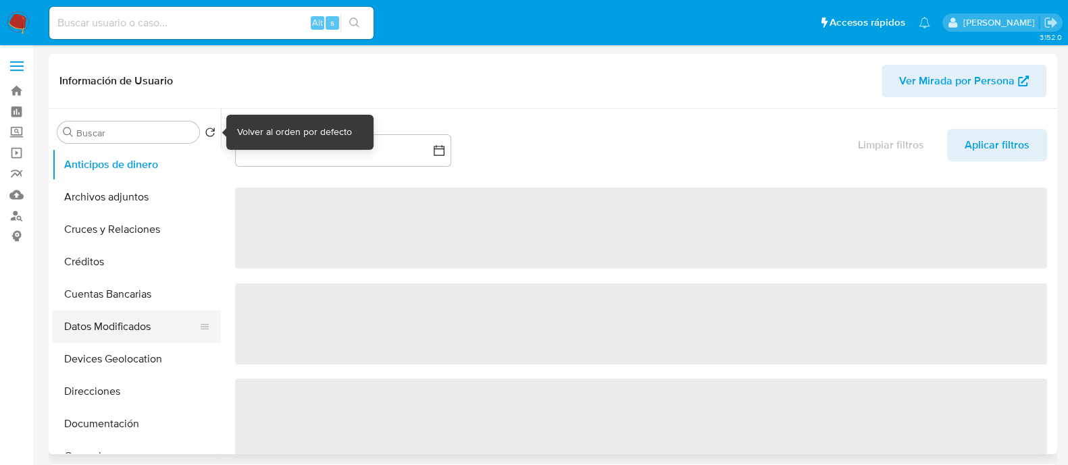
select select "10"
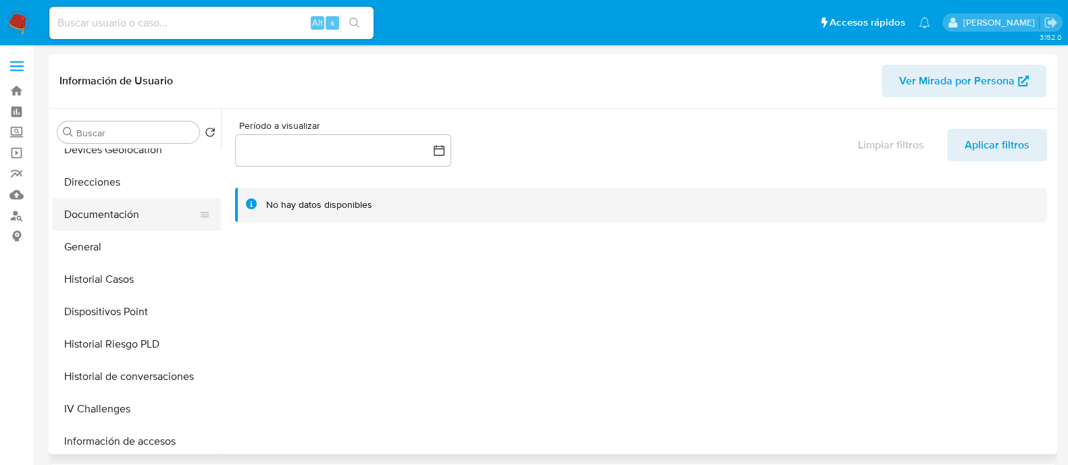
scroll to position [233, 0]
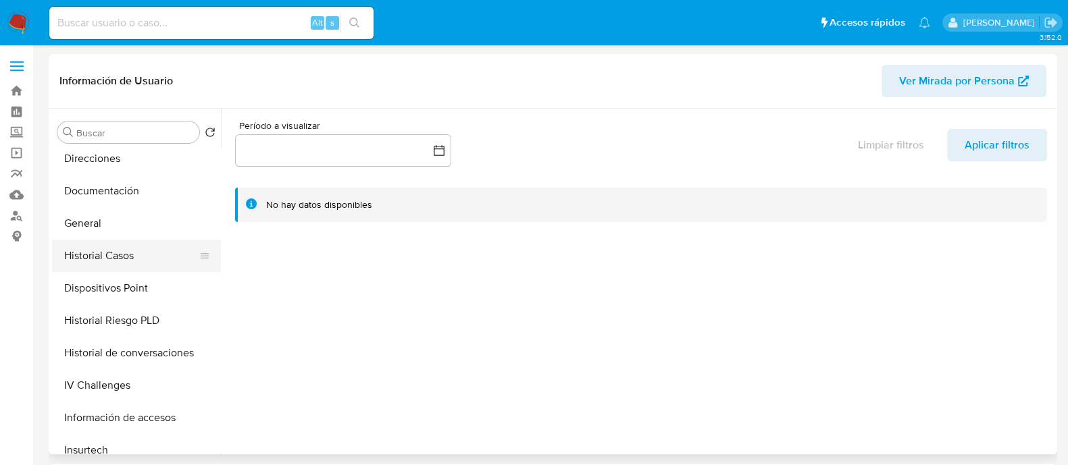
click at [100, 251] on button "Historial Casos" at bounding box center [131, 256] width 158 height 32
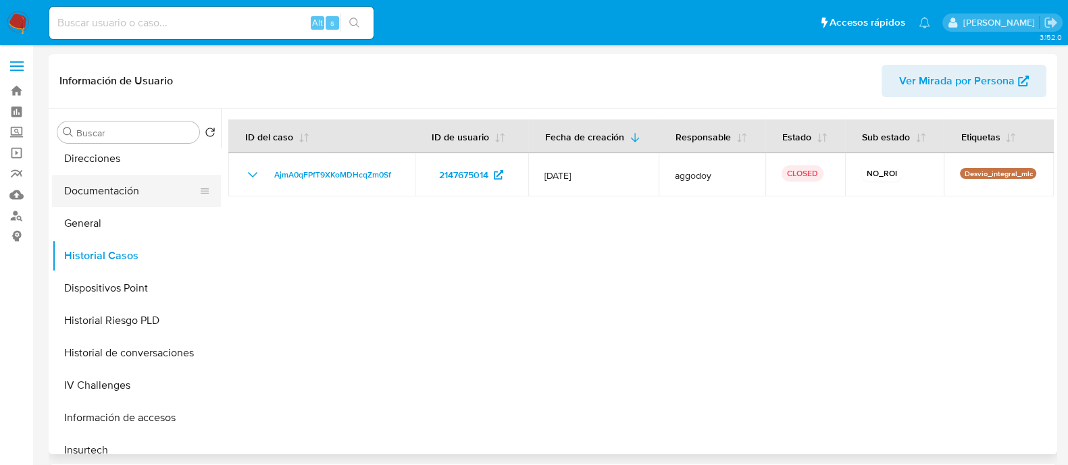
click at [113, 194] on button "Documentación" at bounding box center [131, 191] width 158 height 32
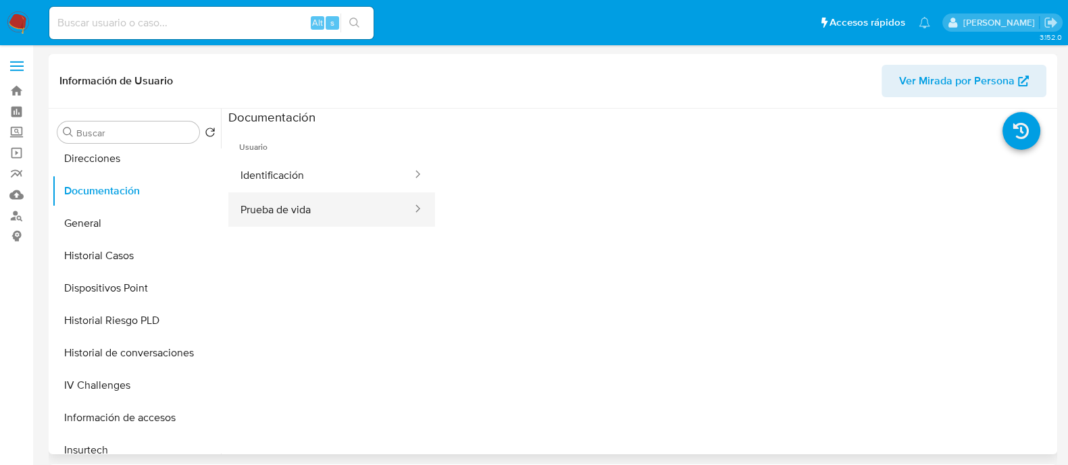
click at [303, 203] on button "Prueba de vida" at bounding box center [320, 210] width 185 height 34
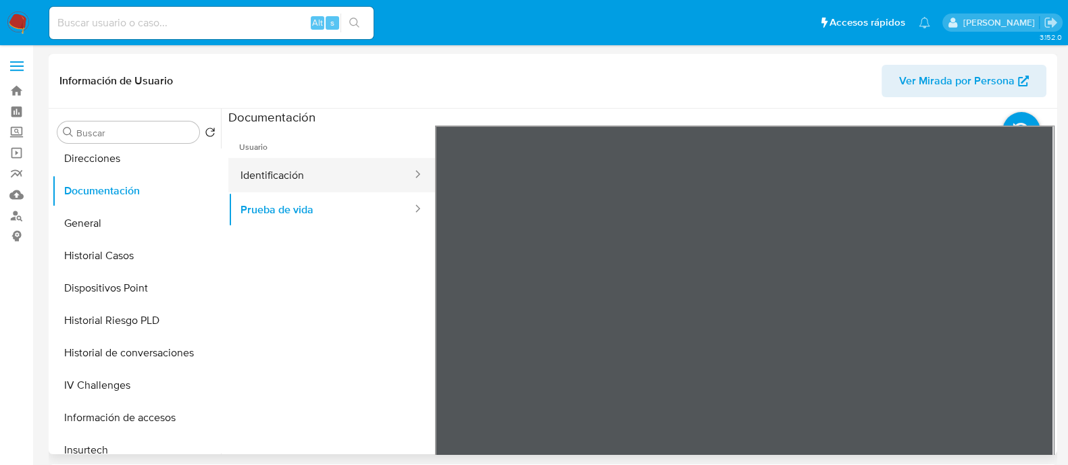
click at [312, 161] on button "Identificación" at bounding box center [320, 175] width 185 height 34
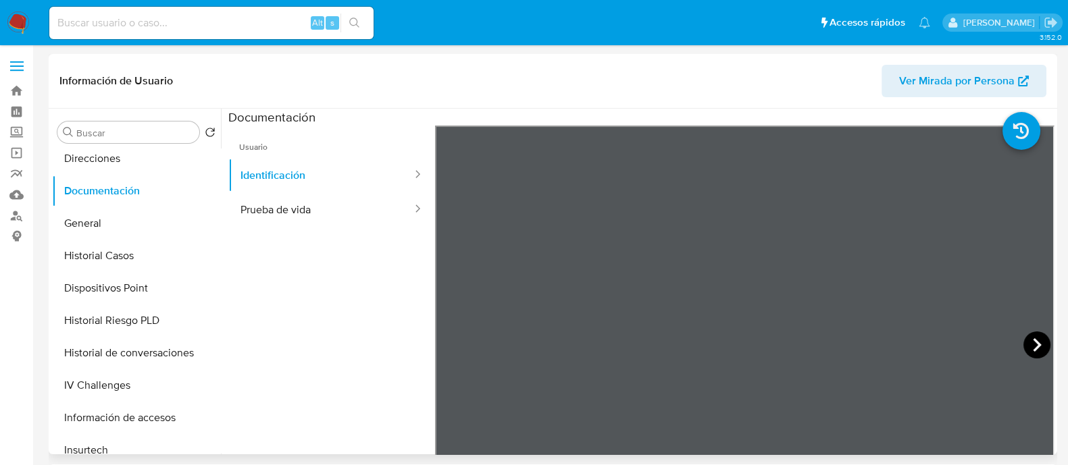
click at [1028, 355] on icon at bounding box center [1036, 345] width 27 height 27
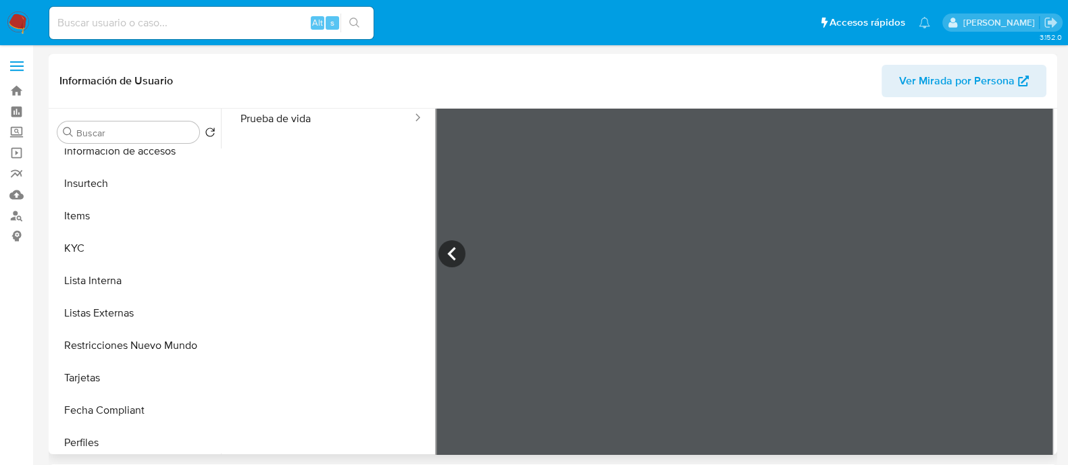
scroll to position [503, 0]
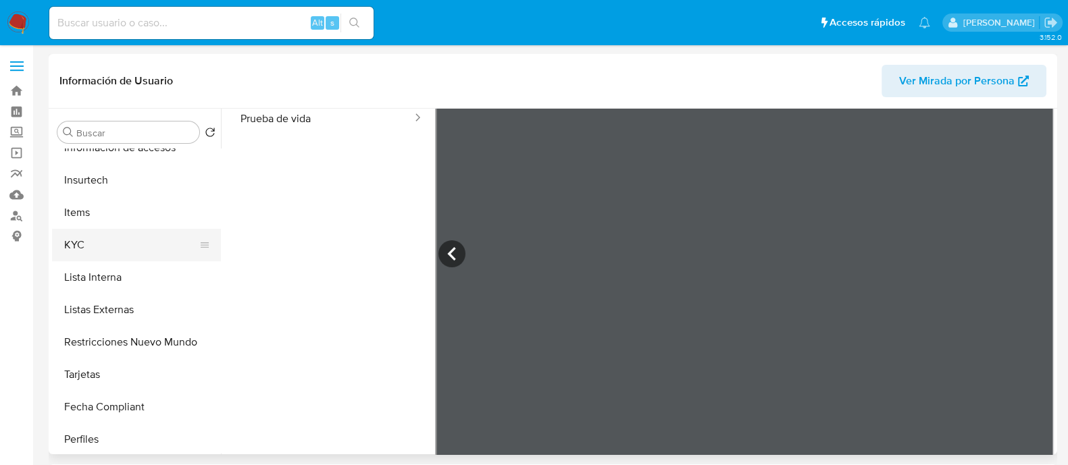
click at [68, 245] on button "KYC" at bounding box center [131, 245] width 158 height 32
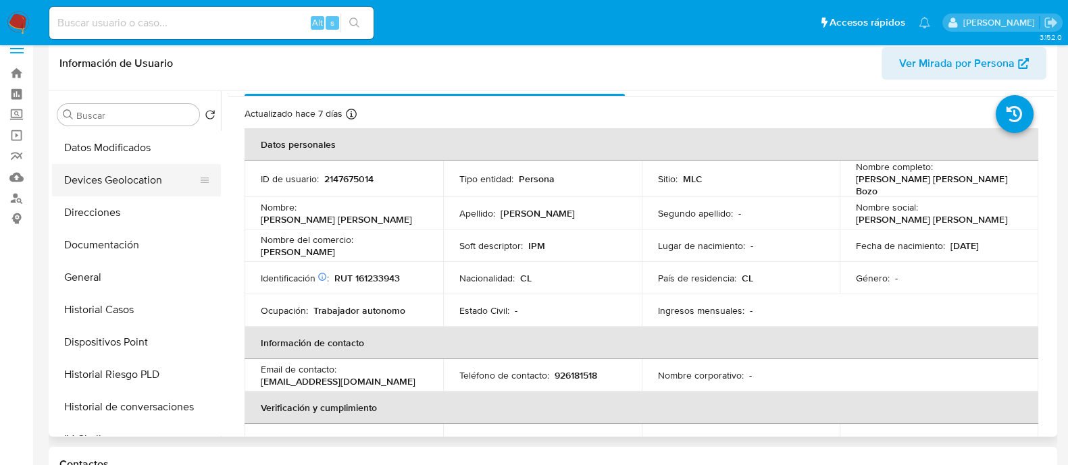
scroll to position [55, 0]
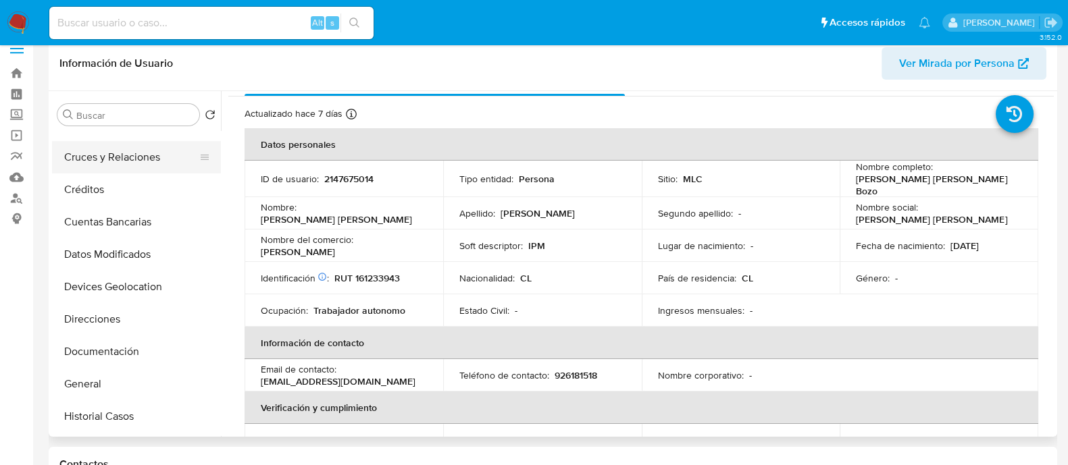
click at [86, 167] on button "Cruces y Relaciones" at bounding box center [131, 157] width 158 height 32
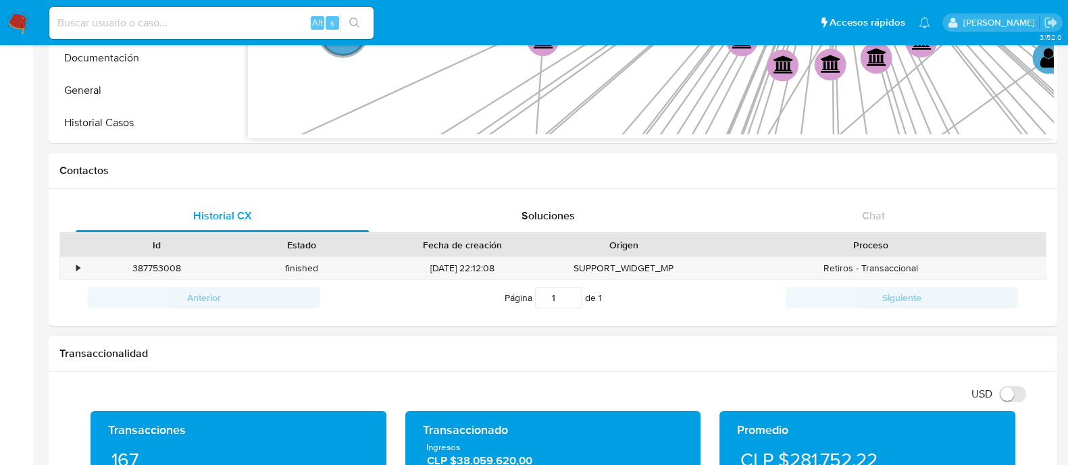
scroll to position [170, 0]
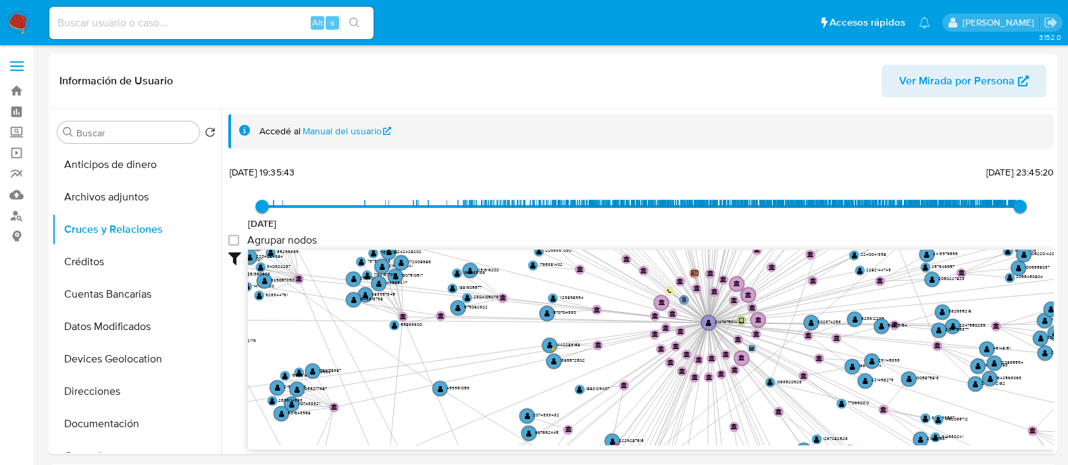
select select "10"
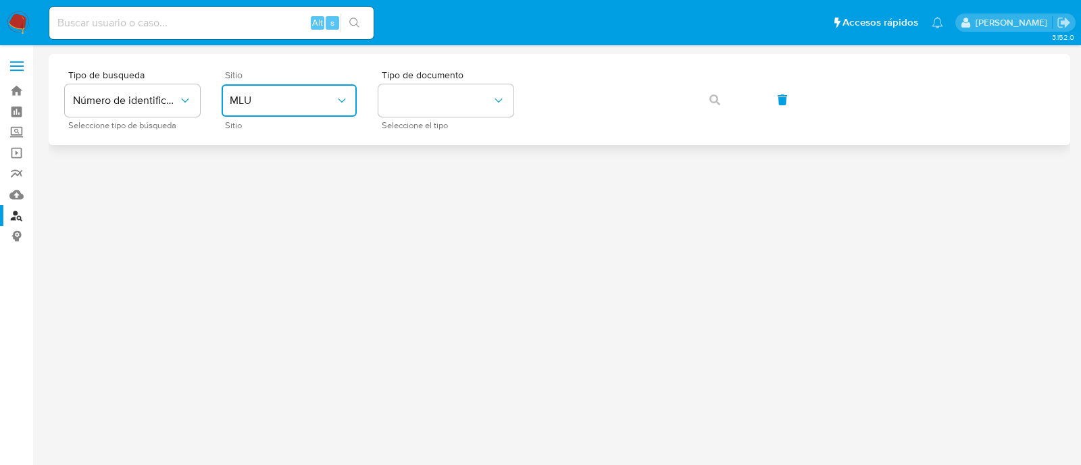
click at [268, 113] on button "MLU" at bounding box center [289, 100] width 135 height 32
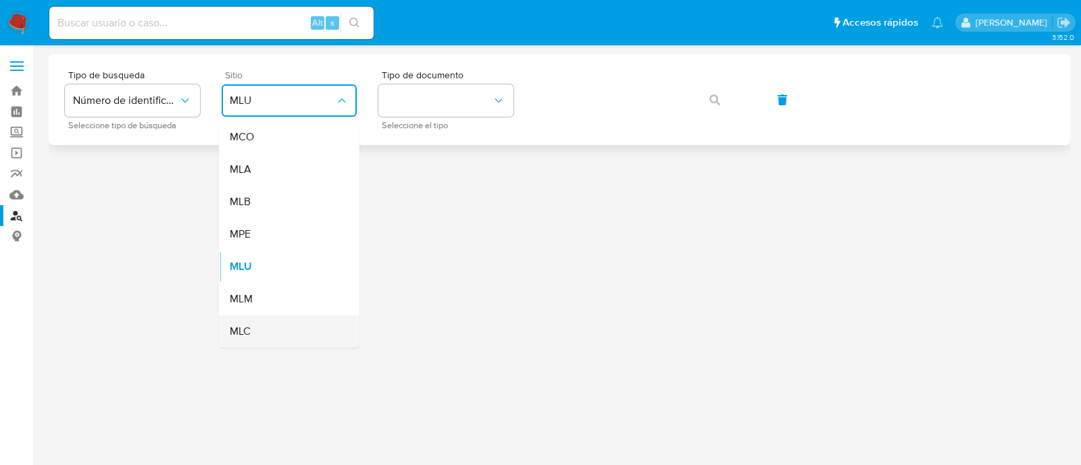
click at [233, 328] on span "MLC" at bounding box center [240, 332] width 21 height 14
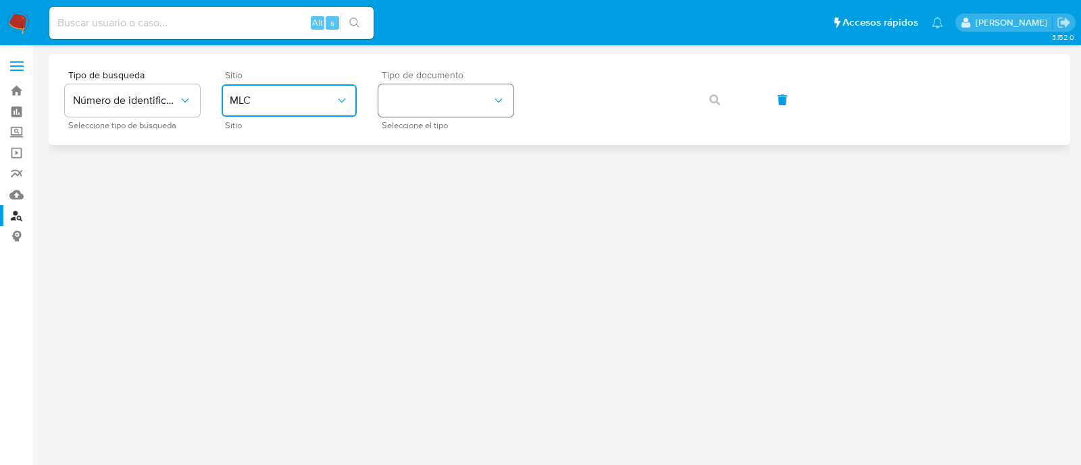
click at [423, 103] on button "identificationType" at bounding box center [445, 100] width 135 height 32
click at [408, 159] on div "RUT RUT" at bounding box center [441, 144] width 111 height 46
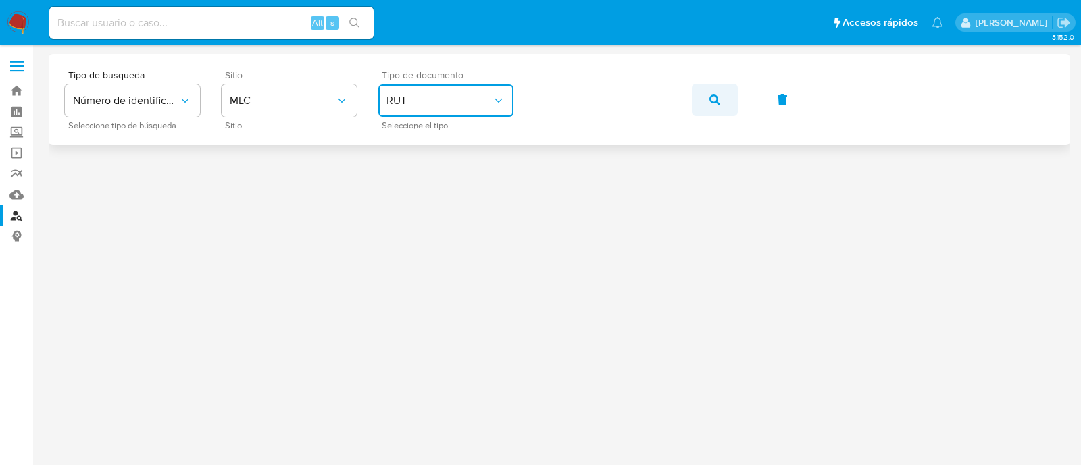
click at [736, 101] on button "button" at bounding box center [715, 100] width 46 height 32
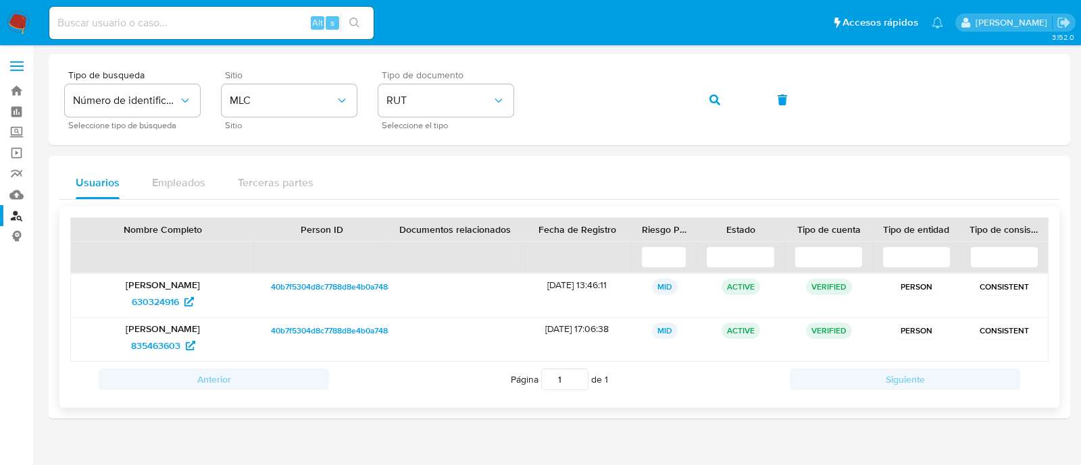
click at [174, 282] on p "[PERSON_NAME]" at bounding box center [162, 285] width 165 height 12
click at [151, 299] on span "630324916" at bounding box center [155, 302] width 47 height 22
click at [153, 347] on span "835463603" at bounding box center [155, 346] width 49 height 22
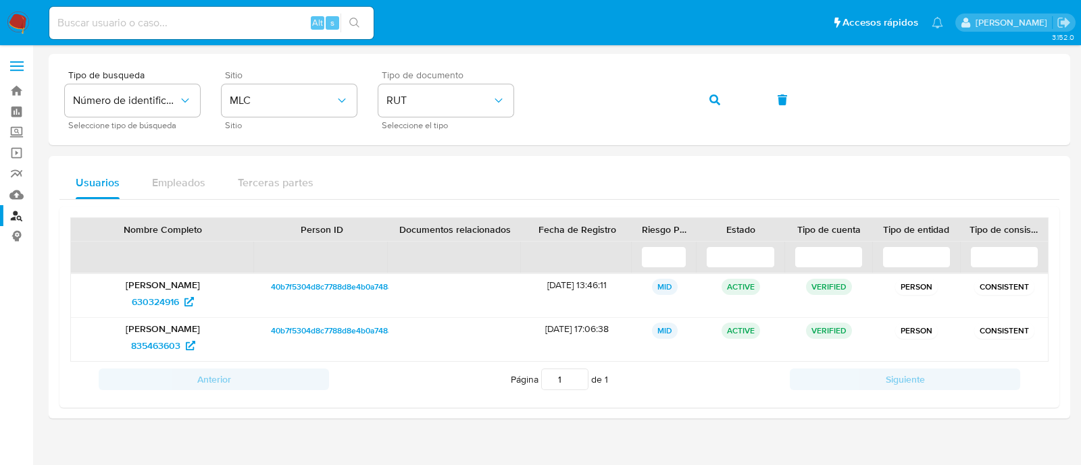
click at [26, 22] on img at bounding box center [18, 22] width 23 height 23
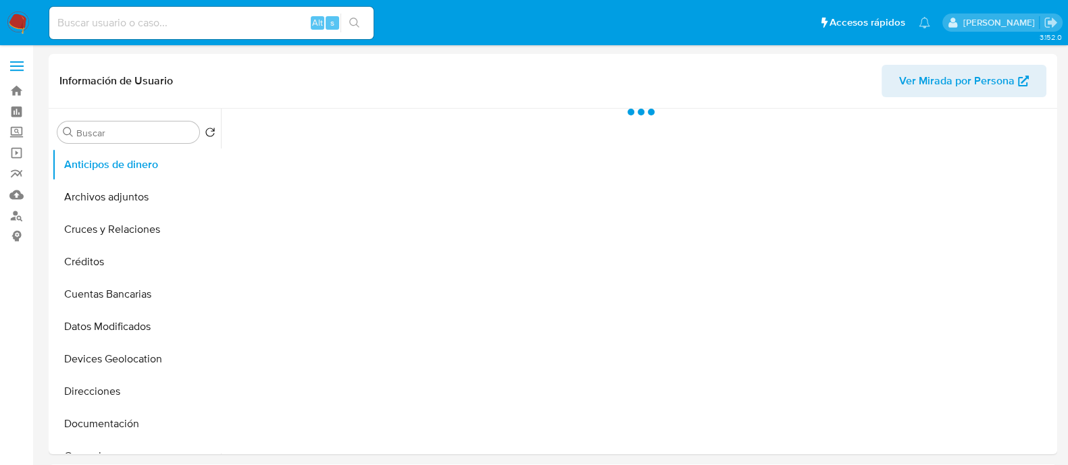
select select "10"
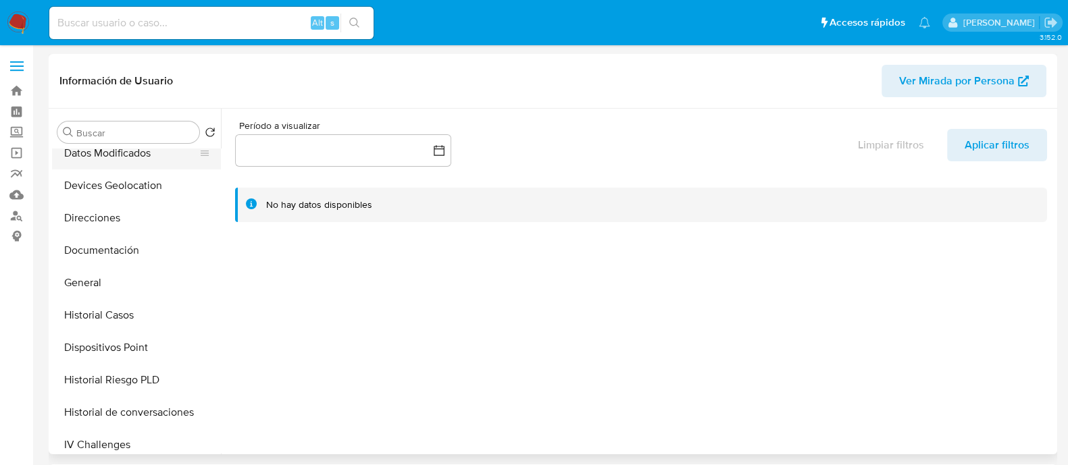
scroll to position [186, 0]
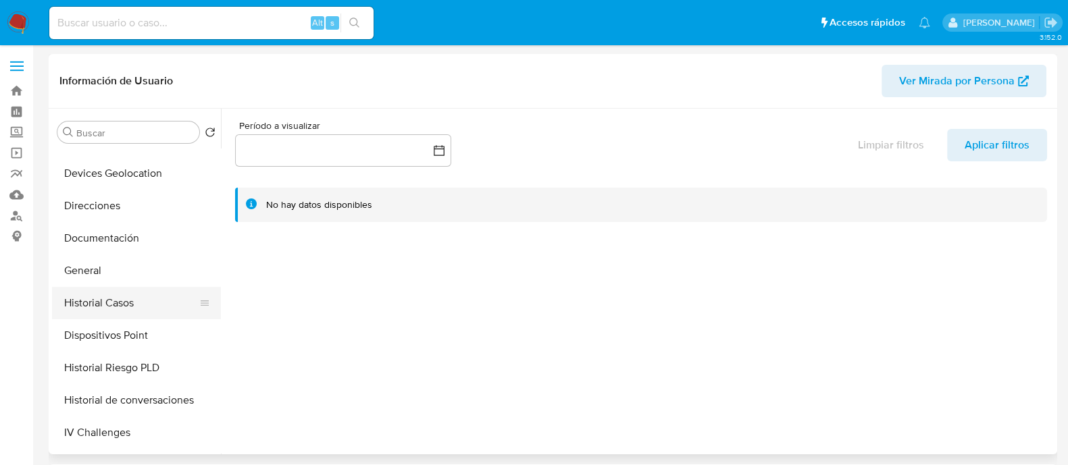
click at [112, 287] on button "Historial Casos" at bounding box center [131, 303] width 158 height 32
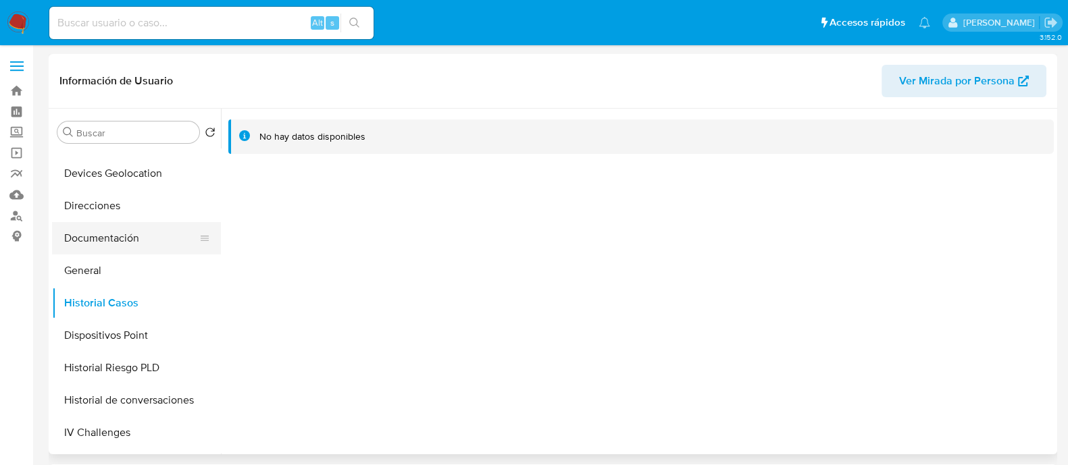
click at [128, 236] on button "Documentación" at bounding box center [131, 238] width 158 height 32
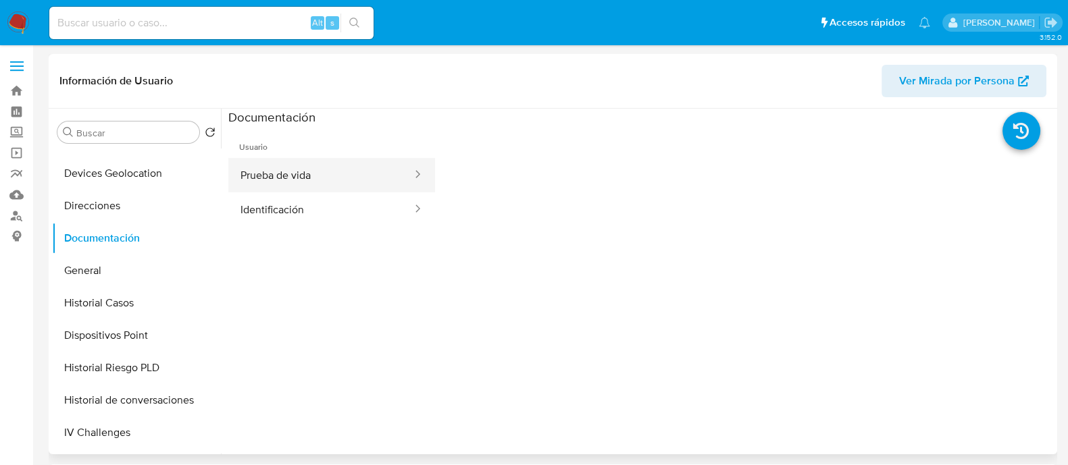
click at [303, 180] on button "Prueba de vida" at bounding box center [320, 175] width 185 height 34
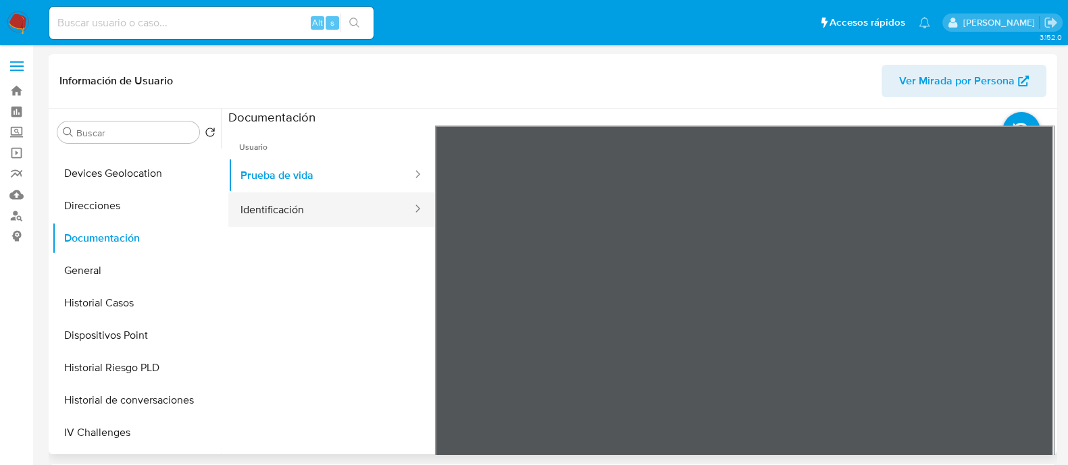
click at [272, 202] on button "Identificación" at bounding box center [320, 210] width 185 height 34
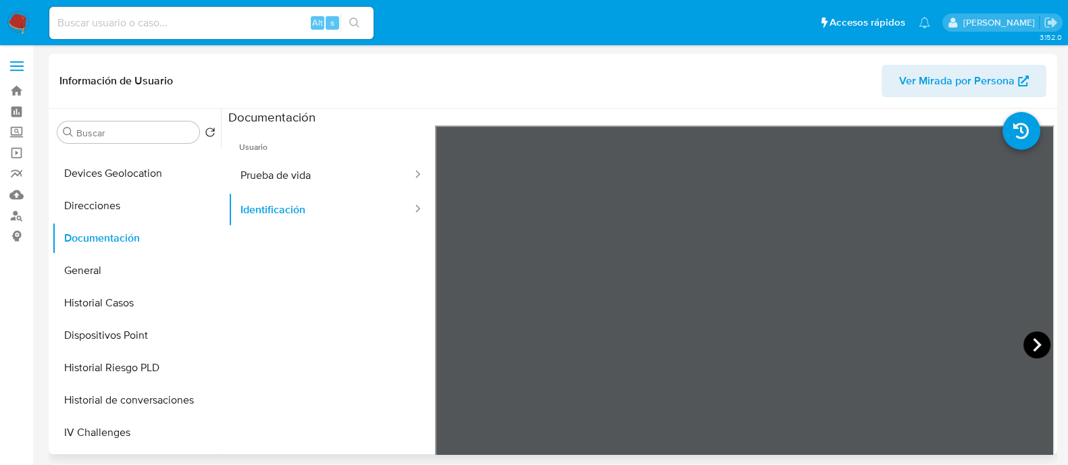
click at [1023, 334] on icon at bounding box center [1036, 345] width 27 height 27
click at [112, 309] on button "Historial Casos" at bounding box center [131, 303] width 158 height 32
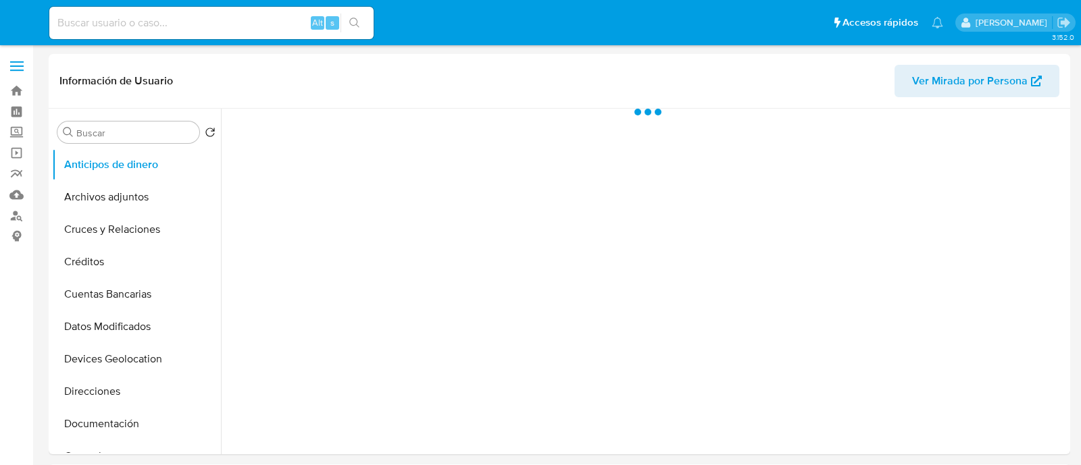
select select "10"
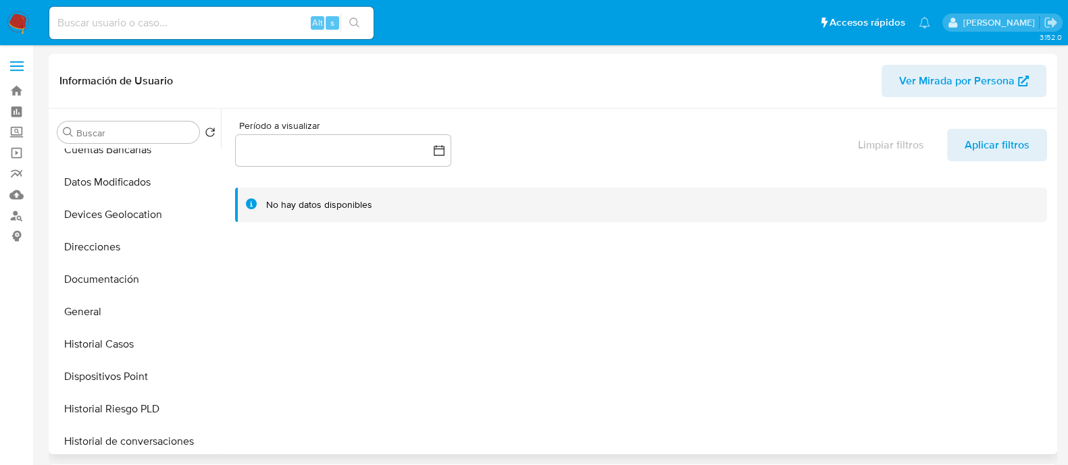
scroll to position [145, 0]
click at [90, 344] on button "Historial Casos" at bounding box center [131, 344] width 158 height 32
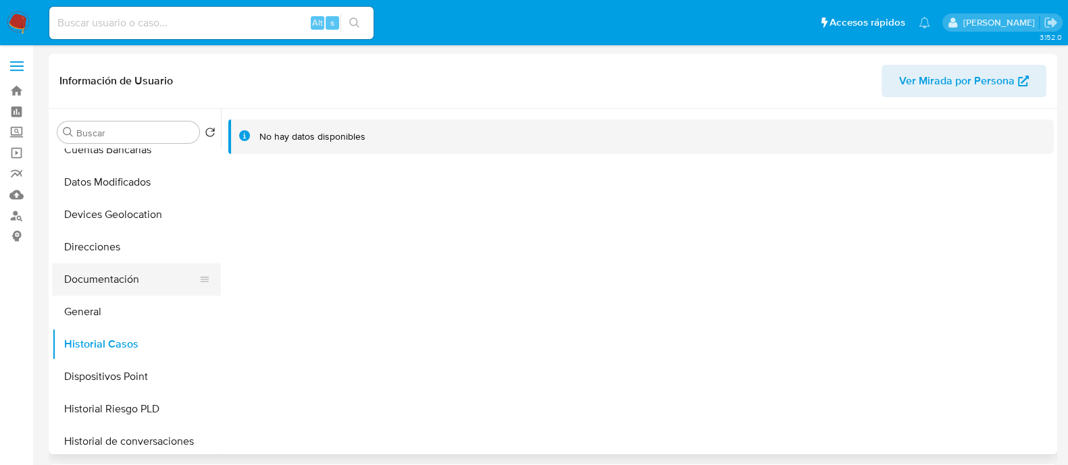
click at [128, 281] on button "Documentación" at bounding box center [131, 279] width 158 height 32
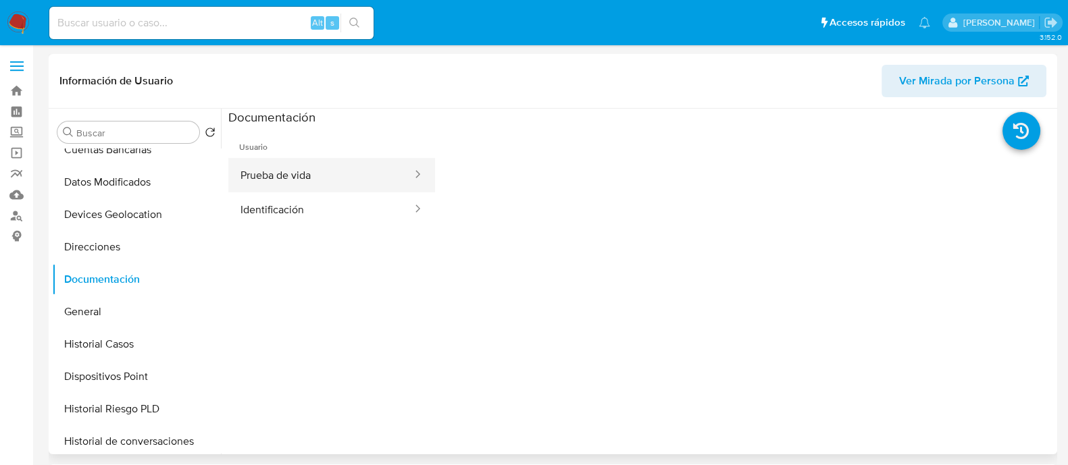
click at [334, 172] on button "Prueba de vida" at bounding box center [320, 175] width 185 height 34
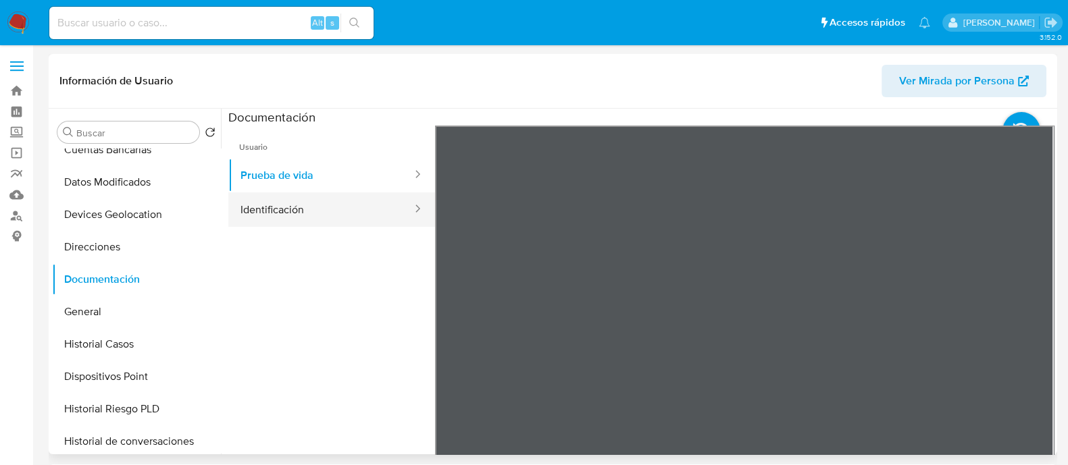
click at [315, 211] on button "Identificación" at bounding box center [320, 210] width 185 height 34
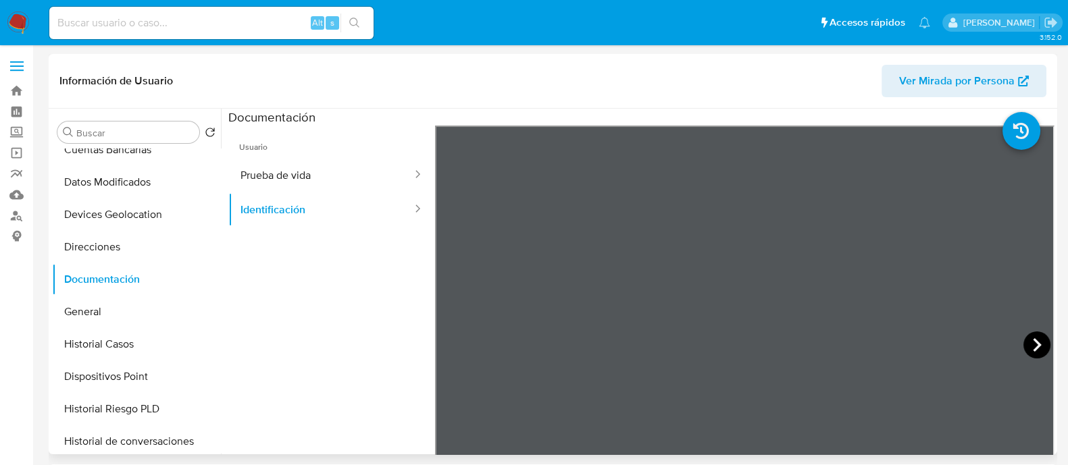
click at [1039, 340] on icon at bounding box center [1036, 345] width 27 height 27
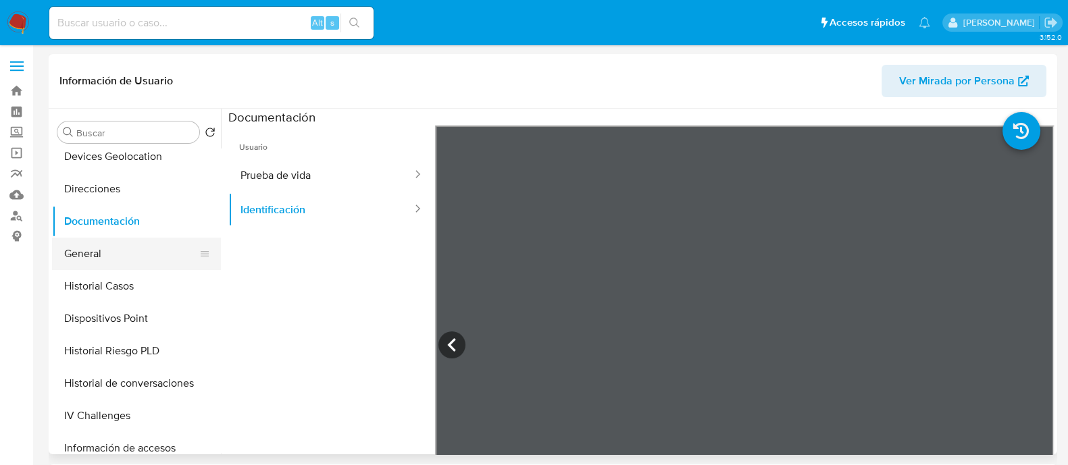
scroll to position [203, 0]
click at [113, 283] on button "Historial Casos" at bounding box center [131, 286] width 158 height 32
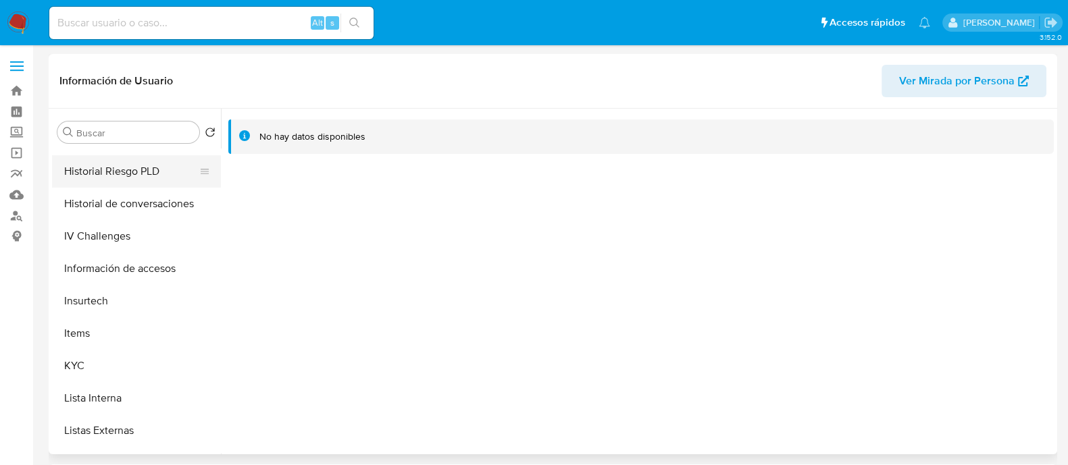
scroll to position [401, 0]
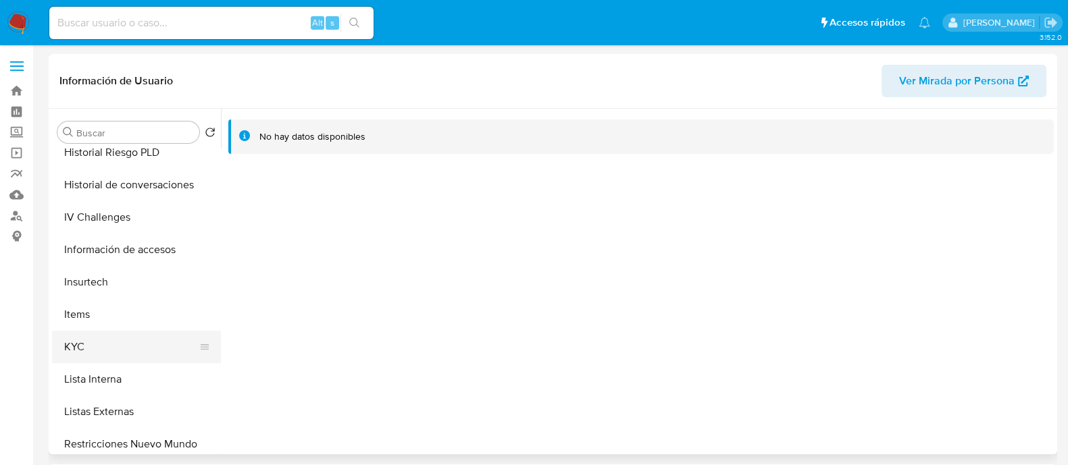
click at [95, 345] on button "KYC" at bounding box center [131, 347] width 158 height 32
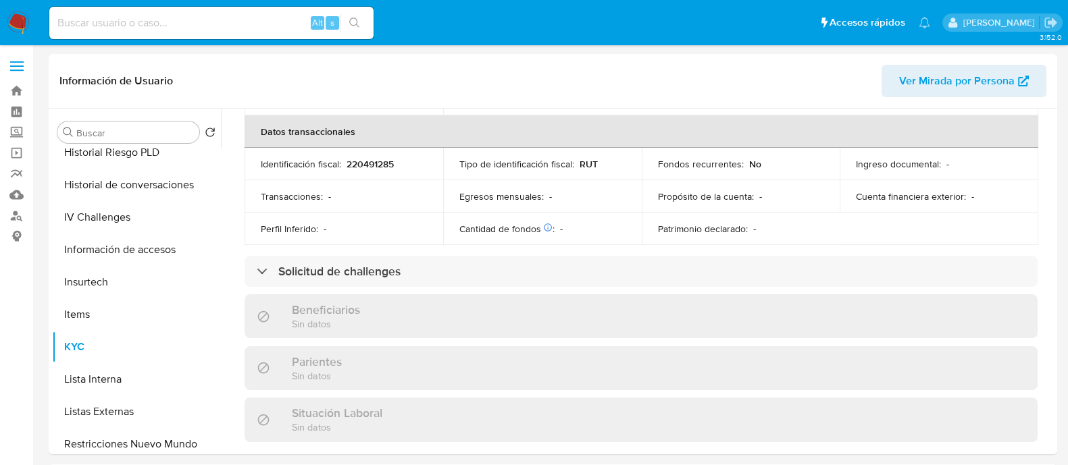
scroll to position [745, 0]
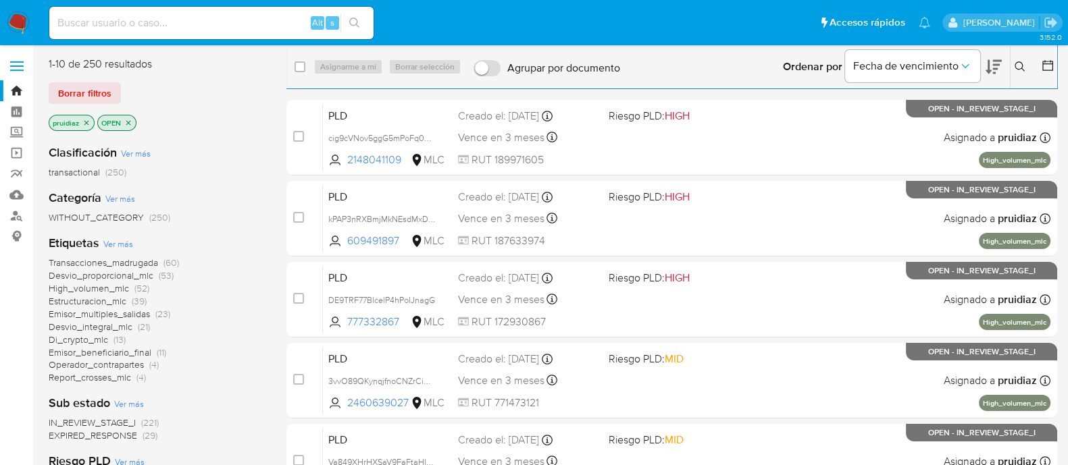
click at [14, 29] on img at bounding box center [18, 22] width 23 height 23
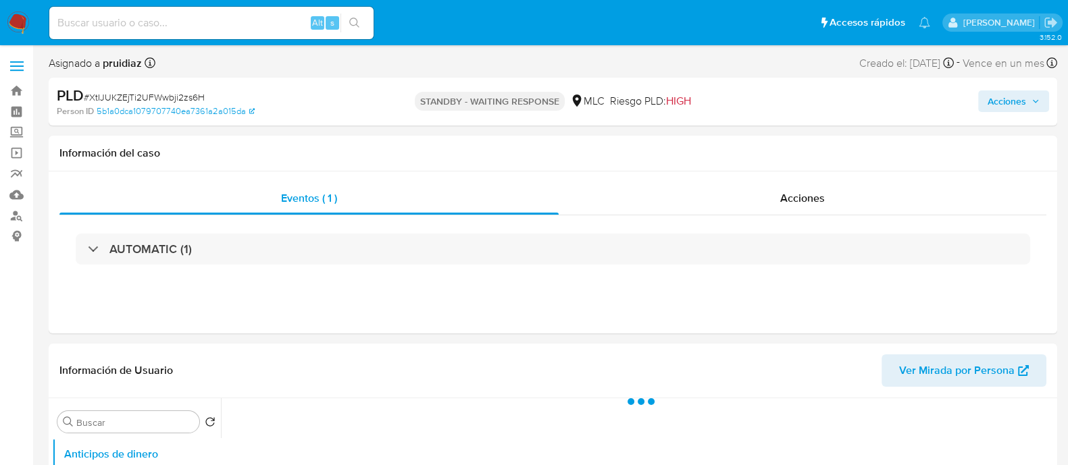
select select "10"
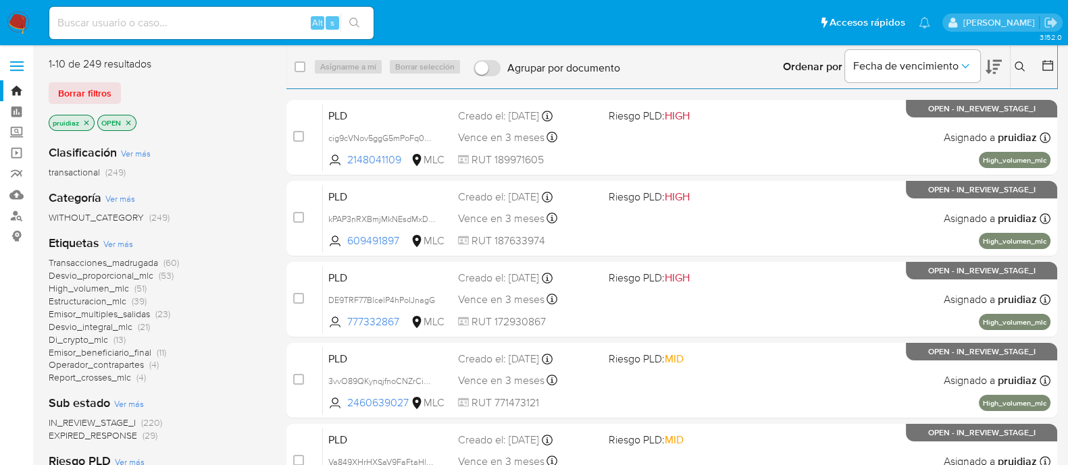
click at [988, 63] on icon at bounding box center [994, 67] width 16 height 14
